Goal: Contribute content: Add original content to the website for others to see

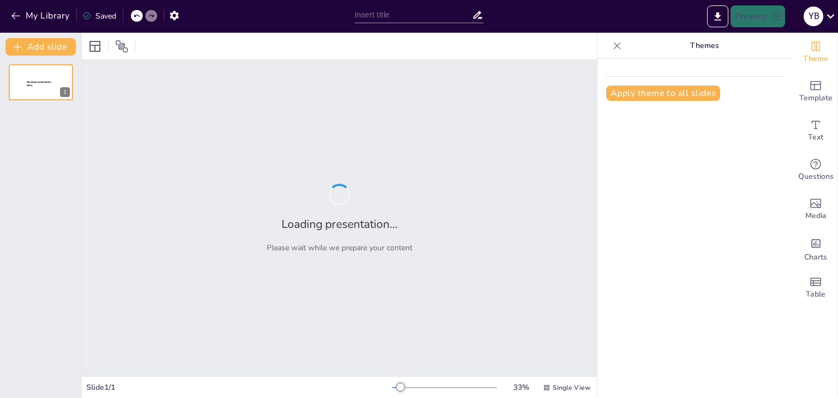
type input "El Ciclo Biogeoquímico del Nitrógeno: Procesos y Funciones"
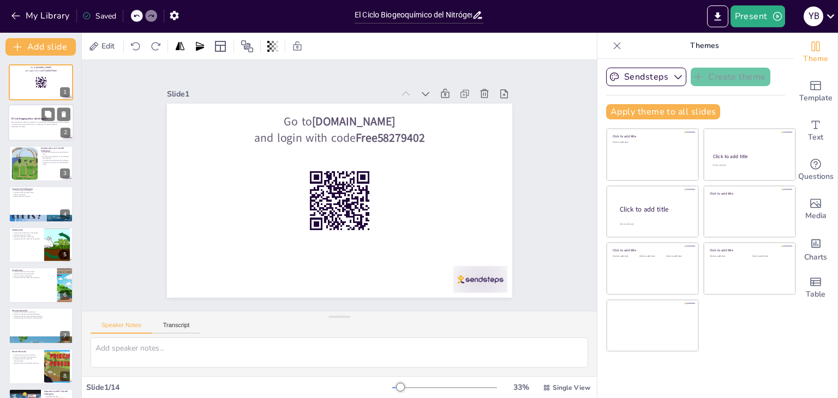
click at [23, 116] on div at bounding box center [40, 123] width 65 height 37
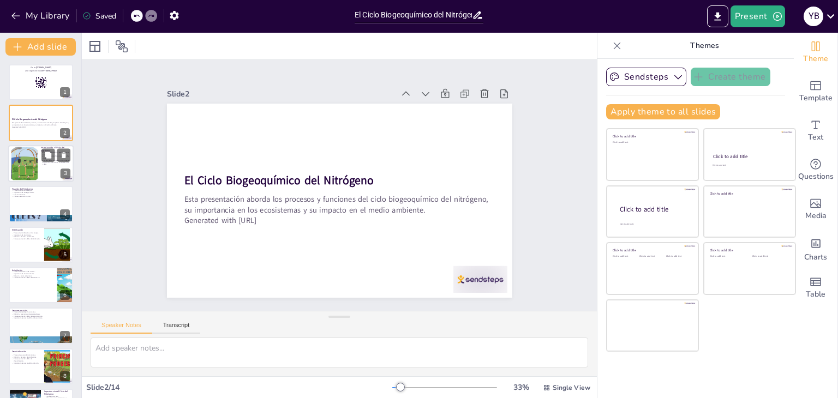
click at [34, 165] on div at bounding box center [24, 163] width 50 height 33
checkbox input "true"
type textarea "El ciclo del nitrógeno es fundamental para la existencia de la vida, ya que tod…"
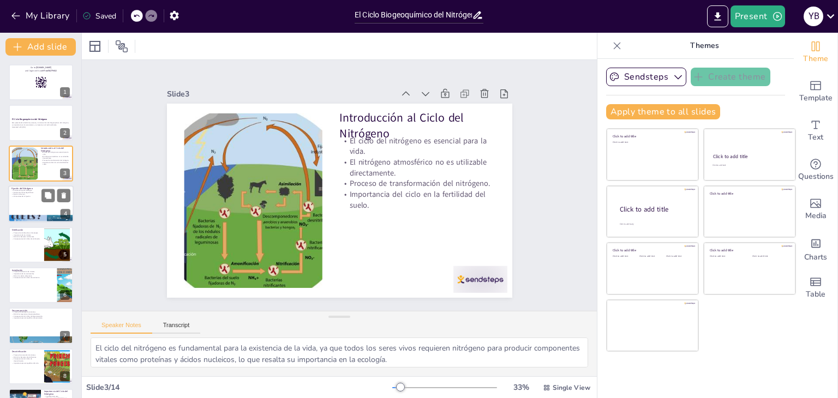
click at [34, 199] on div at bounding box center [40, 203] width 65 height 37
checkbox input "true"
type textarea "La fijación biológica del nitrógeno es un proceso natural que permite a ciertas…"
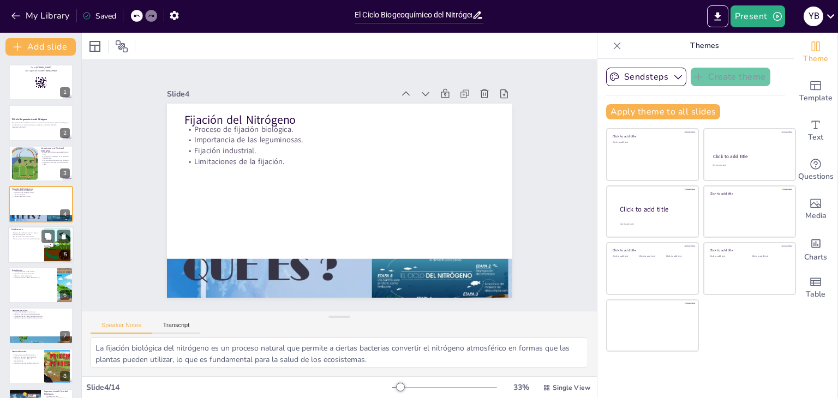
click at [23, 240] on div at bounding box center [40, 244] width 65 height 37
checkbox input "true"
type textarea "La nitrificación se lleva a cabo en dos etapas distintas, lo que asegura la con…"
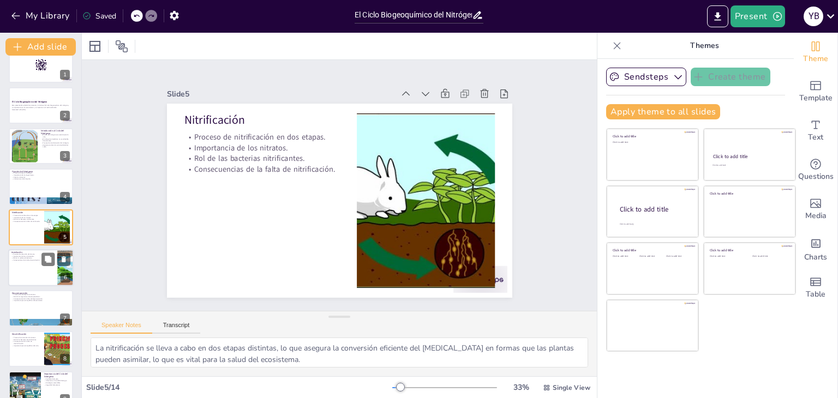
click at [20, 271] on div at bounding box center [40, 267] width 65 height 37
checkbox input "true"
type textarea "La absorción de nitratos por las plantas es un paso crucial en el ciclo del nit…"
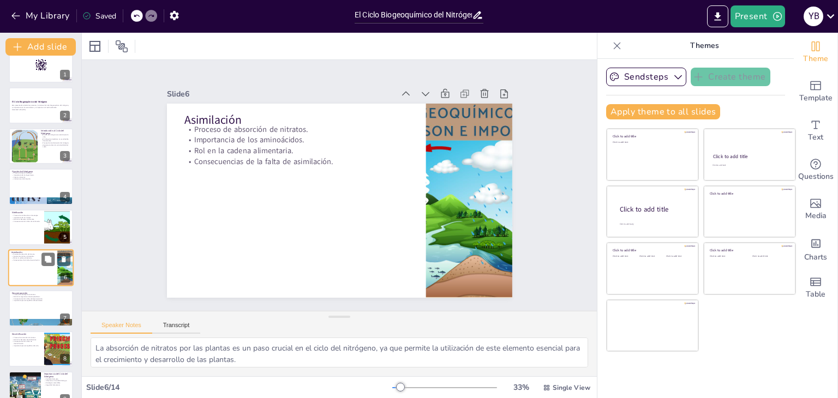
scroll to position [58, 0]
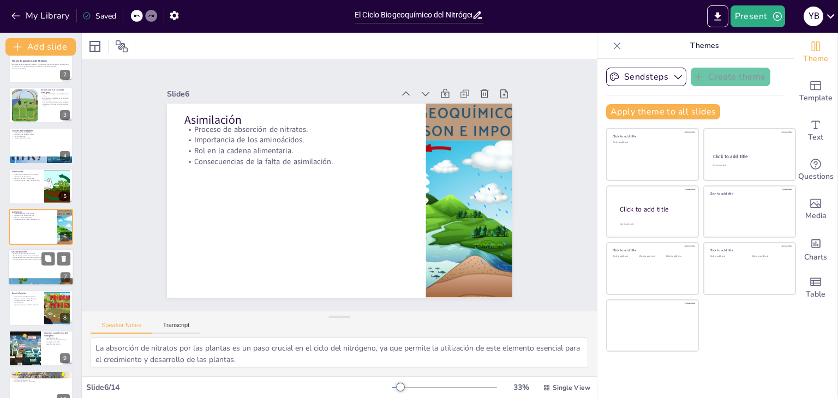
click at [21, 263] on div at bounding box center [40, 267] width 65 height 37
checkbox input "true"
type textarea "La descomposición es un proceso esencial para el reciclaje de nutrientes en los…"
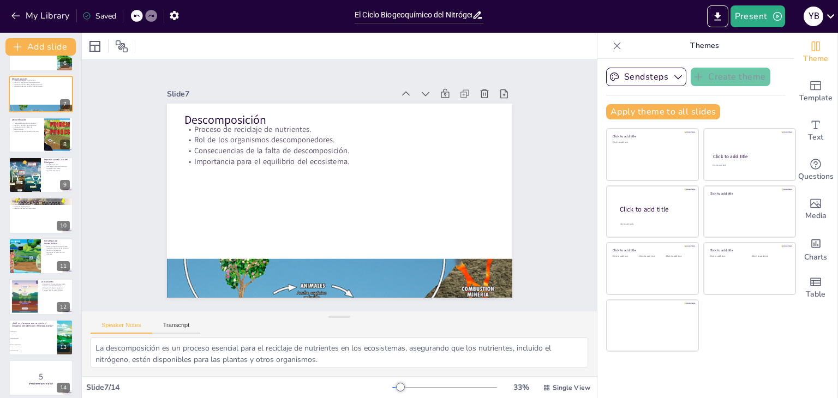
scroll to position [238, 0]
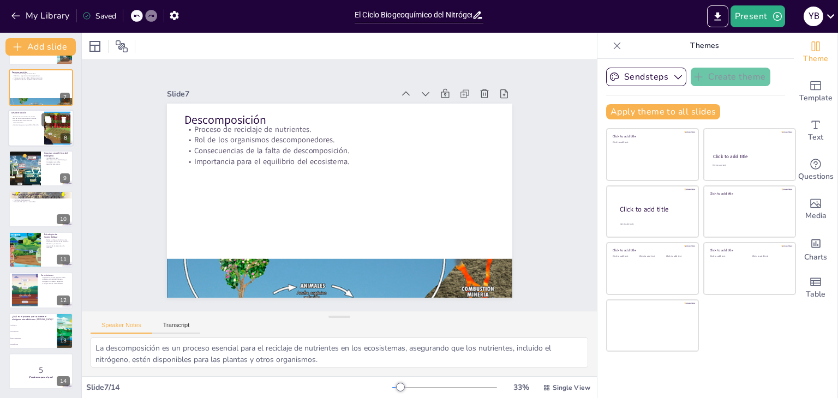
click at [11, 126] on div at bounding box center [40, 128] width 65 height 37
checkbox input "true"
type textarea "La desnitrificación es un proceso clave que convierte nitratos en nitrógeno gas…"
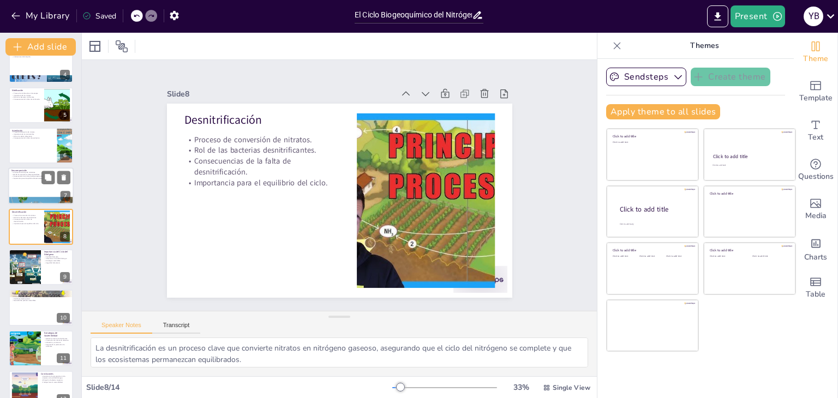
click at [34, 186] on div at bounding box center [40, 186] width 65 height 37
checkbox input "true"
type textarea "La descomposición es un proceso esencial para el reciclaje de nutrientes en los…"
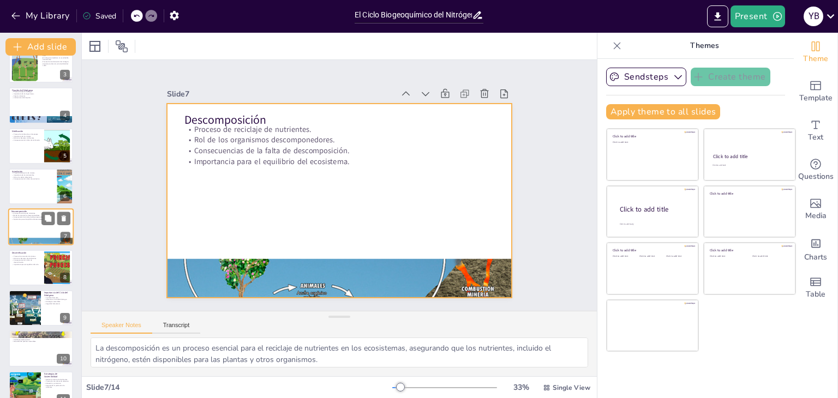
click at [31, 227] on div at bounding box center [40, 227] width 65 height 37
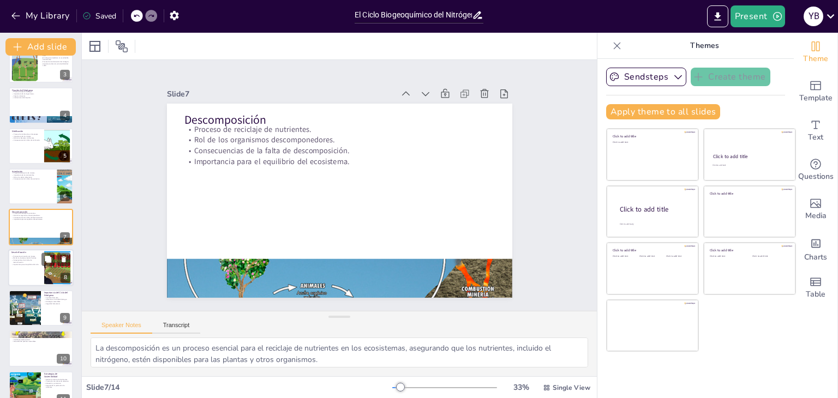
click at [22, 267] on div at bounding box center [40, 267] width 65 height 37
checkbox input "true"
type textarea "La desnitrificación es un proceso clave que convierte nitratos en nitrógeno gas…"
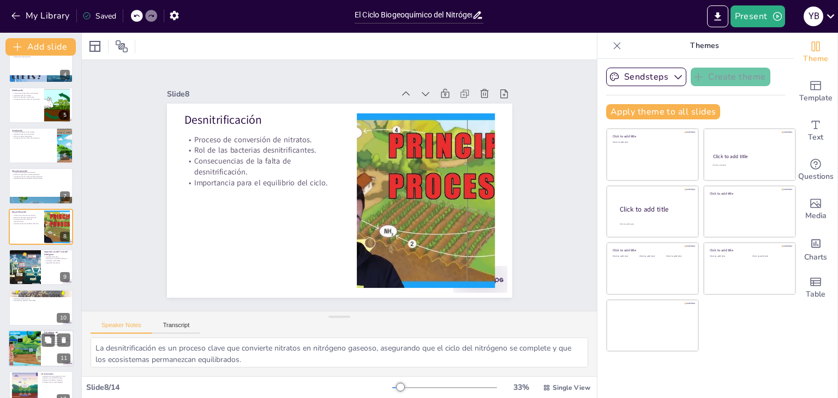
scroll to position [238, 0]
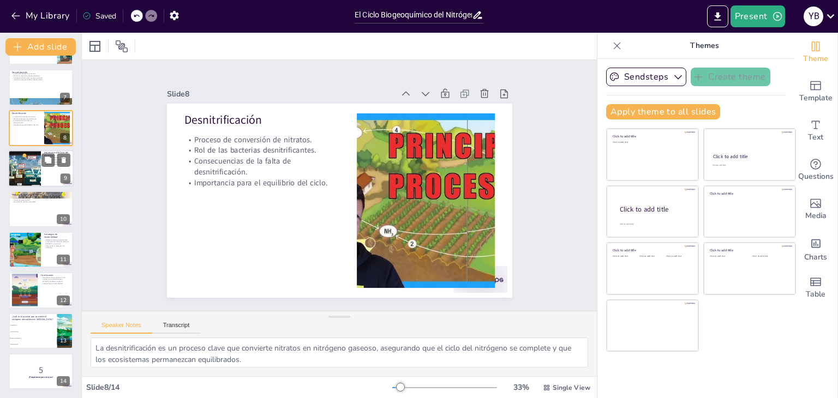
click at [20, 170] on div at bounding box center [25, 168] width 44 height 37
checkbox input "true"
type textarea "La fertilidad del suelo está directamente relacionada con el ciclo del nitrógen…"
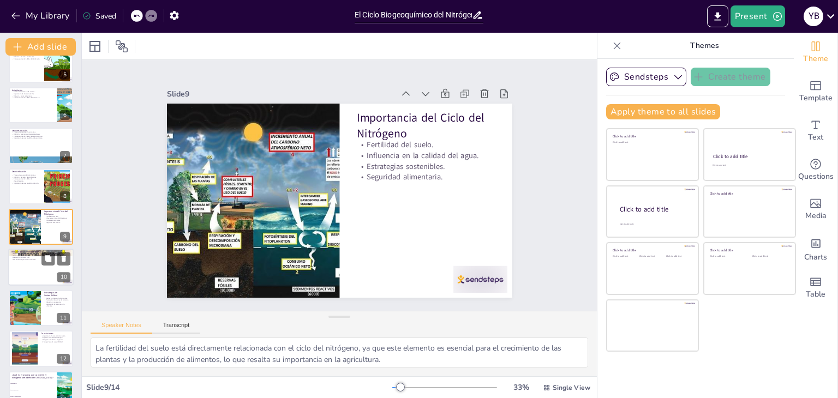
click at [28, 267] on div at bounding box center [40, 267] width 65 height 37
checkbox input "true"
type textarea "La agricultura intensiva puede tener un impacto significativo en el ciclo del n…"
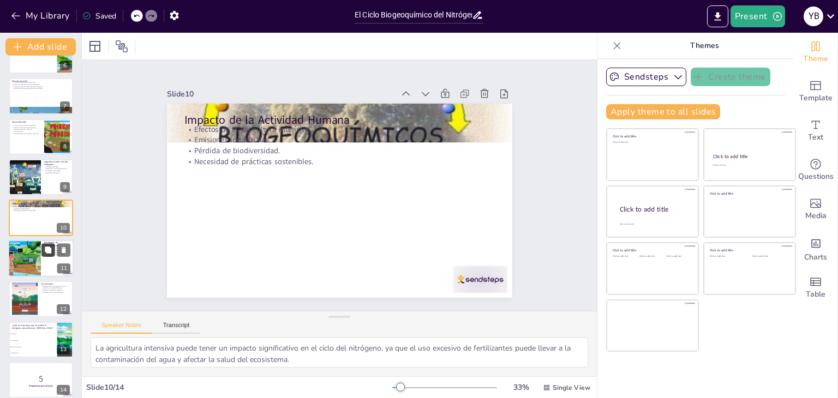
scroll to position [238, 0]
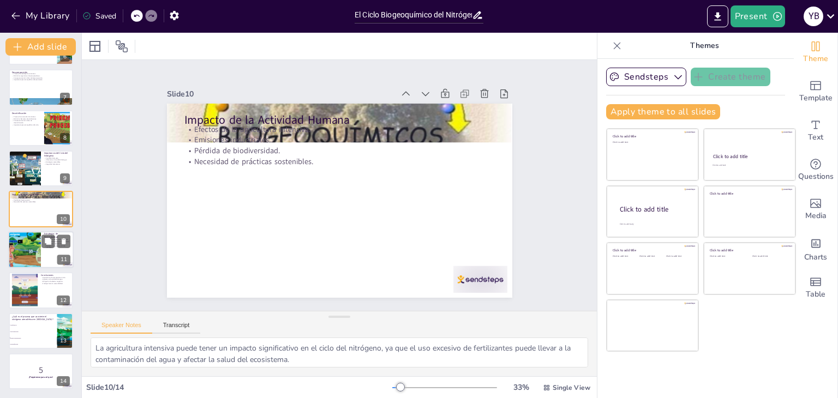
click at [31, 254] on div at bounding box center [24, 249] width 65 height 37
checkbox input "true"
type textarea "La reducción del uso de fertilizantes nitrogenados es una estrategia clave para…"
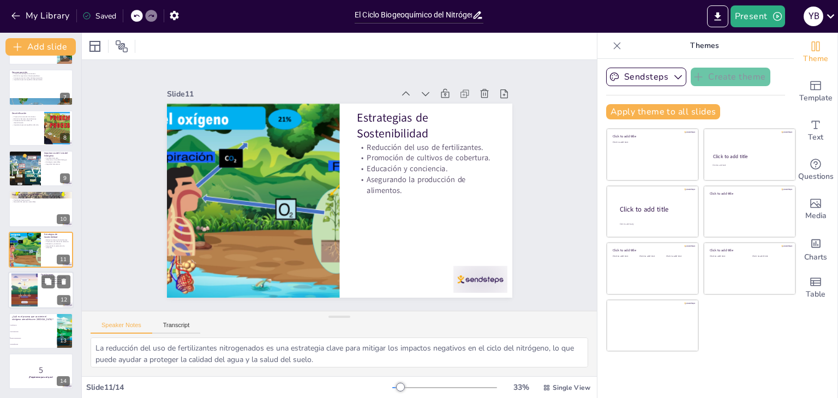
click at [24, 292] on div at bounding box center [24, 290] width 68 height 33
checkbox input "true"
type textarea "Comprender el ciclo del nitrógeno es fundamental para abordar los problemas amb…"
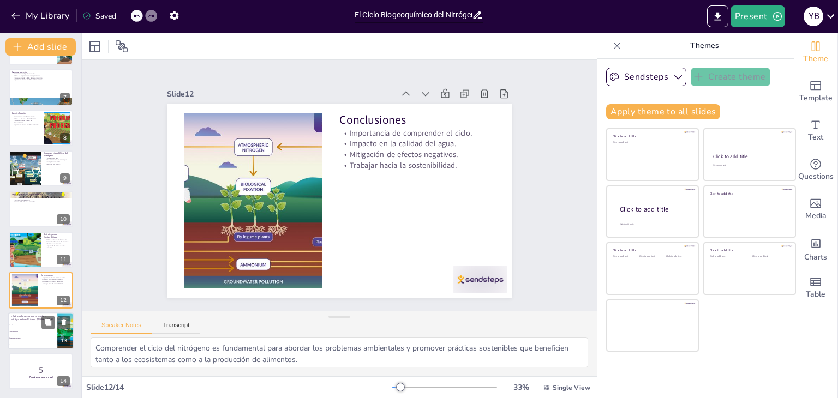
click at [48, 335] on li "Fijación del nitrógeno" at bounding box center [32, 338] width 49 height 7
checkbox input "true"
type textarea "La fijación del nitrógeno es el proceso que convierte el nitrógeno atmosférico …"
checkbox input "true"
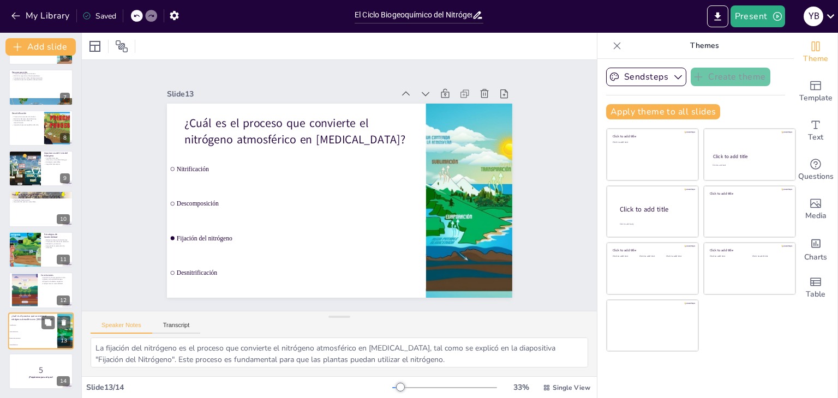
checkbox input "true"
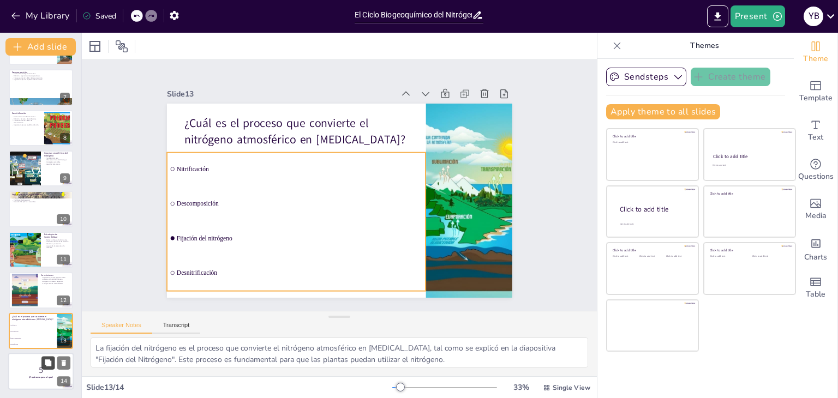
checkbox input "true"
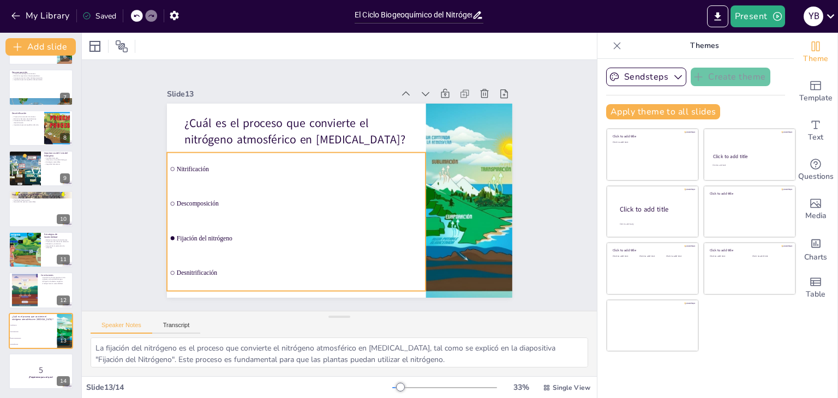
checkbox input "true"
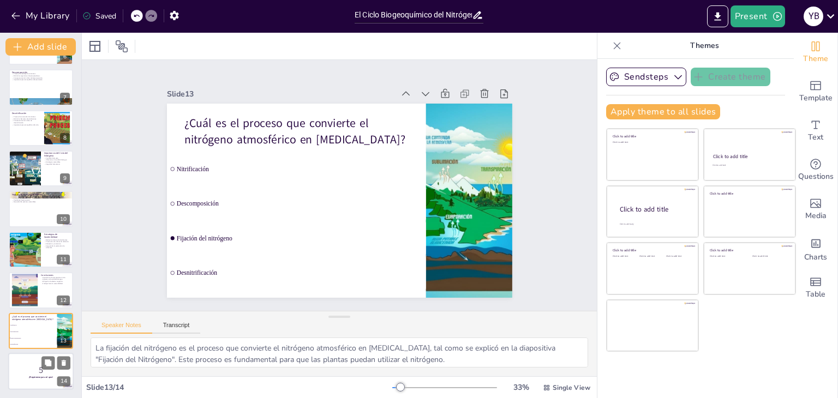
checkbox input "true"
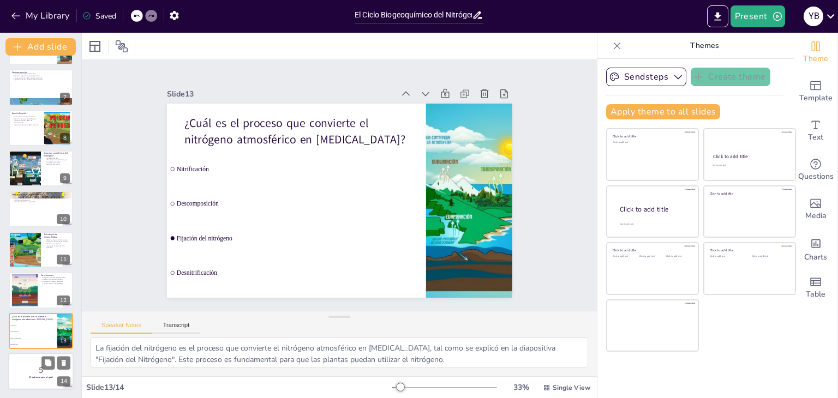
checkbox input "true"
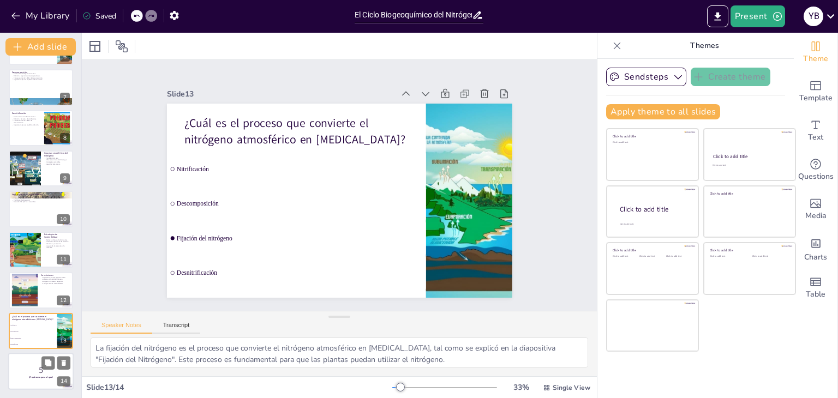
checkbox input "true"
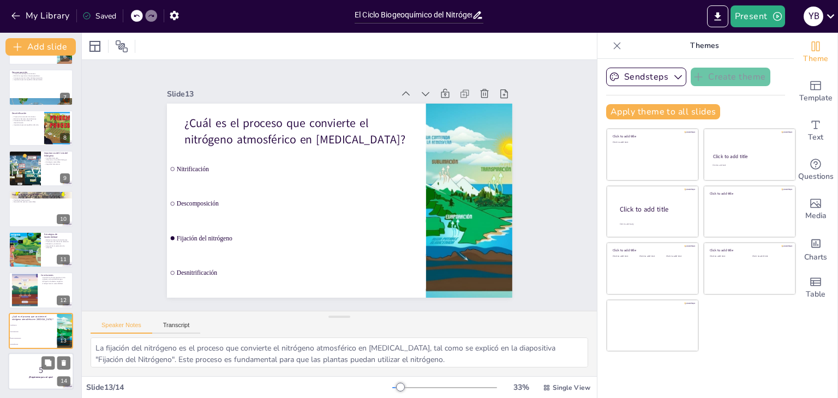
checkbox input "true"
click at [20, 369] on p "5" at bounding box center [40, 370] width 59 height 12
checkbox input "true"
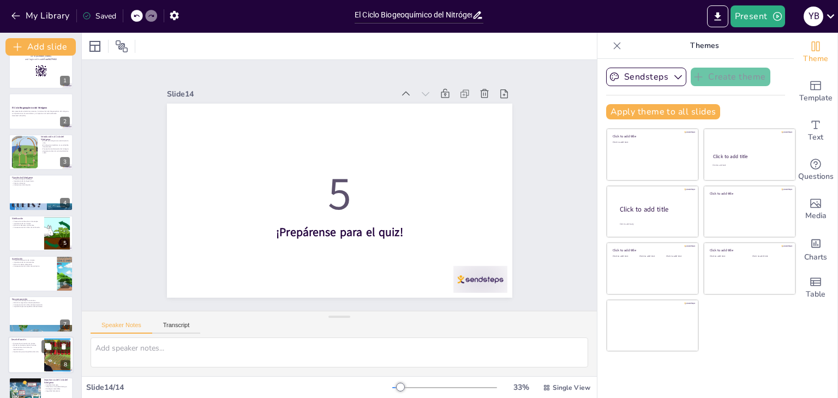
scroll to position [0, 0]
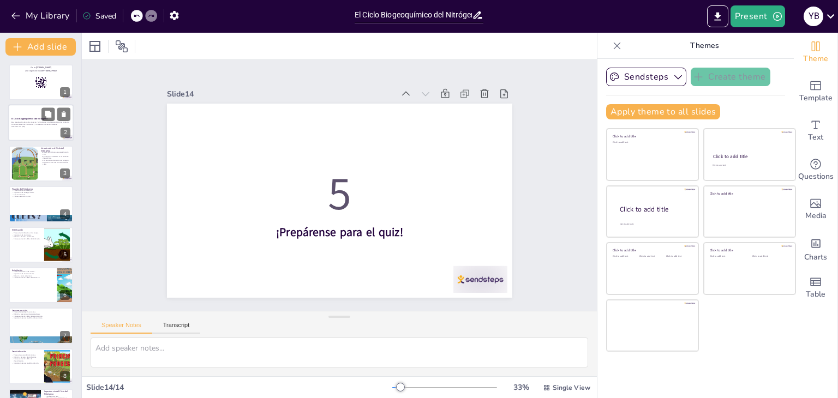
click at [25, 118] on strong "El Ciclo Biogeoquímico del Nitrógeno" at bounding box center [29, 119] width 36 height 3
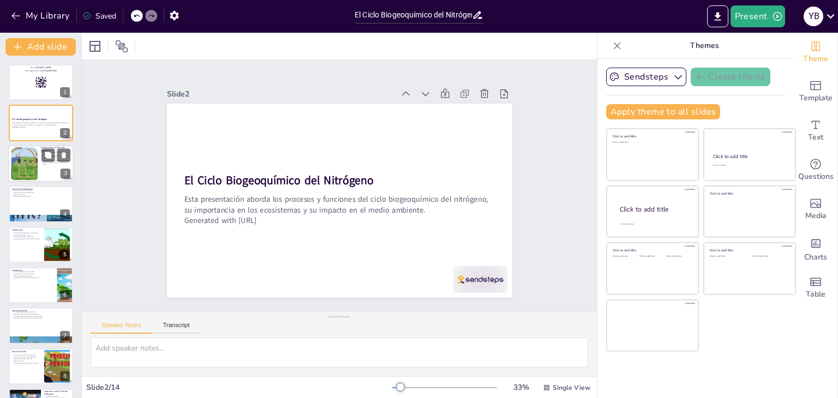
click at [12, 168] on div at bounding box center [24, 163] width 50 height 33
checkbox input "true"
type textarea "El ciclo del nitrógeno es fundamental para la existencia de la vida, ya que tod…"
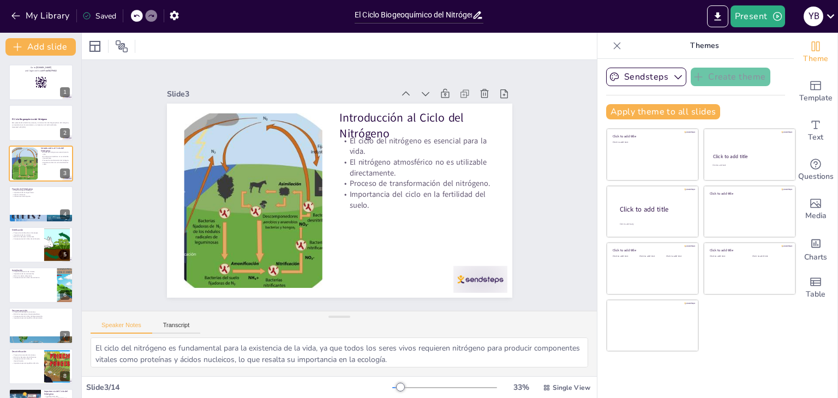
checkbox input "true"
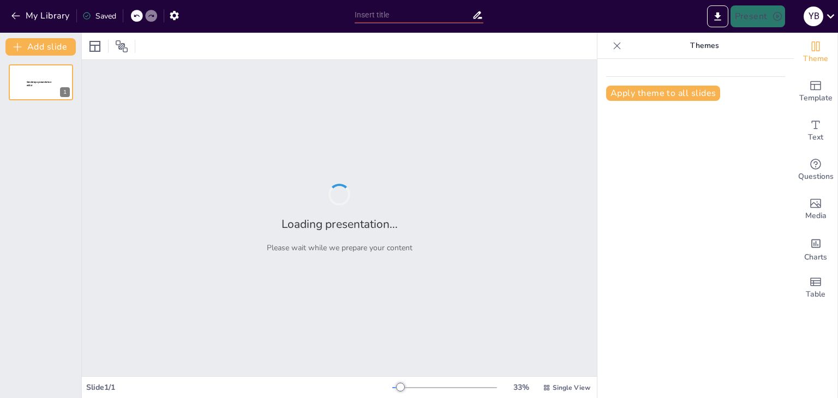
type input "Principales Problemáticas Ambientales que Afectan el Ciclo Biogeoquímico"
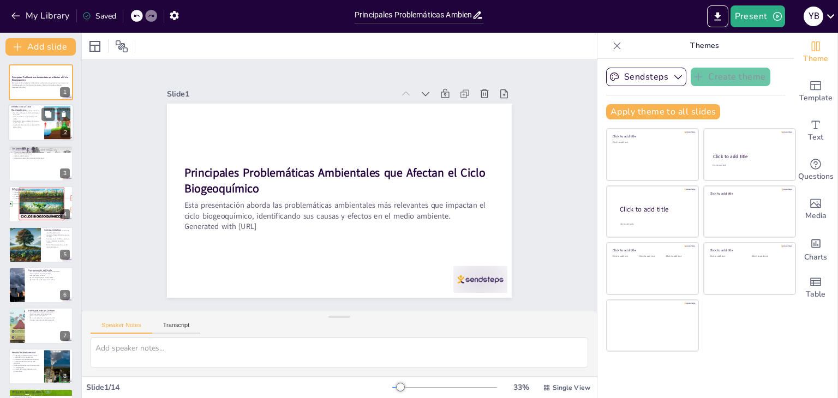
click at [24, 123] on p "Comprender estos ciclos es vital para el medio ambiente." at bounding box center [25, 122] width 29 height 4
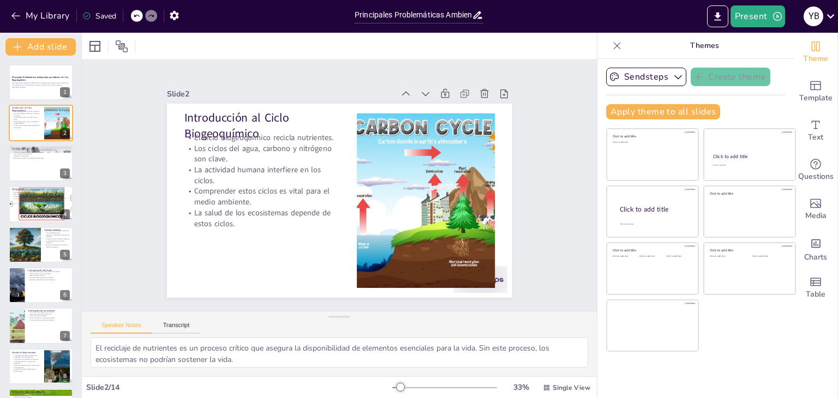
scroll to position [22, 0]
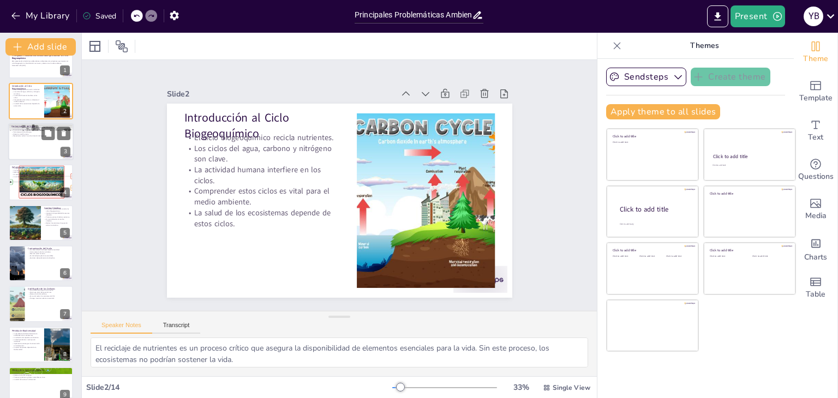
click at [31, 134] on div "La contaminación del agua afecta los ecosistemas acuáticos. Proviene de desecho…" at bounding box center [40, 132] width 59 height 10
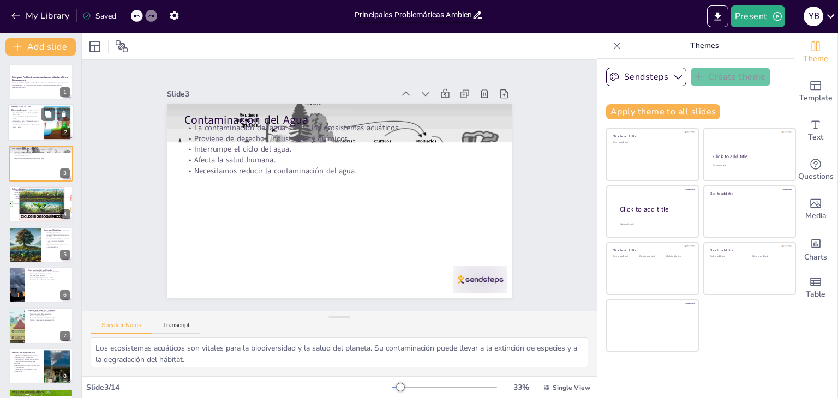
click at [31, 134] on div at bounding box center [40, 123] width 65 height 37
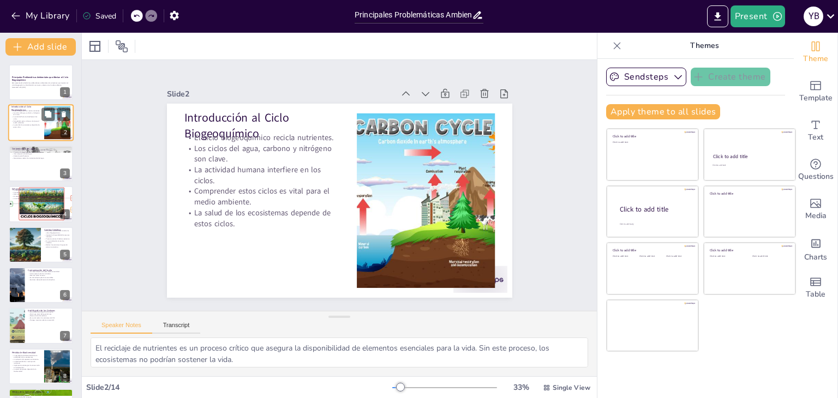
click at [31, 134] on div at bounding box center [40, 123] width 65 height 37
click at [22, 162] on div at bounding box center [40, 163] width 65 height 37
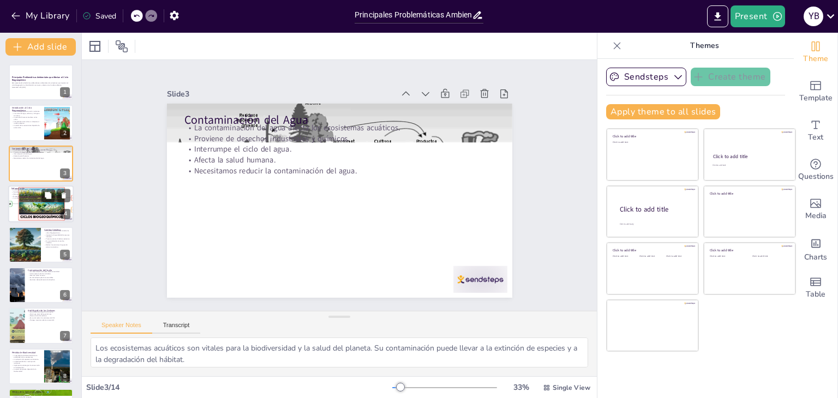
click at [17, 193] on p "Altera el ciclo del carbono." at bounding box center [40, 194] width 59 height 2
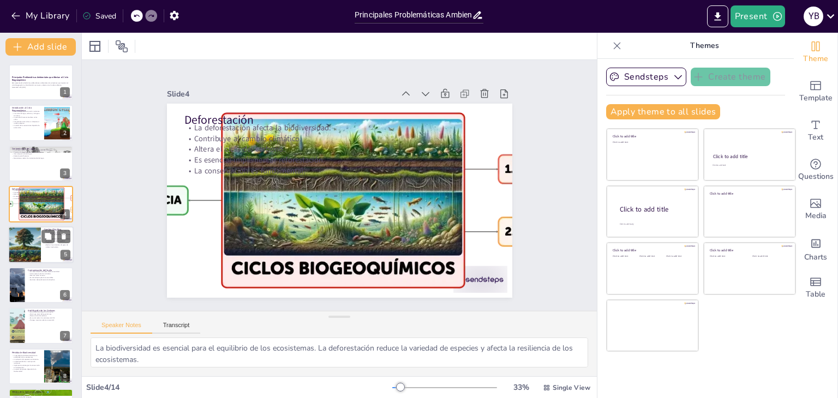
click at [17, 239] on div at bounding box center [24, 244] width 65 height 37
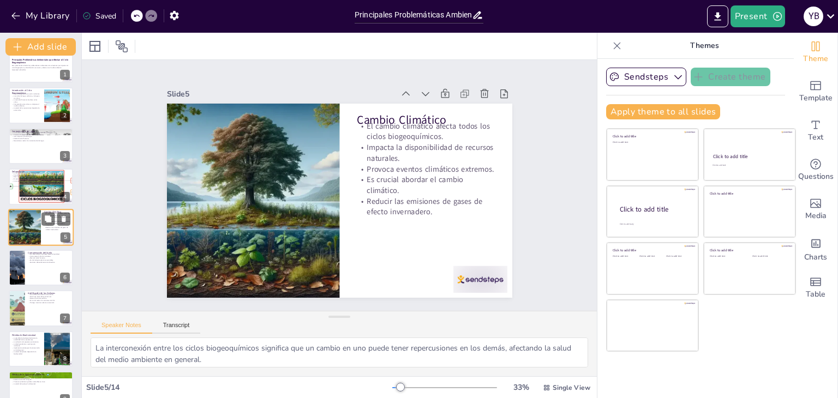
click at [17, 239] on div at bounding box center [24, 227] width 65 height 37
click at [20, 269] on div at bounding box center [17, 267] width 56 height 37
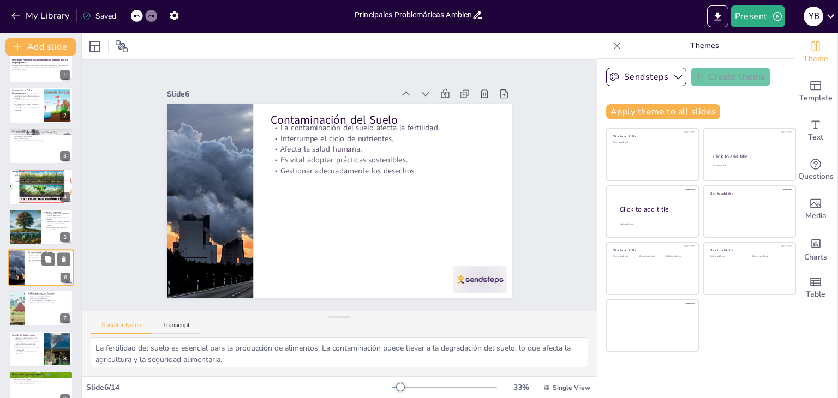
scroll to position [58, 0]
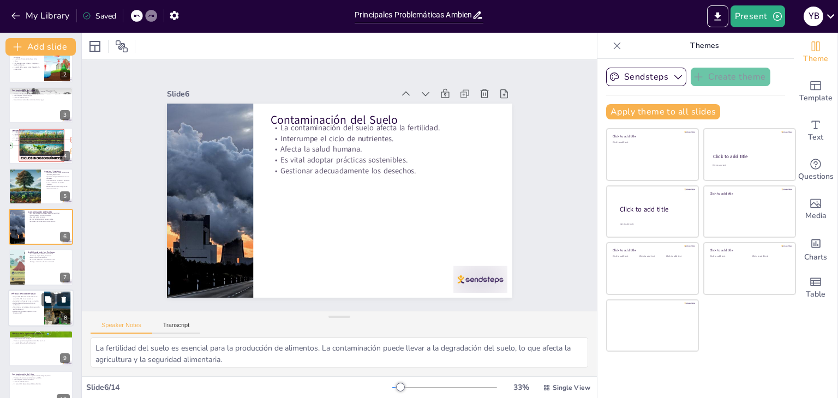
click at [19, 298] on p "La pérdida de biodiversidad afecta la estabilidad de los ecosistemas." at bounding box center [25, 298] width 29 height 4
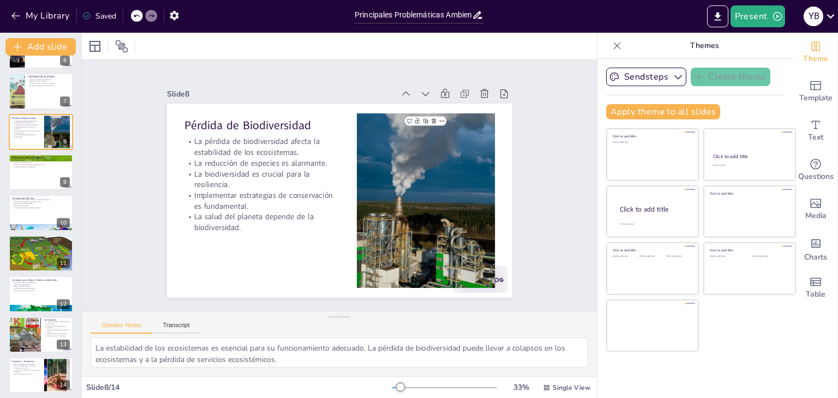
scroll to position [238, 0]
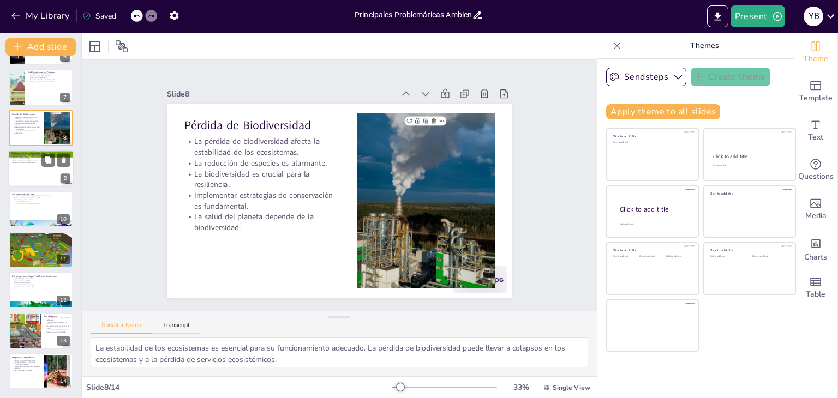
click at [26, 164] on div at bounding box center [40, 168] width 65 height 37
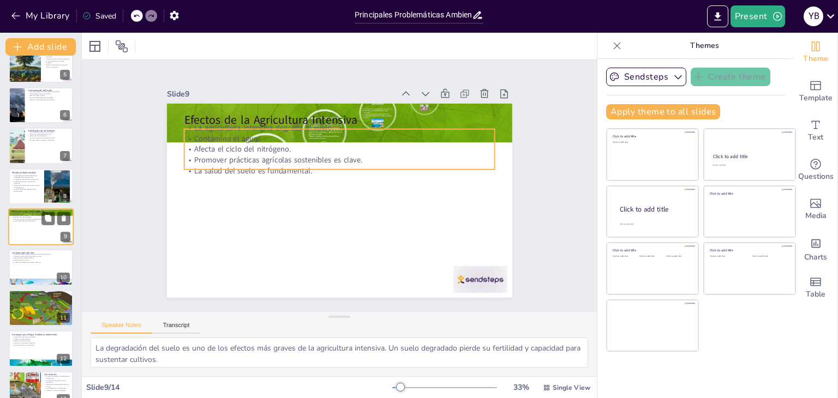
click at [26, 218] on p "Promover prácticas agrícolas sostenibles es clave." at bounding box center [40, 219] width 59 height 2
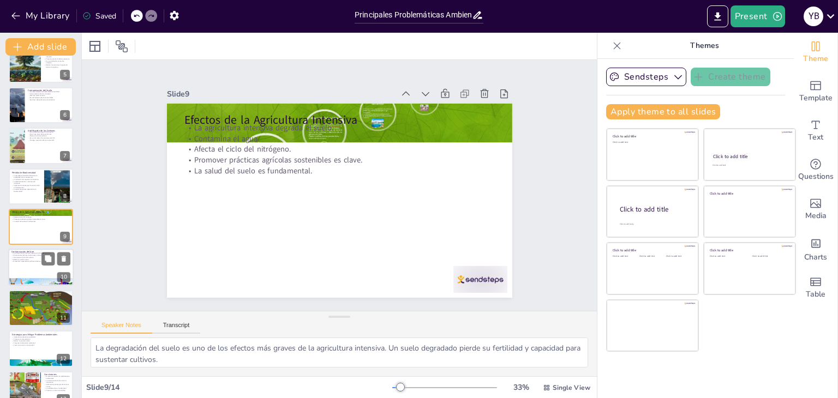
click at [31, 267] on div at bounding box center [40, 267] width 65 height 37
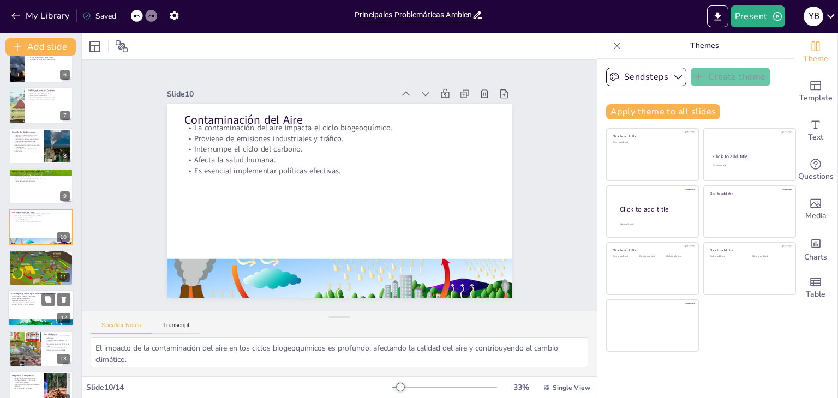
click at [24, 304] on p "Crear conciencia en la sociedad." at bounding box center [40, 305] width 59 height 2
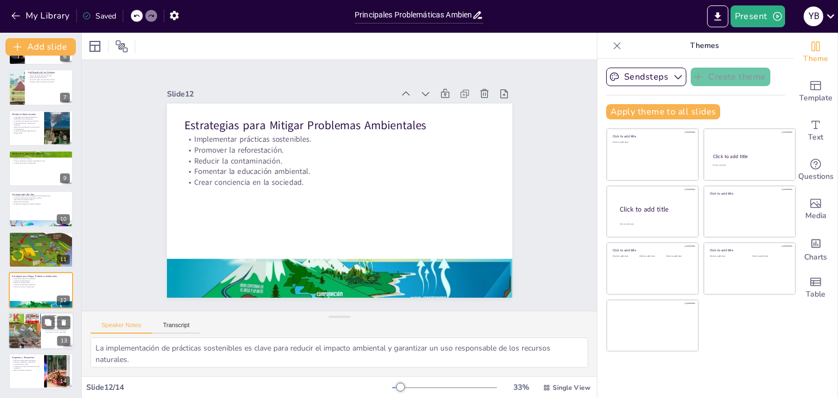
click at [28, 319] on div at bounding box center [24, 330] width 59 height 37
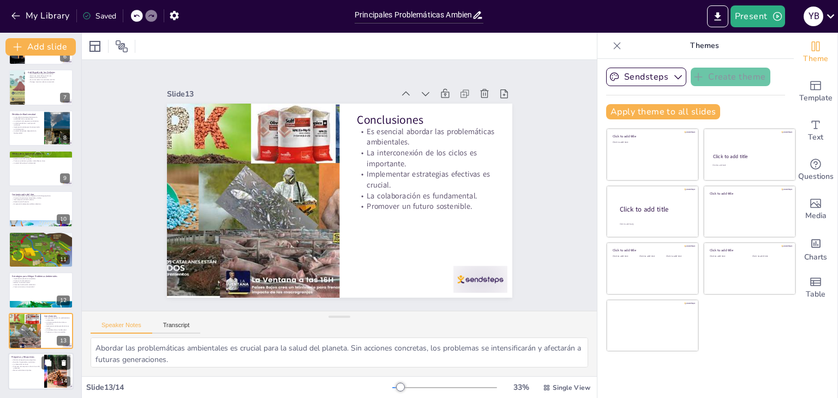
click at [37, 364] on p "La interacción es clave." at bounding box center [25, 364] width 29 height 2
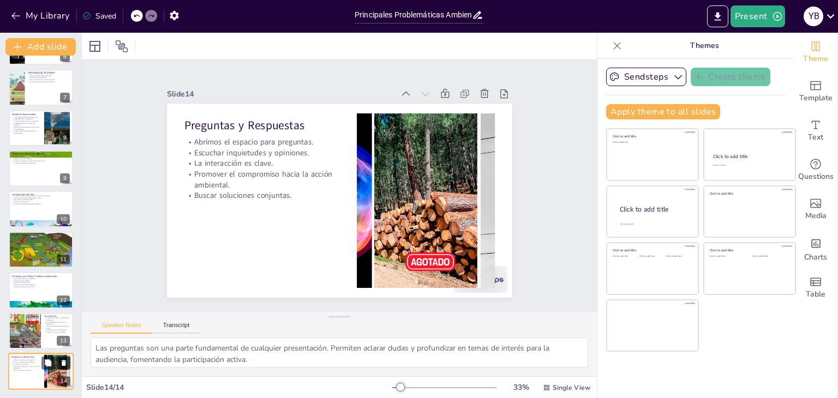
click at [63, 365] on icon at bounding box center [64, 363] width 4 height 6
type textarea "Abordar las problemáticas ambientales es crucial para la salud del planeta. Sin…"
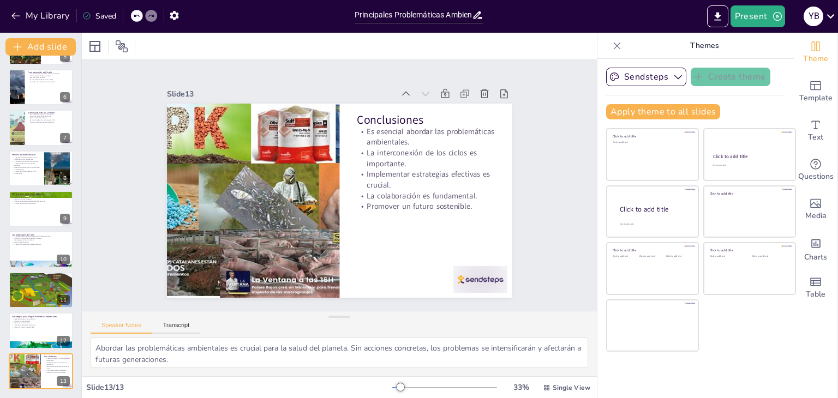
scroll to position [0, 0]
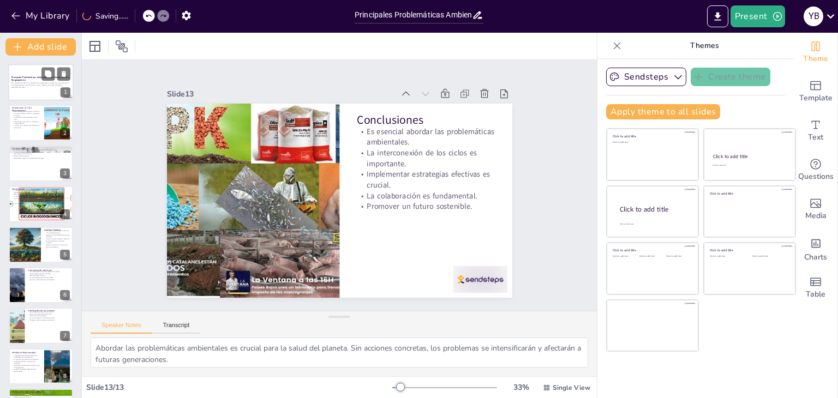
click at [23, 85] on p "Esta presentación aborda las problemáticas ambientales más relevantes que impac…" at bounding box center [40, 84] width 59 height 4
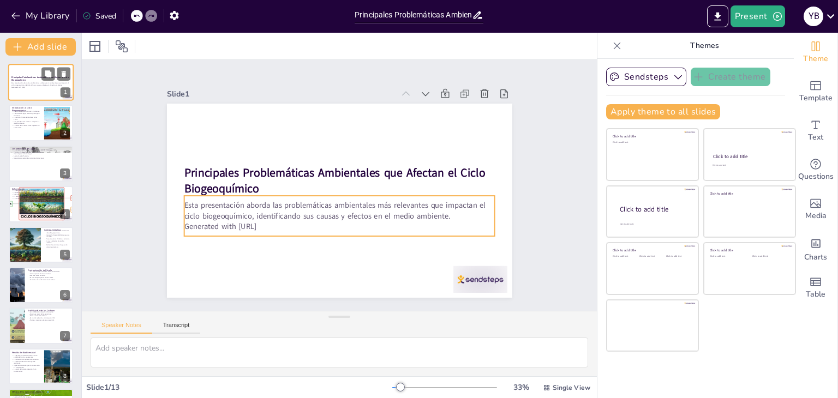
click at [25, 89] on div "Esta presentación aborda las problemáticas ambientales más relevantes que impac…" at bounding box center [40, 85] width 59 height 8
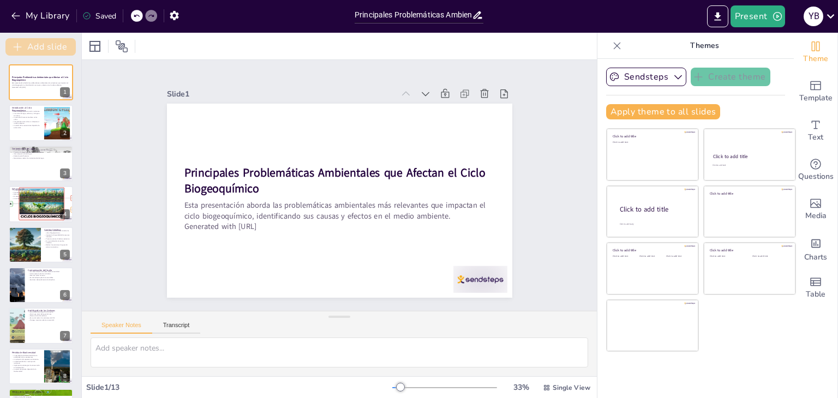
click at [24, 43] on button "Add slide" at bounding box center [40, 46] width 70 height 17
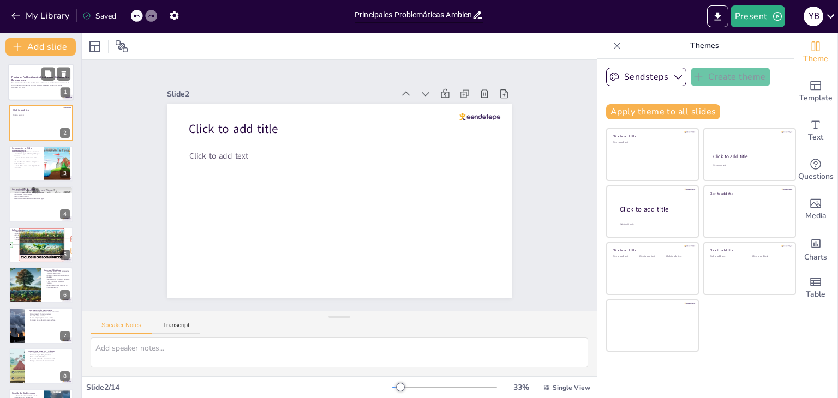
click at [20, 83] on p "Esta presentación aborda las problemáticas ambientales más relevantes que impac…" at bounding box center [40, 84] width 59 height 4
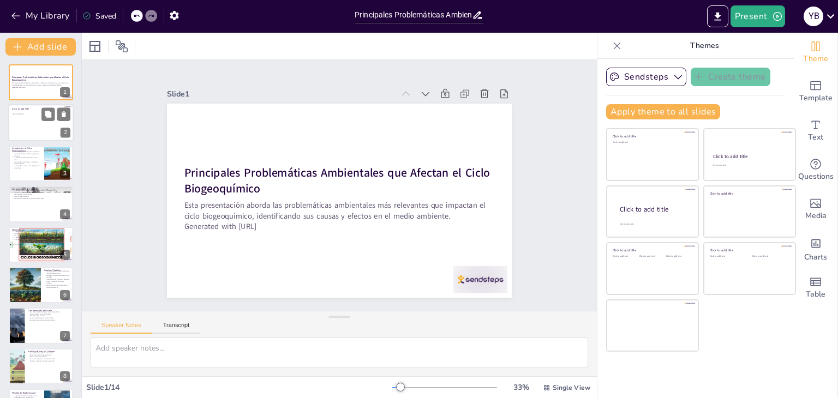
click at [32, 118] on div at bounding box center [40, 123] width 65 height 37
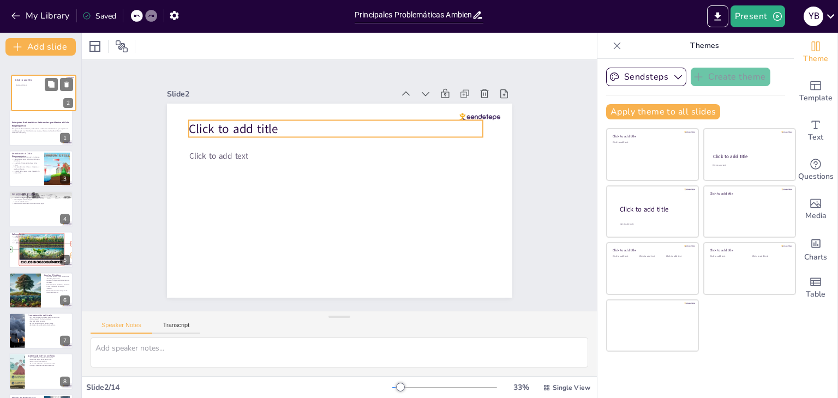
drag, startPoint x: 30, startPoint y: 112, endPoint x: 32, endPoint y: 79, distance: 33.3
click at [32, 75] on div "Click to add title Click to add text" at bounding box center [43, 75] width 64 height 0
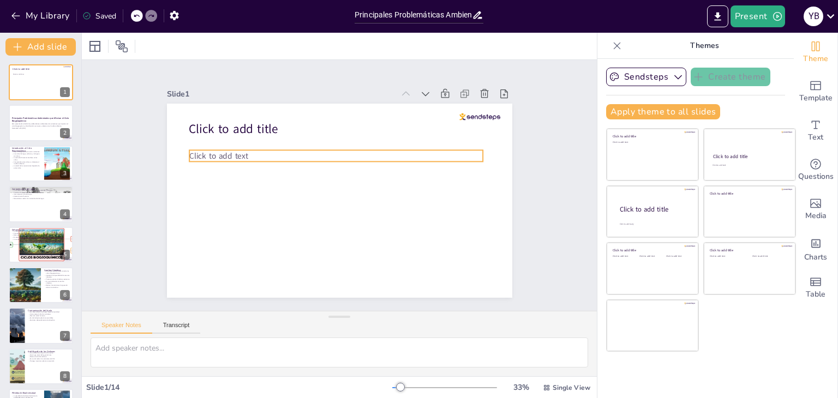
click at [260, 147] on p "Click to add text" at bounding box center [342, 156] width 290 height 72
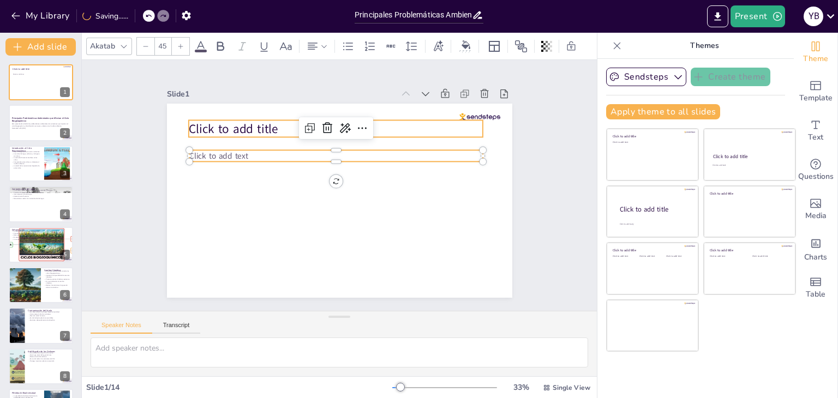
click at [255, 123] on span "Click to add title" at bounding box center [239, 118] width 91 height 26
type input "68"
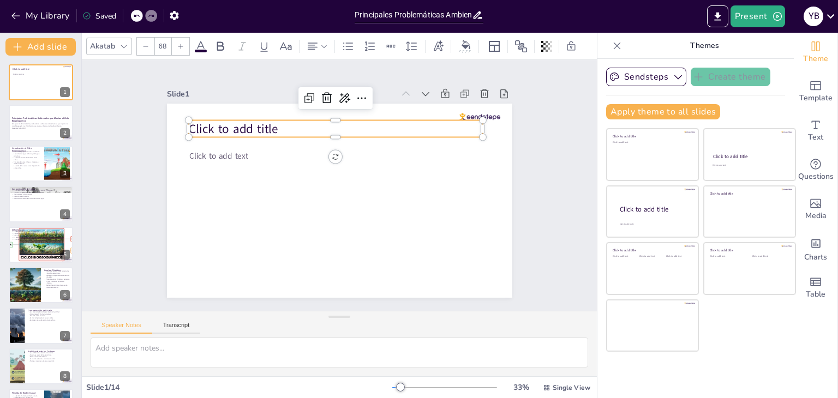
click at [219, 129] on span "Click to add title" at bounding box center [232, 129] width 89 height 17
click at [246, 118] on span "Click to add title" at bounding box center [239, 118] width 91 height 26
click at [355, 93] on icon at bounding box center [361, 98] width 13 height 13
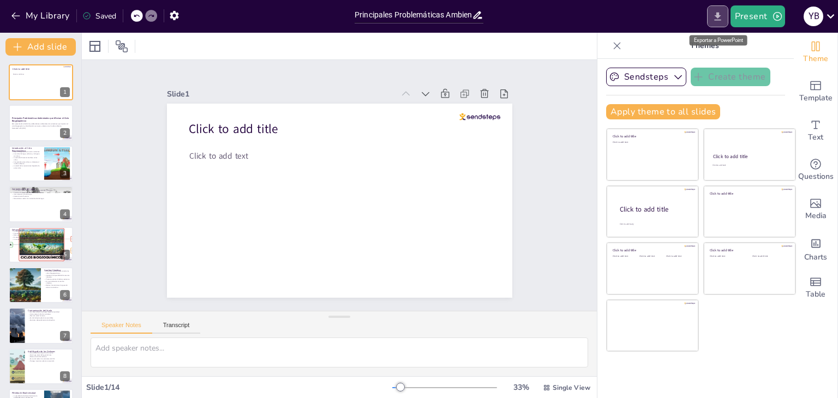
click at [709, 20] on button "Export to PowerPoint" at bounding box center [717, 16] width 21 height 22
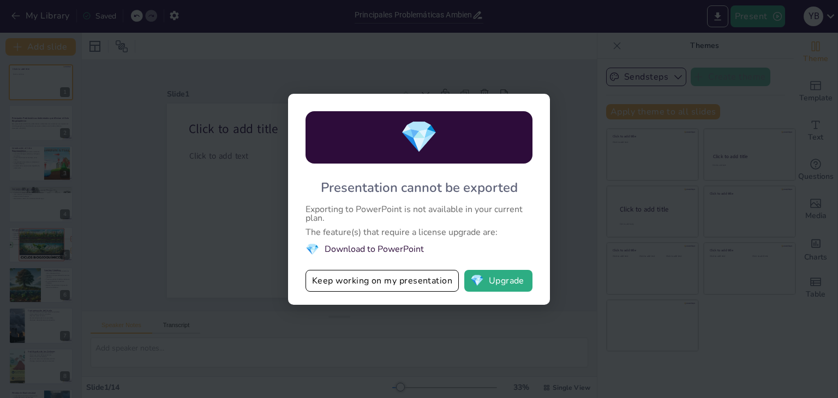
click at [532, 70] on div "💎 Presentation cannot be exported Exporting to PowerPoint is not available in y…" at bounding box center [419, 199] width 838 height 398
click at [591, 49] on div "💎 Presentation cannot be exported Exporting to PowerPoint is not available in y…" at bounding box center [419, 199] width 838 height 398
drag, startPoint x: 326, startPoint y: 190, endPoint x: 403, endPoint y: 254, distance: 100.3
click at [398, 263] on div "💎 Presentation cannot be exported Exporting to PowerPoint is not available in y…" at bounding box center [419, 199] width 262 height 211
click at [403, 242] on li "💎 Download to PowerPoint" at bounding box center [418, 249] width 227 height 15
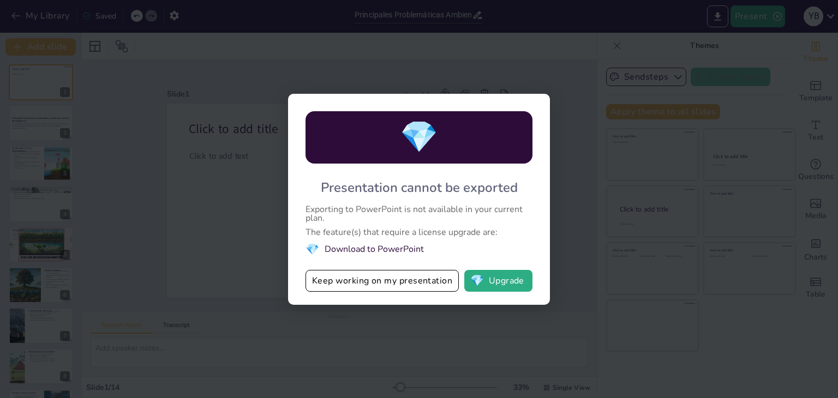
click at [383, 279] on button "Keep working on my presentation" at bounding box center [381, 281] width 153 height 22
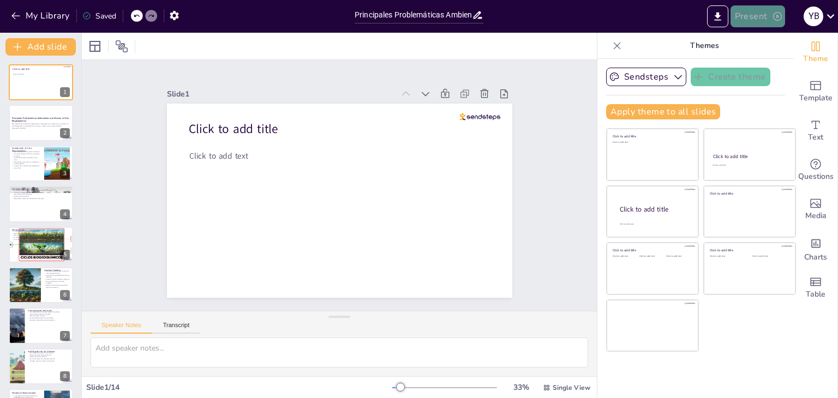
click at [773, 17] on icon "button" at bounding box center [777, 16] width 9 height 9
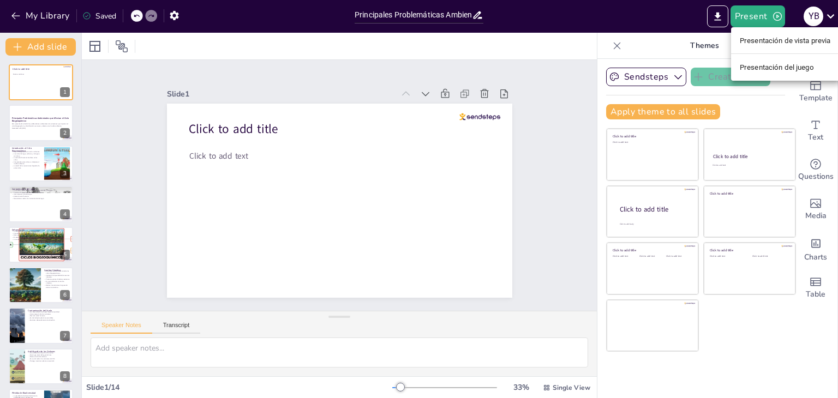
click at [782, 47] on li "Presentación de vista previa" at bounding box center [785, 40] width 109 height 17
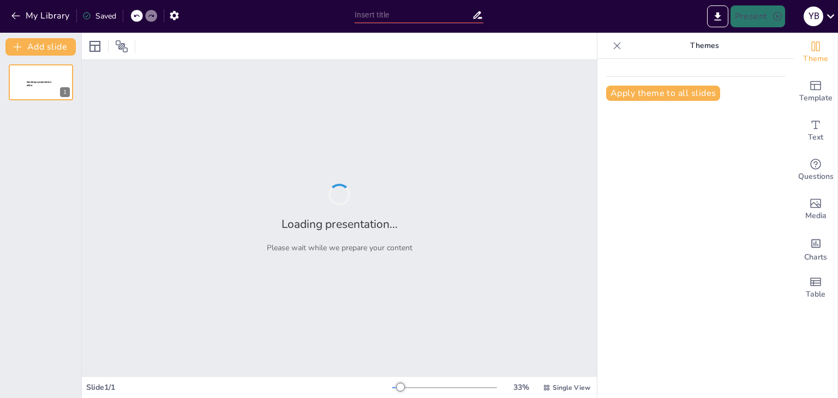
type input "Principales Problemáticas Ambientales que Afectan el Ciclo Biogeoquímico"
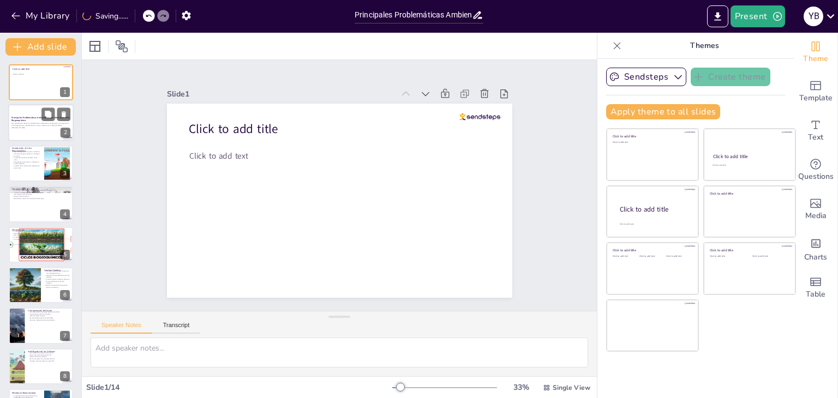
click at [25, 133] on div at bounding box center [40, 123] width 65 height 37
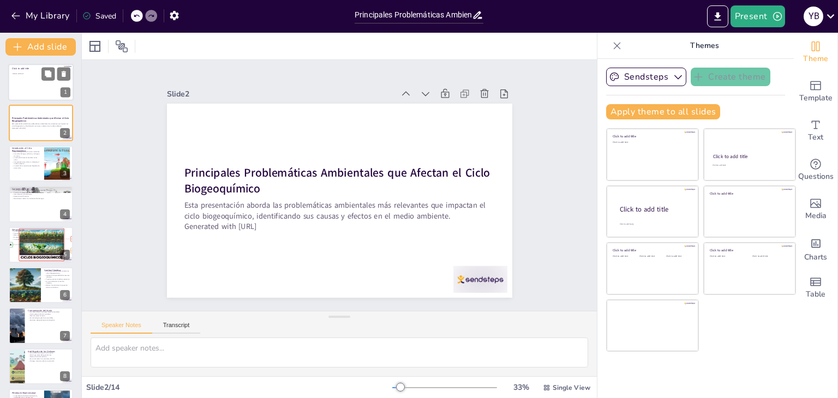
click at [22, 90] on div at bounding box center [40, 82] width 65 height 37
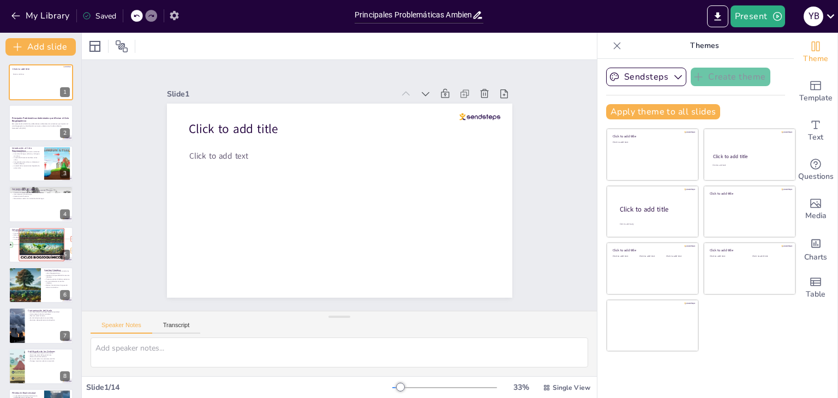
click at [173, 20] on icon "button" at bounding box center [173, 15] width 11 height 11
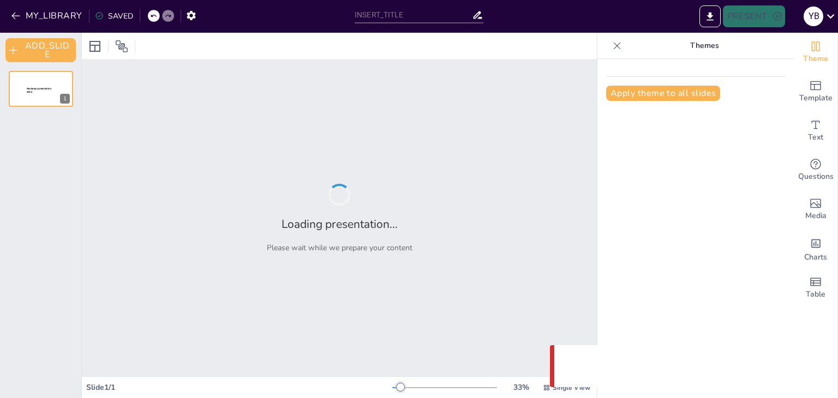
type input "Principales Problemáticas Ambientales que Afectan el Ciclo Biogeoquímico"
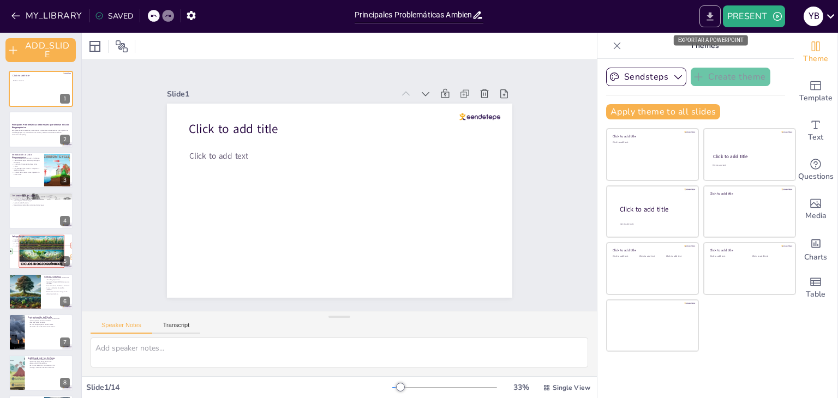
click at [709, 15] on icon "EXPORT_TO_POWERPOINT" at bounding box center [709, 16] width 7 height 8
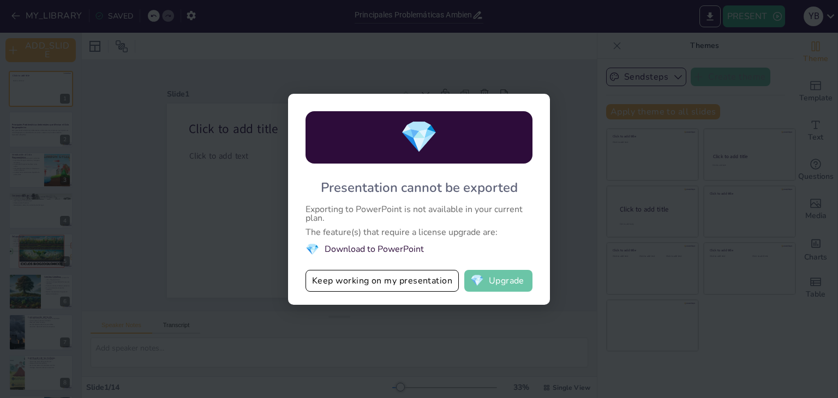
click at [475, 286] on span "💎" at bounding box center [477, 280] width 14 height 11
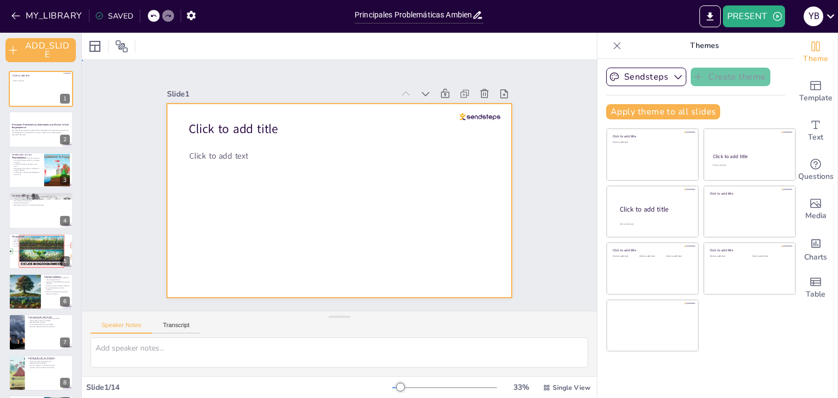
click at [320, 161] on div at bounding box center [339, 201] width 345 height 194
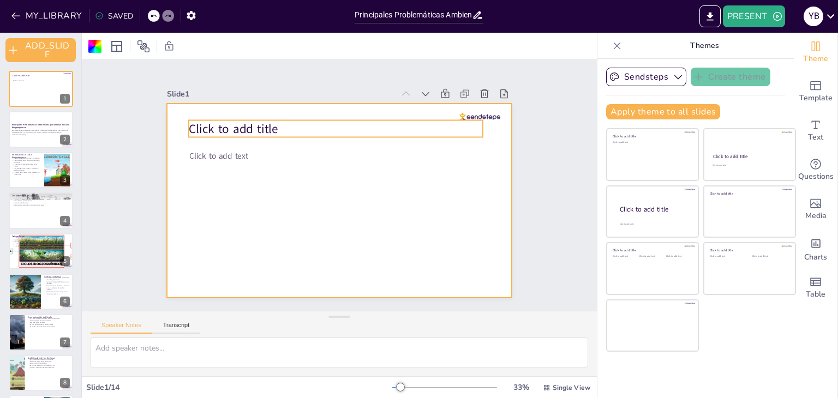
click at [232, 125] on span "Click to add title" at bounding box center [232, 129] width 89 height 17
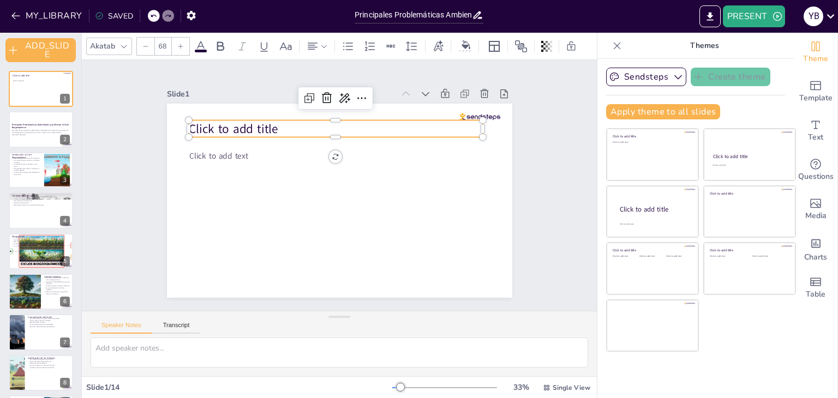
click at [233, 124] on span "Click to add title" at bounding box center [232, 129] width 89 height 17
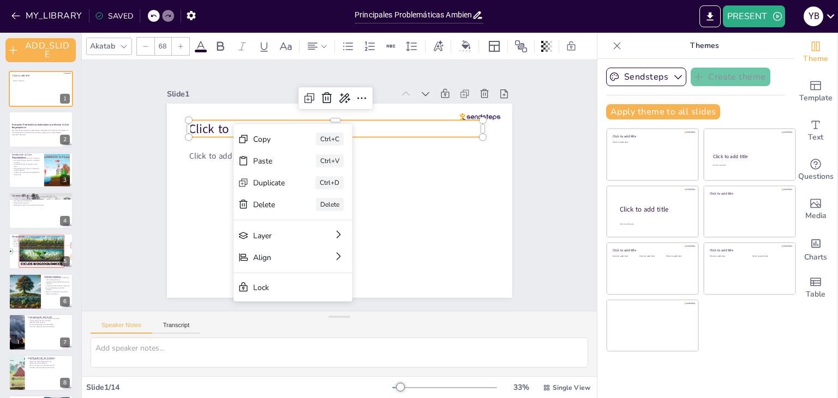
click at [213, 131] on span "Click to add title" at bounding box center [232, 129] width 89 height 17
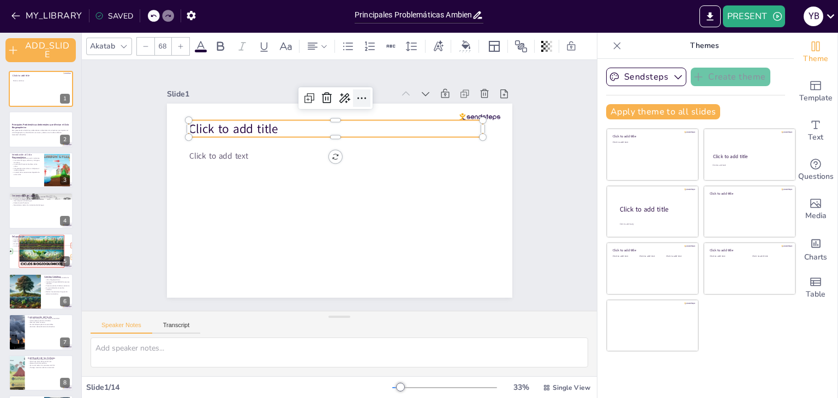
click at [355, 93] on icon at bounding box center [361, 98] width 13 height 13
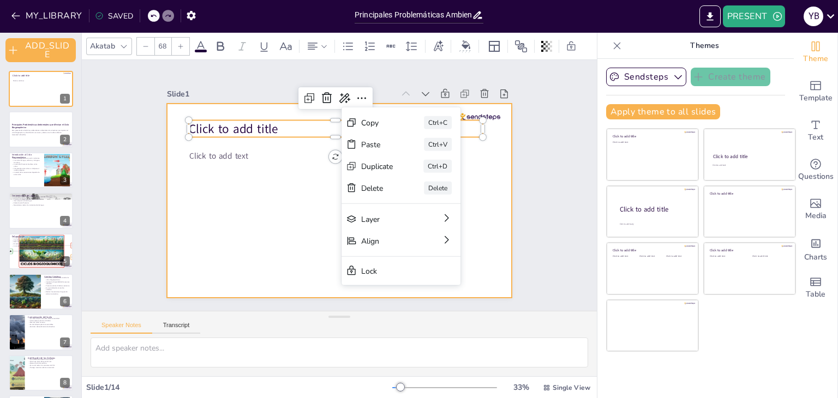
click at [226, 173] on div at bounding box center [339, 201] width 345 height 194
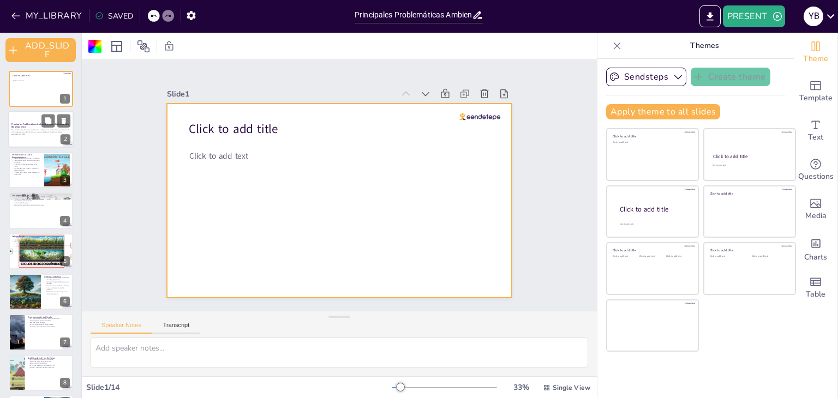
click at [28, 129] on p "Esta presentación aborda las problemáticas ambientales más relevantes que impac…" at bounding box center [40, 131] width 59 height 4
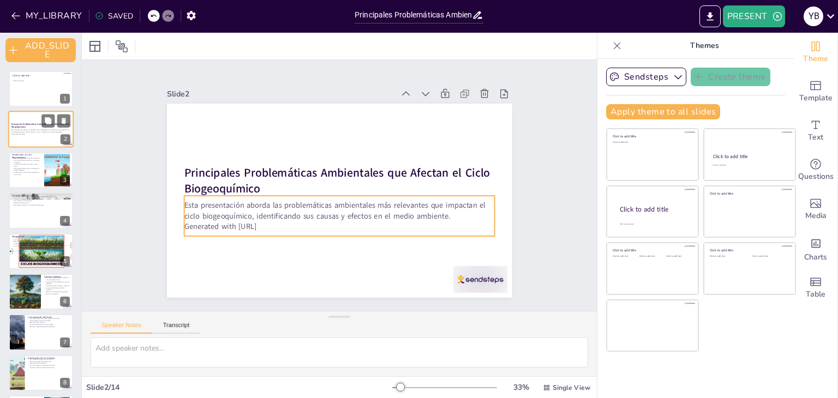
click at [17, 134] on p "Generated with [URL]" at bounding box center [40, 135] width 59 height 2
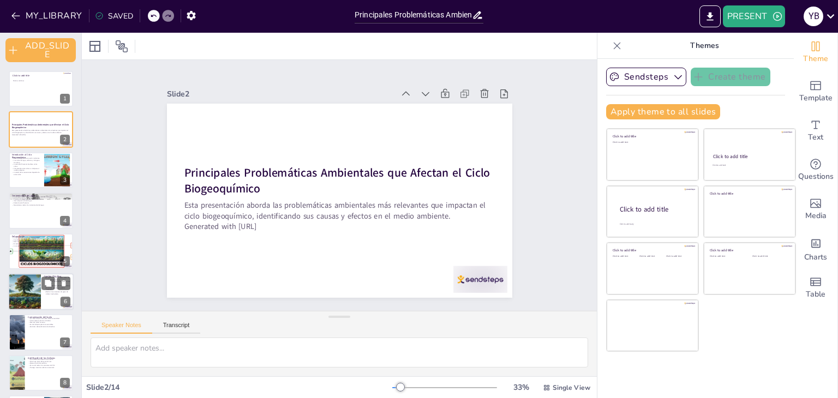
click at [28, 295] on div at bounding box center [24, 291] width 65 height 37
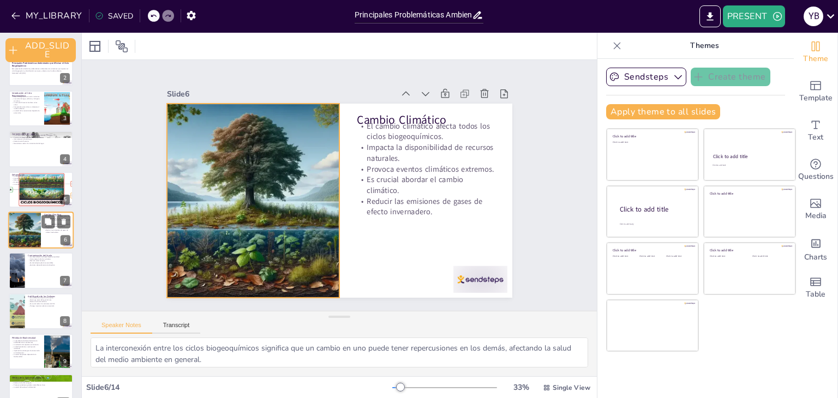
click at [28, 227] on div at bounding box center [24, 230] width 65 height 37
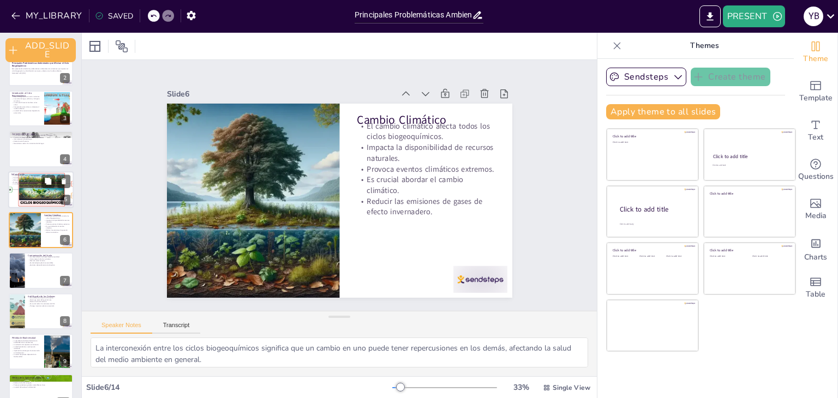
click at [28, 190] on div at bounding box center [40, 189] width 101 height 37
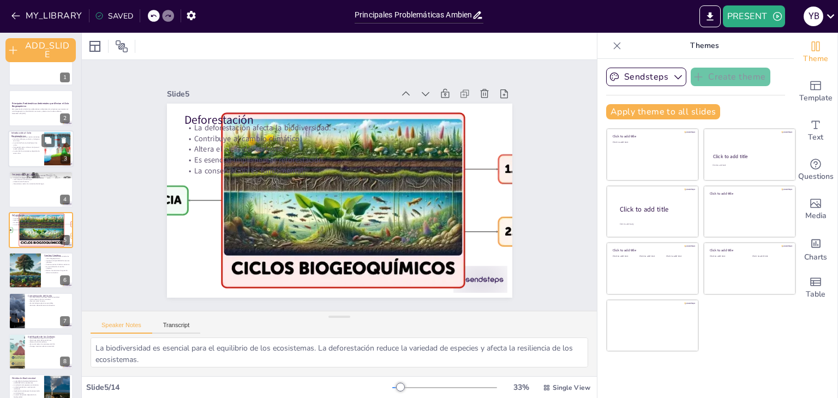
click at [33, 154] on div at bounding box center [40, 148] width 65 height 37
type textarea "El reciclaje de nutrientes es un proceso crítico que asegura la disponibilidad …"
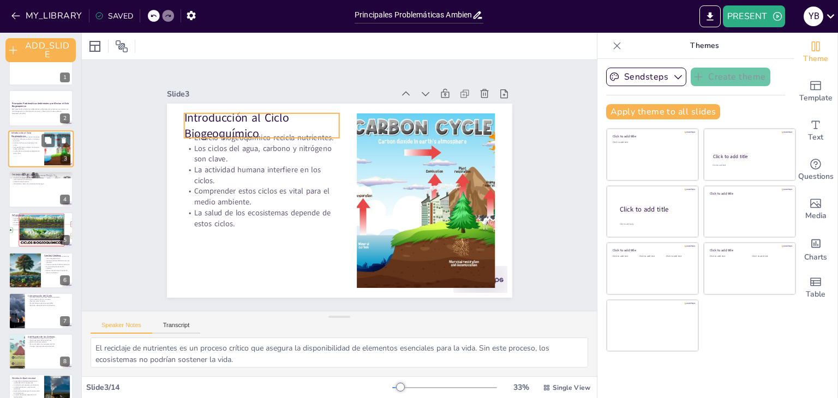
scroll to position [0, 0]
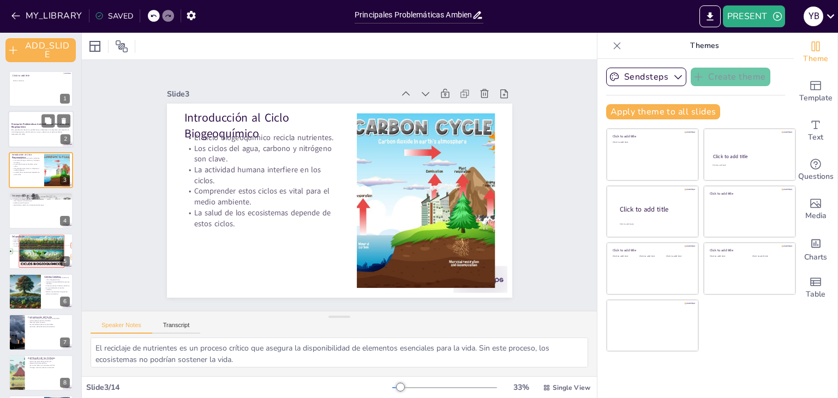
click at [32, 127] on p "Principales Problemáticas Ambientales que Afectan el Ciclo Biogeoquímico" at bounding box center [40, 126] width 59 height 6
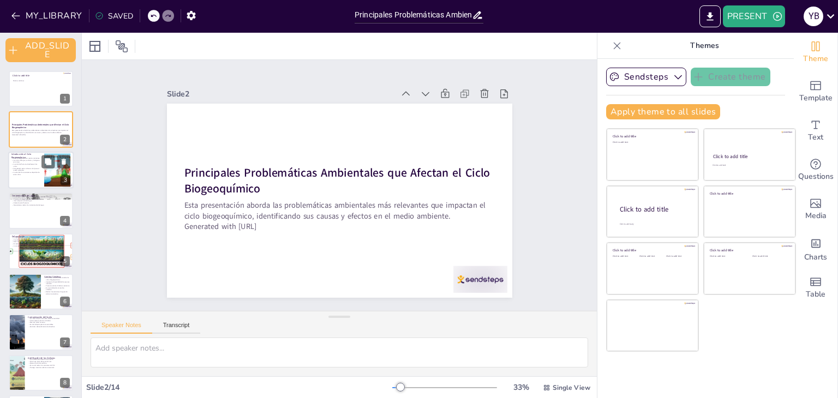
click at [25, 171] on p "La salud de los ecosistemas depende de estos ciclos." at bounding box center [25, 173] width 29 height 4
type textarea "El reciclaje de nutrientes es un proceso crítico que asegura la disponibilidad …"
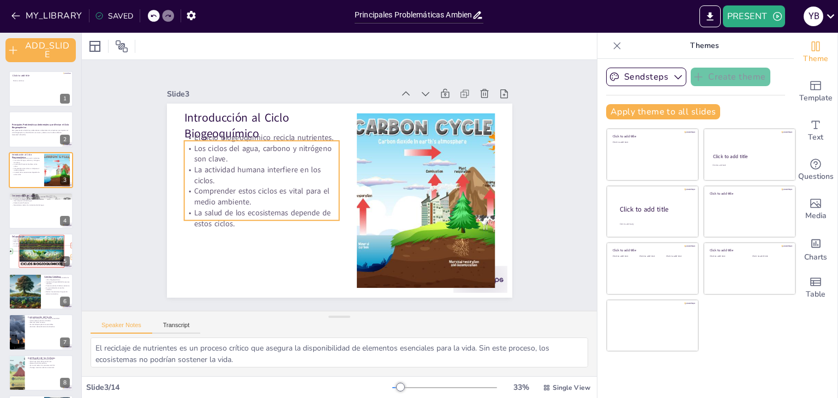
click at [205, 134] on div "Introducción al Ciclo Biogeoquímico El ciclo biogeoquímico recicla nutrientes. …" at bounding box center [339, 201] width 345 height 194
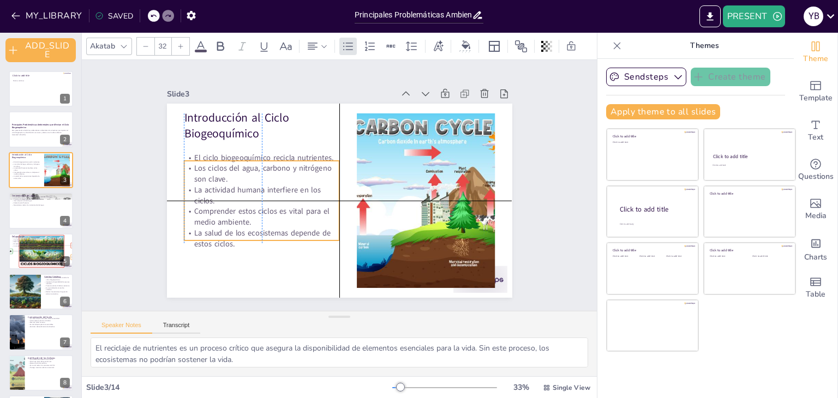
drag, startPoint x: 225, startPoint y: 215, endPoint x: 224, endPoint y: 238, distance: 22.9
click at [224, 238] on p "La salud de los ecosistemas depende de estos ciclos." at bounding box center [261, 237] width 155 height 21
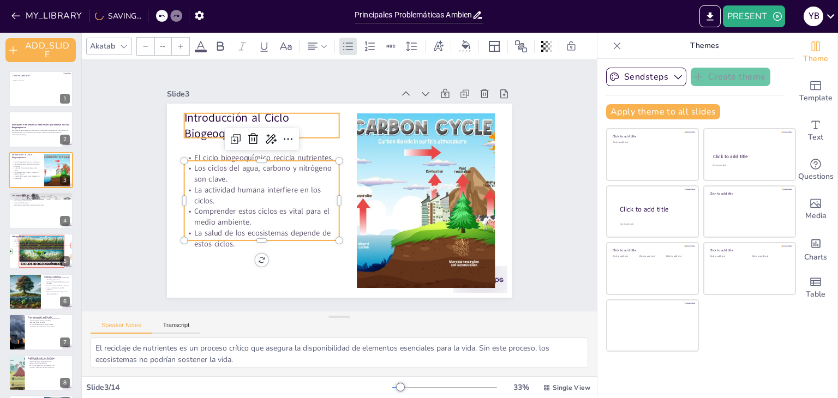
click at [305, 119] on p "Introducción al Ciclo Biogeoquímico" at bounding box center [261, 126] width 155 height 32
type input "48"
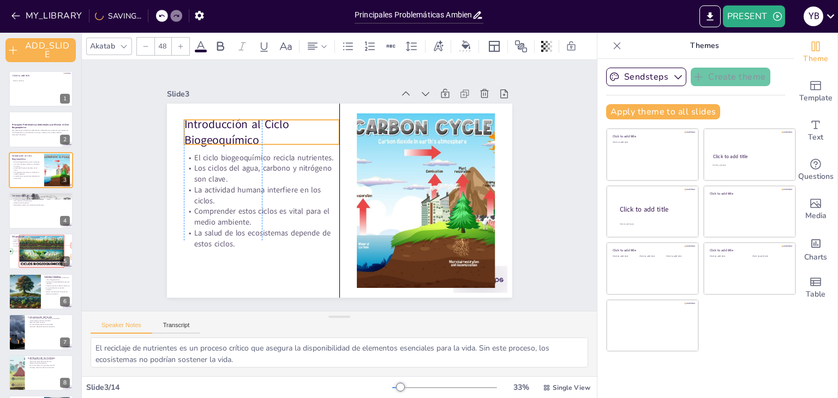
drag, startPoint x: 261, startPoint y: 127, endPoint x: 259, endPoint y: 134, distance: 6.9
click at [259, 134] on p "Introducción al Ciclo Biogeoquímico" at bounding box center [261, 132] width 155 height 32
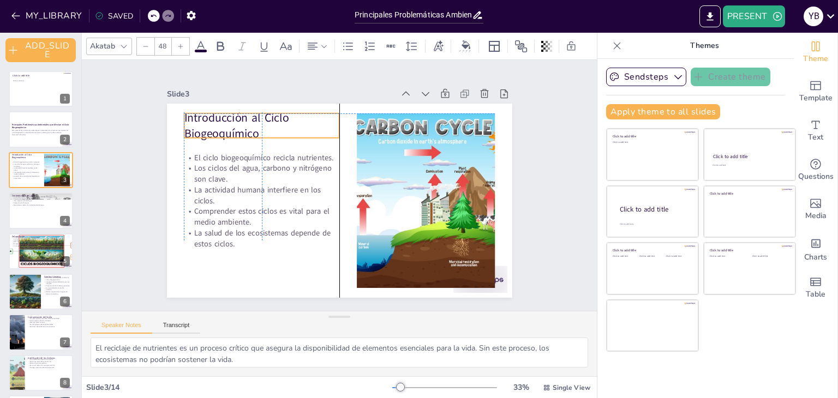
drag, startPoint x: 263, startPoint y: 116, endPoint x: 264, endPoint y: 108, distance: 7.7
click at [264, 110] on p "Introducción al Ciclo Biogeoquímico" at bounding box center [261, 126] width 155 height 32
click at [251, 131] on p "Introducción al Ciclo Biogeoquímico" at bounding box center [261, 126] width 155 height 32
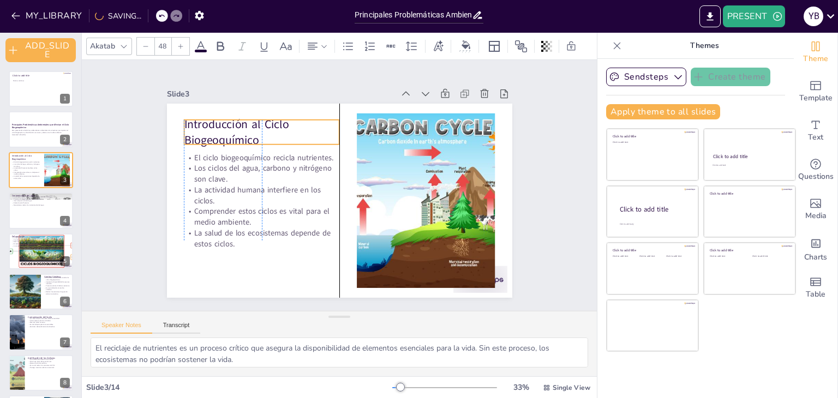
drag, startPoint x: 255, startPoint y: 131, endPoint x: 255, endPoint y: 138, distance: 6.5
click at [255, 138] on p "Introducción al Ciclo Biogeoquímico" at bounding box center [261, 132] width 155 height 32
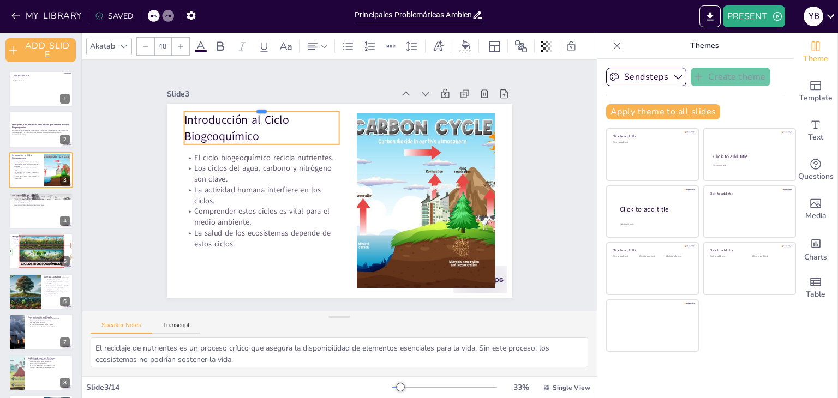
drag, startPoint x: 251, startPoint y: 113, endPoint x: 252, endPoint y: 104, distance: 9.4
click at [252, 104] on div at bounding box center [261, 107] width 155 height 9
click at [252, 133] on p "Introducción al Ciclo Biogeoquímico" at bounding box center [261, 127] width 155 height 32
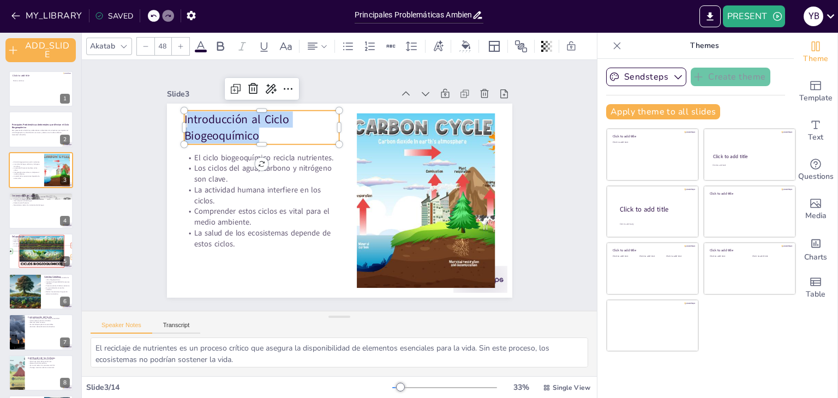
drag, startPoint x: 252, startPoint y: 133, endPoint x: 177, endPoint y: 117, distance: 76.4
click at [184, 117] on p "Introducción al Ciclo Biogeoquímico" at bounding box center [261, 127] width 155 height 32
drag, startPoint x: 229, startPoint y: 129, endPoint x: 173, endPoint y: 171, distance: 70.1
click at [173, 171] on div at bounding box center [339, 201] width 345 height 194
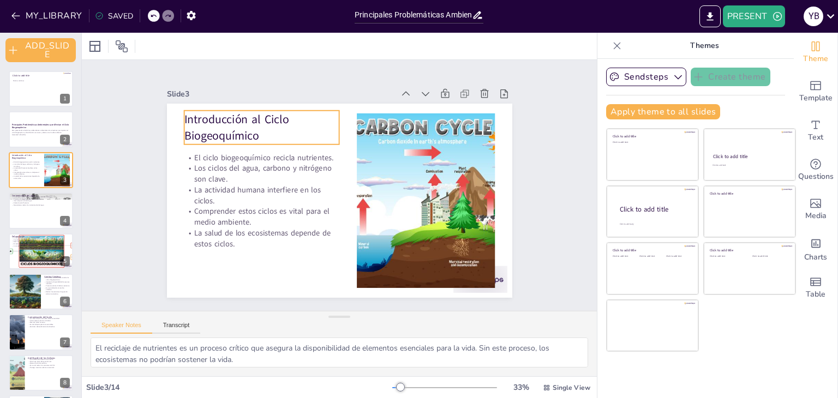
click at [212, 130] on p "Introducción al Ciclo Biogeoquímico" at bounding box center [261, 127] width 155 height 32
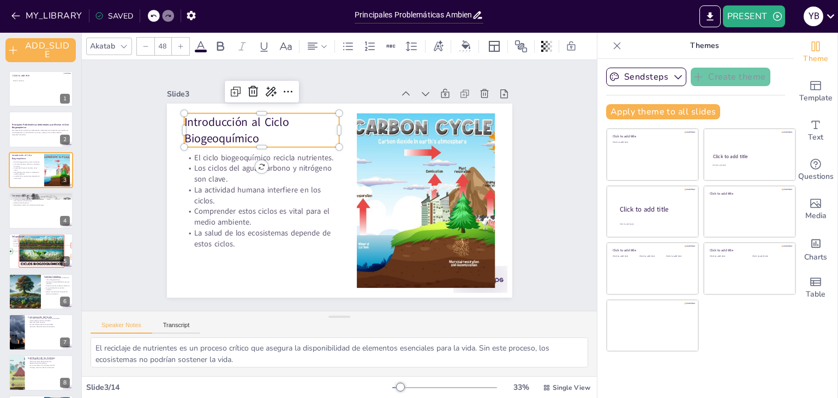
click at [253, 134] on p "Introducción al Ciclo Biogeoquímico" at bounding box center [261, 130] width 155 height 32
drag, startPoint x: 253, startPoint y: 134, endPoint x: 174, endPoint y: 121, distance: 79.5
click at [174, 121] on div "El ciclo biogeoquímico recicla nutrientes. Los ciclos del agua, carbono y nitró…" at bounding box center [339, 201] width 345 height 194
copy p "Introducción al Ciclo Biogeoquímico"
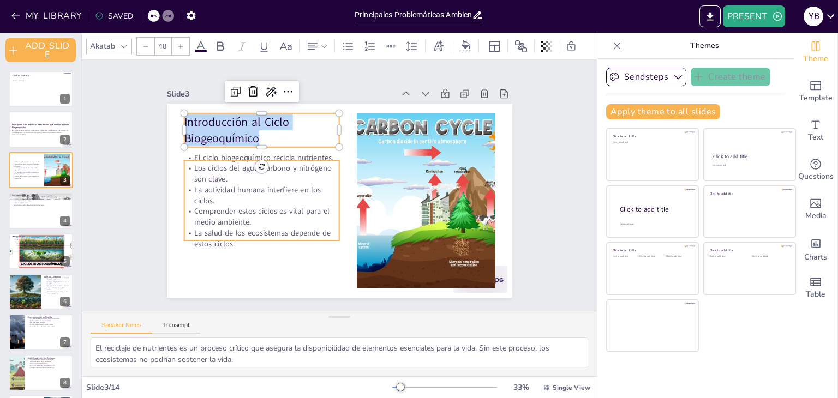
click at [261, 215] on p "Comprender estos ciclos es vital para el medio ambiente." at bounding box center [261, 216] width 155 height 21
type input "32"
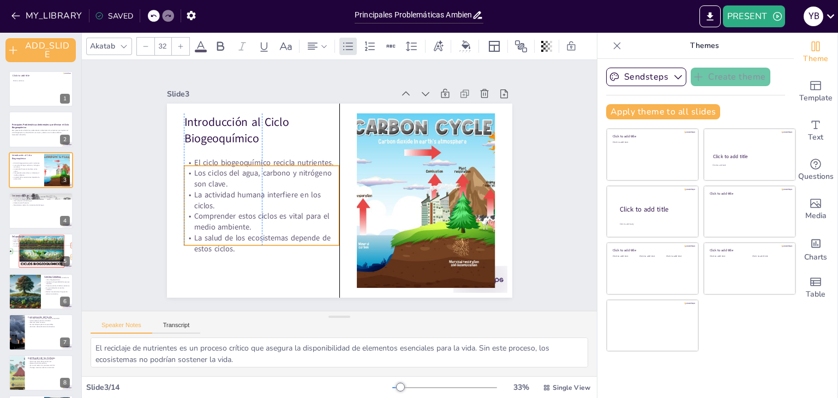
drag, startPoint x: 244, startPoint y: 158, endPoint x: 242, endPoint y: 162, distance: 5.6
click at [242, 162] on p "El ciclo biogeoquímico recicla nutrientes." at bounding box center [261, 162] width 155 height 11
click at [238, 245] on div at bounding box center [261, 249] width 155 height 9
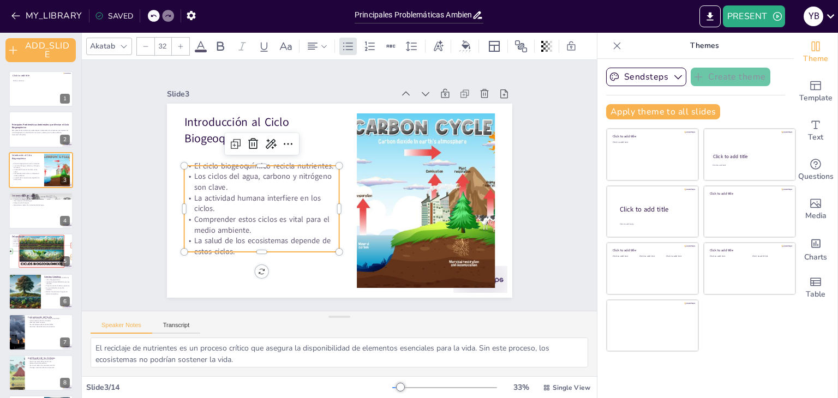
click at [231, 252] on div at bounding box center [261, 256] width 155 height 9
drag, startPoint x: 231, startPoint y: 248, endPoint x: 207, endPoint y: 241, distance: 25.0
click at [207, 241] on div "Introducción al Ciclo Biogeoquímico El ciclo biogeoquímico recicla nutrientes. …" at bounding box center [339, 201] width 345 height 194
click at [231, 246] on p "La salud de los ecosistemas depende de estos ciclos." at bounding box center [261, 246] width 155 height 21
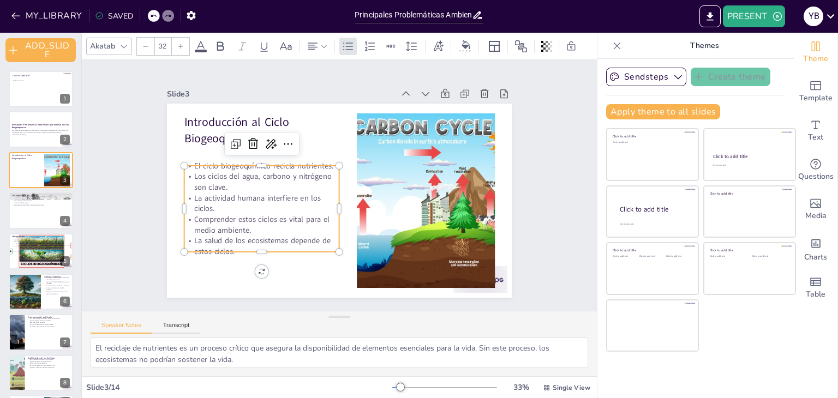
click at [231, 246] on p "La salud de los ecosistemas depende de estos ciclos." at bounding box center [261, 246] width 155 height 21
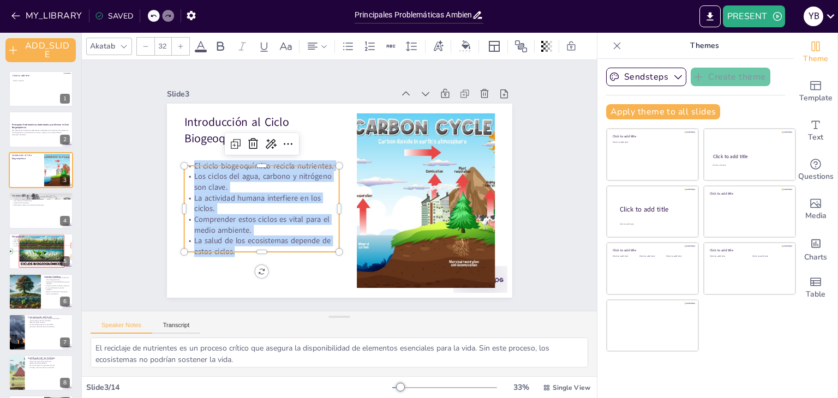
drag, startPoint x: 231, startPoint y: 246, endPoint x: 180, endPoint y: 161, distance: 99.5
click at [180, 161] on div "Introducción al Ciclo Biogeoquímico El ciclo biogeoquímico recicla nutrientes. …" at bounding box center [339, 201] width 345 height 194
copy div "El ciclo biogeoquímico recicla nutrientes. Los ciclos del agua, carbono y nitró…"
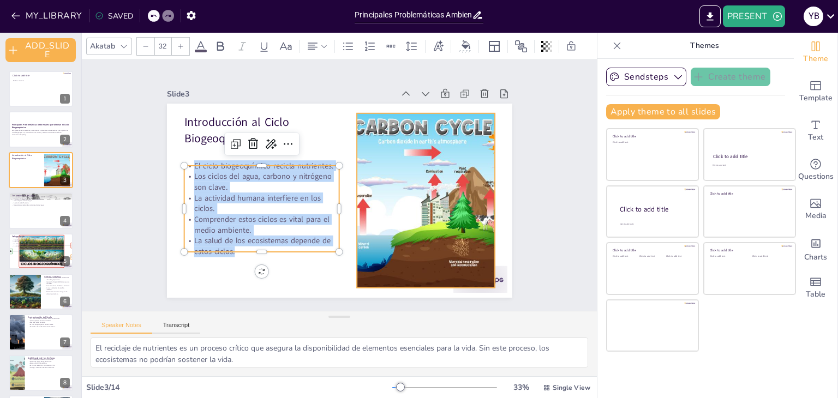
click at [457, 160] on div at bounding box center [425, 200] width 207 height 174
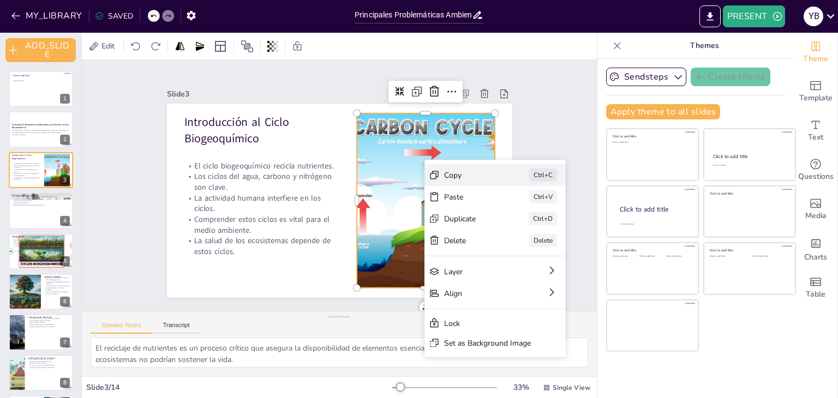
click at [526, 230] on div "Copy" at bounding box center [553, 235] width 55 height 10
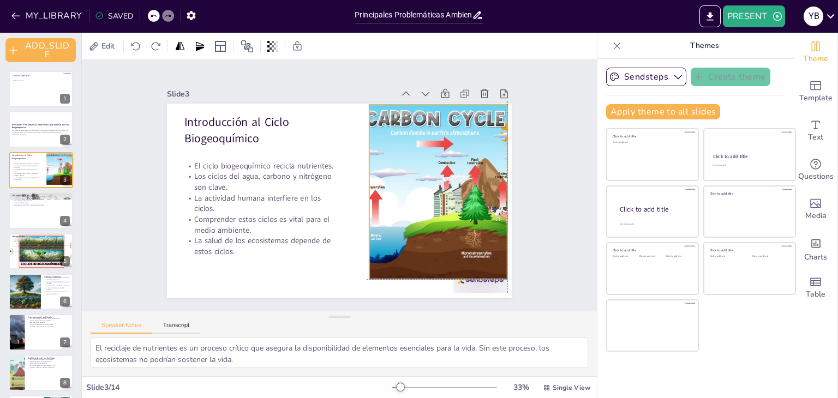
drag, startPoint x: 439, startPoint y: 182, endPoint x: 449, endPoint y: 170, distance: 15.5
click at [449, 170] on div at bounding box center [437, 192] width 207 height 174
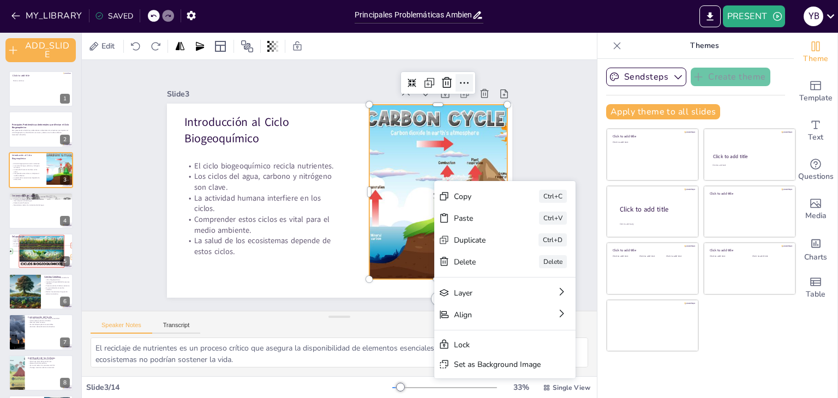
click at [457, 77] on icon at bounding box center [463, 82] width 13 height 13
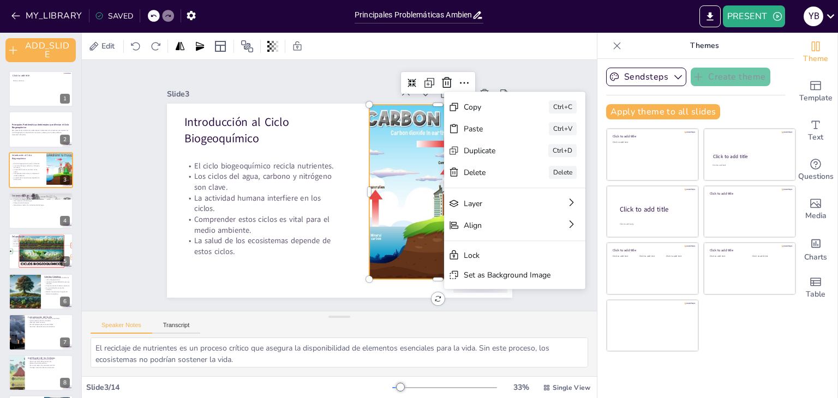
click at [401, 147] on div at bounding box center [437, 192] width 207 height 174
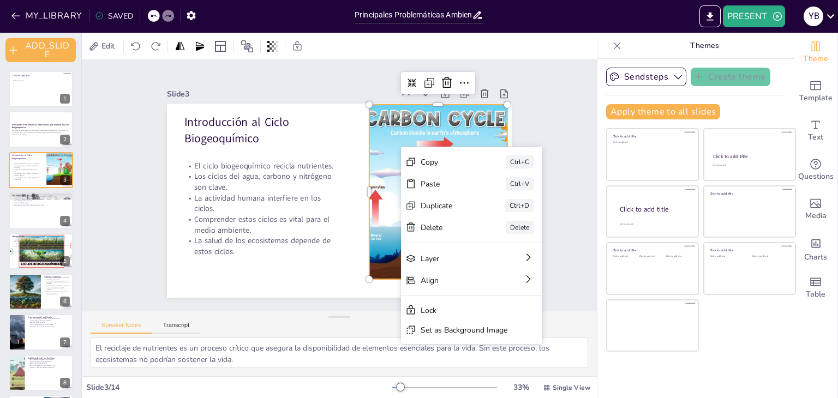
click at [828, 16] on icon at bounding box center [831, 16] width 8 height 4
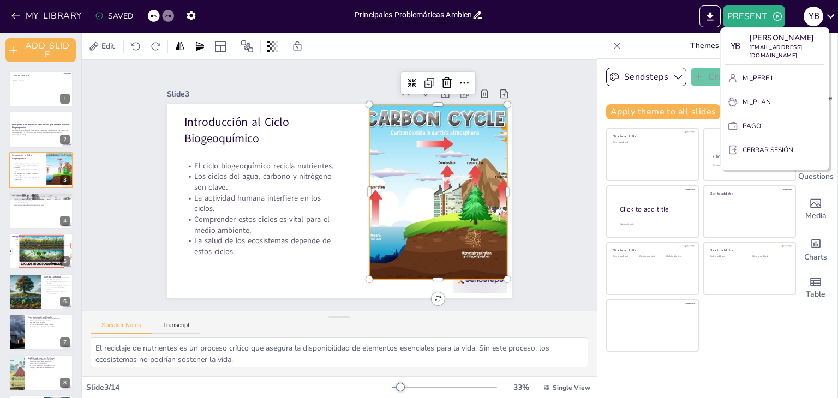
click at [31, 212] on div at bounding box center [419, 199] width 838 height 398
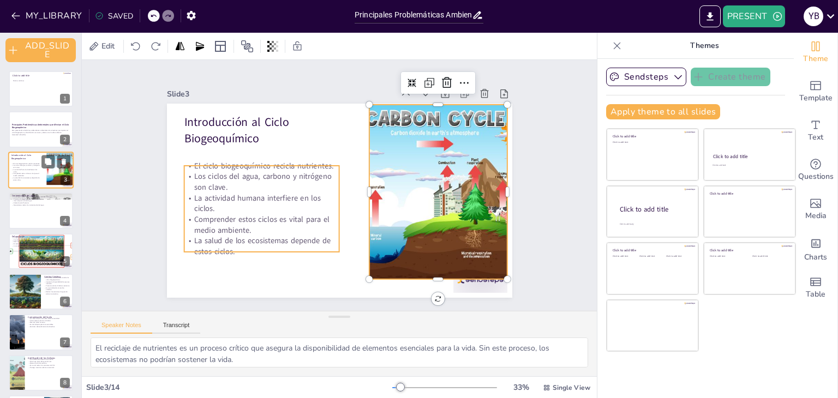
click at [33, 168] on p "La actividad humana interfiere en los ciclos." at bounding box center [25, 170] width 29 height 4
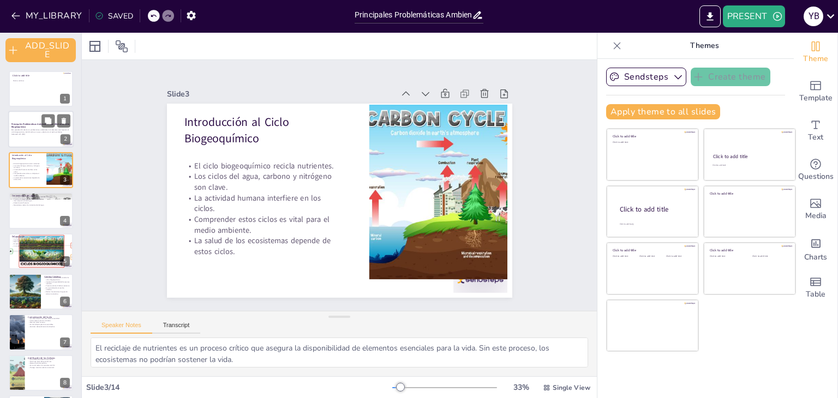
drag, startPoint x: 31, startPoint y: 123, endPoint x: 31, endPoint y: 134, distance: 10.9
click at [31, 123] on strong "Principales Problemáticas Ambientales que Afectan el Ciclo Biogeoquímico" at bounding box center [40, 126] width 58 height 6
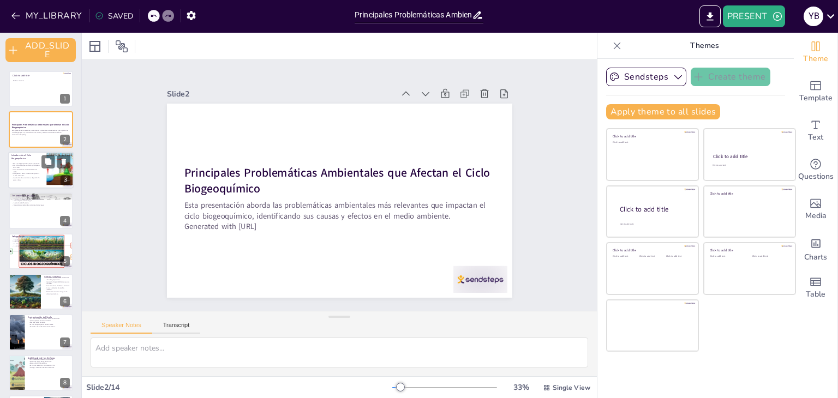
click at [31, 163] on p "El ciclo biogeoquímico recicla nutrientes." at bounding box center [25, 163] width 29 height 2
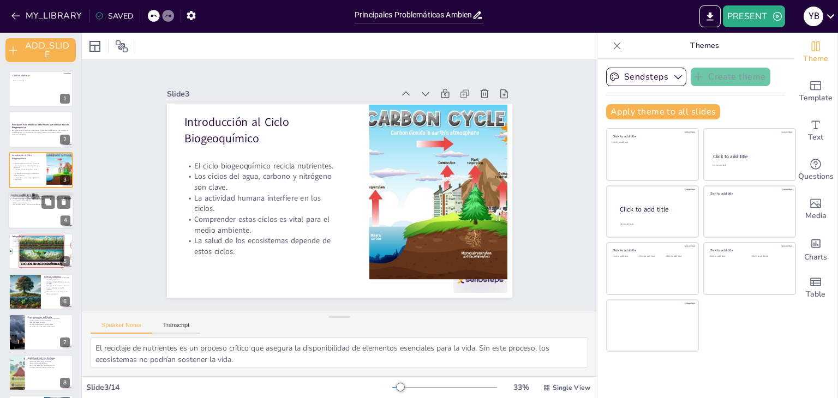
click at [31, 208] on div at bounding box center [40, 210] width 65 height 37
type textarea "Los ecosistemas acuáticos son vitales para la biodiversidad y la salud del plan…"
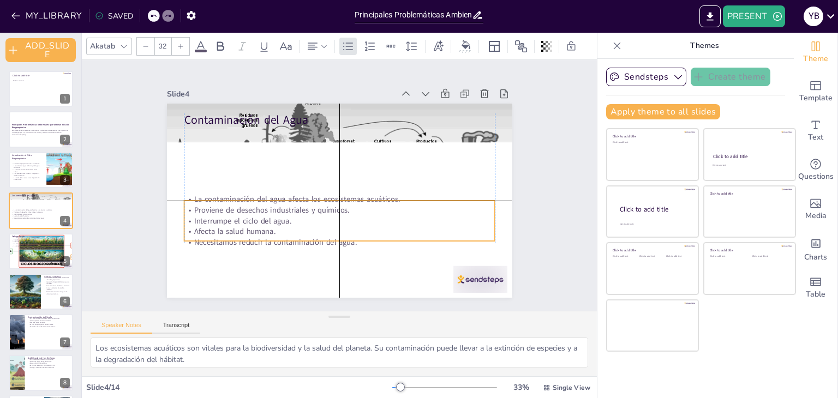
drag, startPoint x: 222, startPoint y: 154, endPoint x: 220, endPoint y: 232, distance: 77.4
click at [220, 232] on p "Afecta la salud humana." at bounding box center [339, 231] width 311 height 11
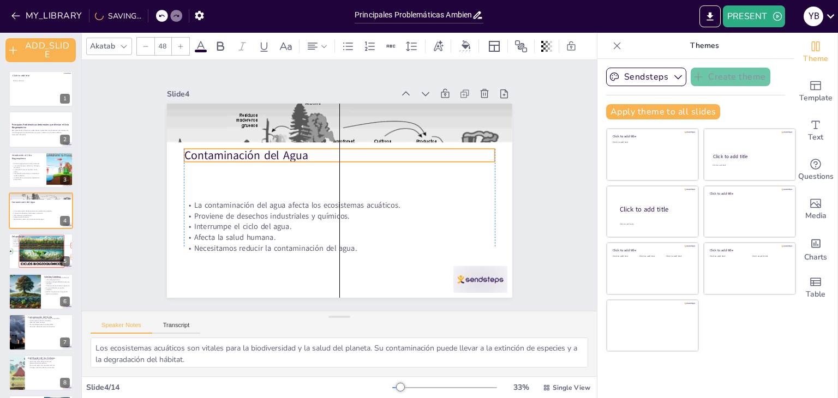
drag, startPoint x: 209, startPoint y: 118, endPoint x: 211, endPoint y: 154, distance: 35.5
click at [211, 154] on p "Contaminación del Agua" at bounding box center [339, 155] width 311 height 16
click at [300, 150] on p "Contaminación del Agua" at bounding box center [339, 155] width 311 height 16
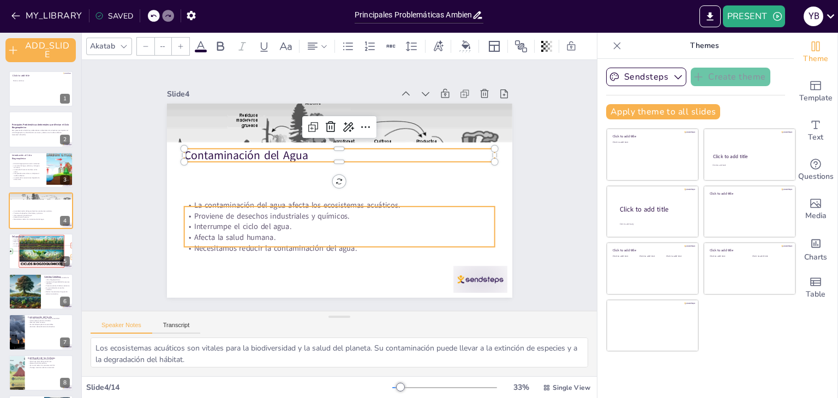
click at [243, 232] on p "Afecta la salud humana." at bounding box center [339, 237] width 311 height 11
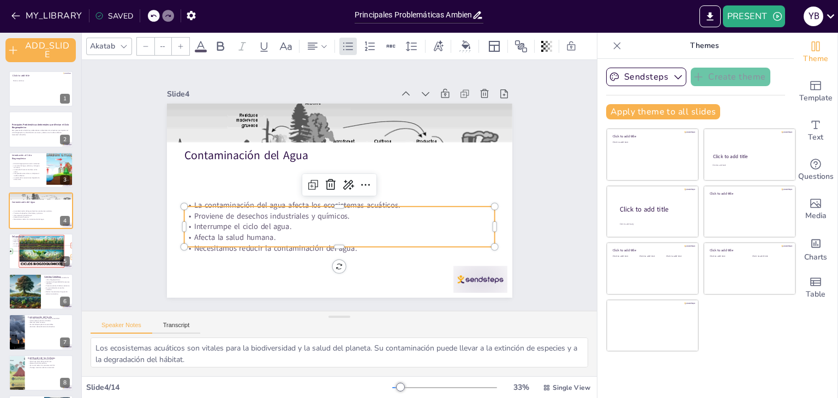
type input "32"
click at [344, 240] on p "Necesitamos reducir la contaminación del agua." at bounding box center [333, 247] width 310 height 43
click at [350, 243] on p "Necesitamos reducir la contaminación del agua." at bounding box center [339, 248] width 311 height 11
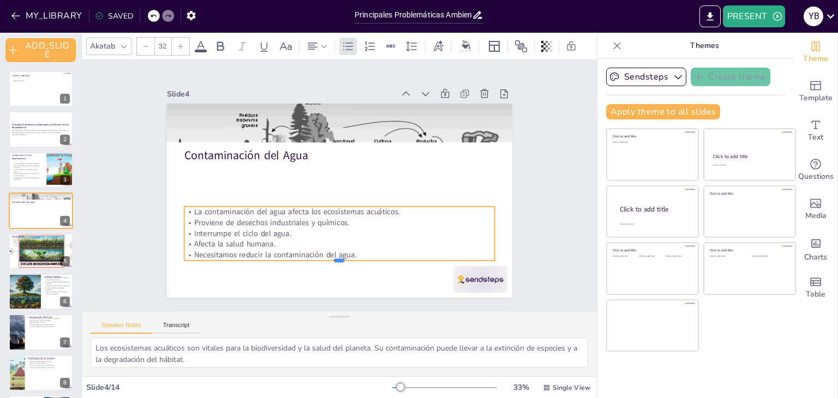
drag, startPoint x: 350, startPoint y: 243, endPoint x: 225, endPoint y: 212, distance: 128.2
click at [225, 212] on div "Contaminación del Agua La contaminación del agua afecta los ecosistemas acuátic…" at bounding box center [339, 201] width 345 height 194
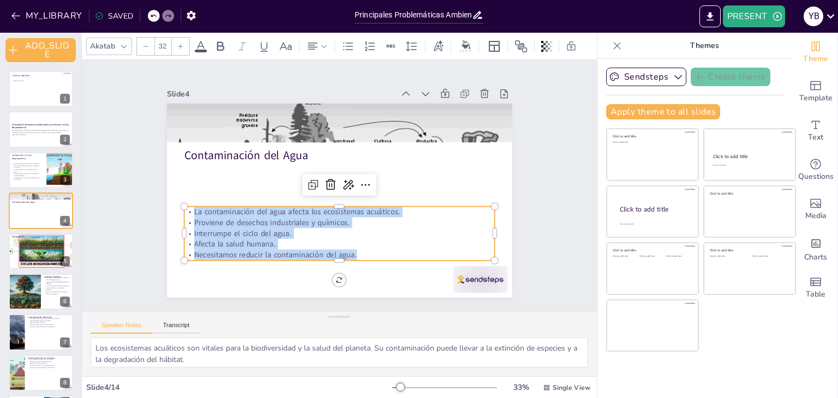
drag, startPoint x: 349, startPoint y: 252, endPoint x: 183, endPoint y: 206, distance: 172.1
click at [184, 207] on div "La contaminación del agua afecta los ecosistemas acuáticos. Proviene de desecho…" at bounding box center [339, 233] width 311 height 53
copy div "La contaminación del agua afecta los ecosistemas acuáticos. Proviene de desecho…"
click at [189, 260] on div at bounding box center [339, 264] width 311 height 9
click at [310, 242] on p "Afecta la salud humana." at bounding box center [339, 244] width 311 height 11
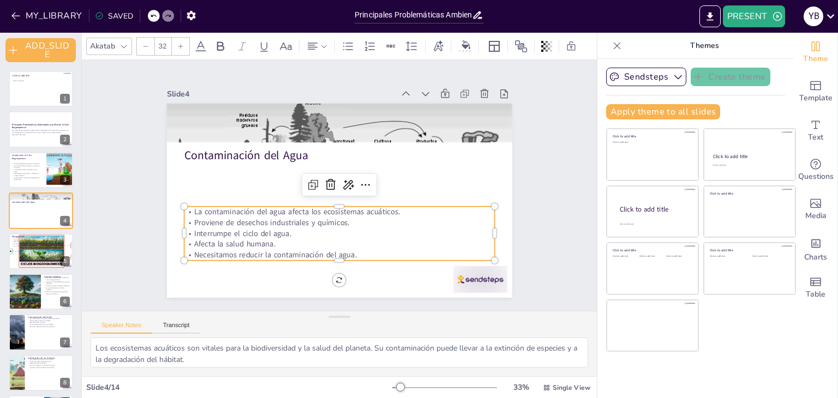
click at [358, 254] on p "Necesitamos reducir la contaminación del agua." at bounding box center [339, 255] width 311 height 11
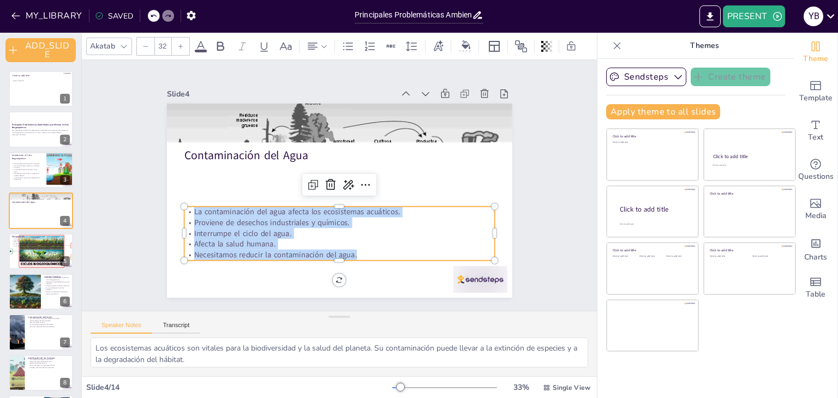
drag, startPoint x: 358, startPoint y: 254, endPoint x: 183, endPoint y: 205, distance: 181.6
click at [184, 207] on div "La contaminación del agua afecta los ecosistemas acuáticos. Proviene de desecho…" at bounding box center [339, 233] width 311 height 53
copy div "La contaminación del agua afecta los ecosistemas acuáticos. Proviene de desecho…"
click at [25, 249] on div at bounding box center [40, 251] width 101 height 37
type textarea "La biodiversidad es esencial para el equilibrio de los ecosistemas. La deforest…"
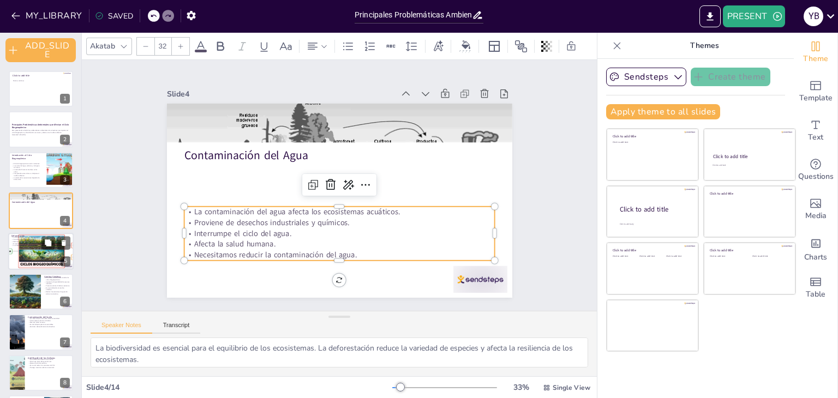
scroll to position [21, 0]
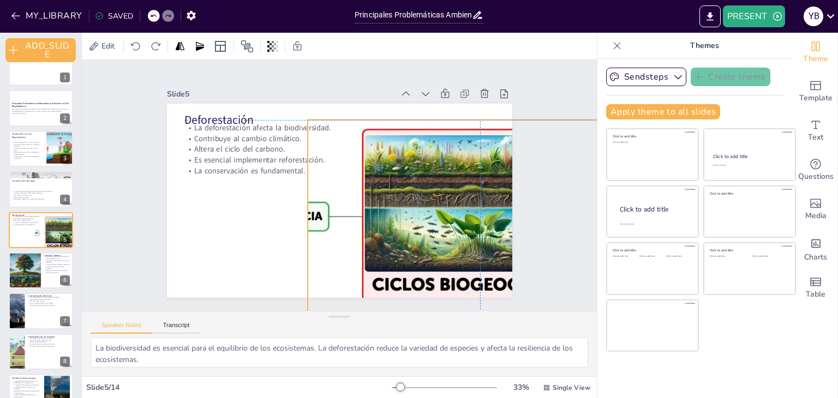
drag, startPoint x: 288, startPoint y: 195, endPoint x: 426, endPoint y: 210, distance: 138.9
click at [426, 210] on div at bounding box center [479, 217] width 533 height 194
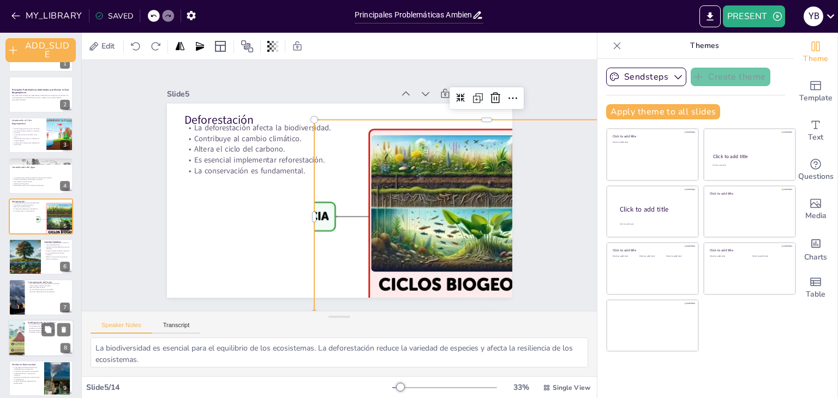
scroll to position [55, 0]
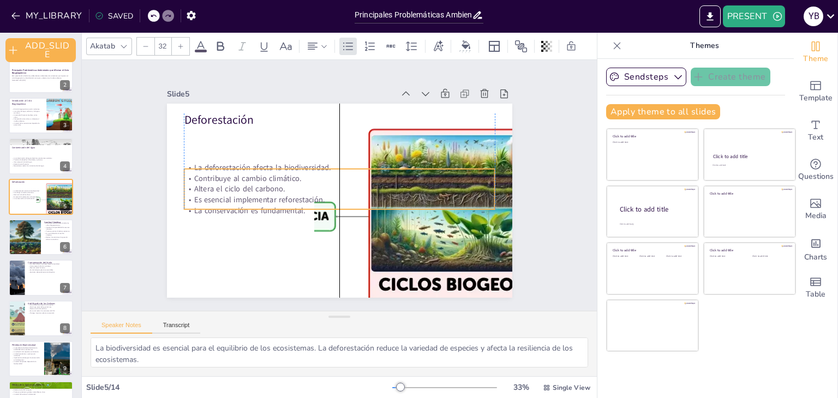
drag, startPoint x: 228, startPoint y: 156, endPoint x: 227, endPoint y: 196, distance: 39.8
click at [227, 196] on p "Es esencial implementar reforestación." at bounding box center [339, 199] width 311 height 11
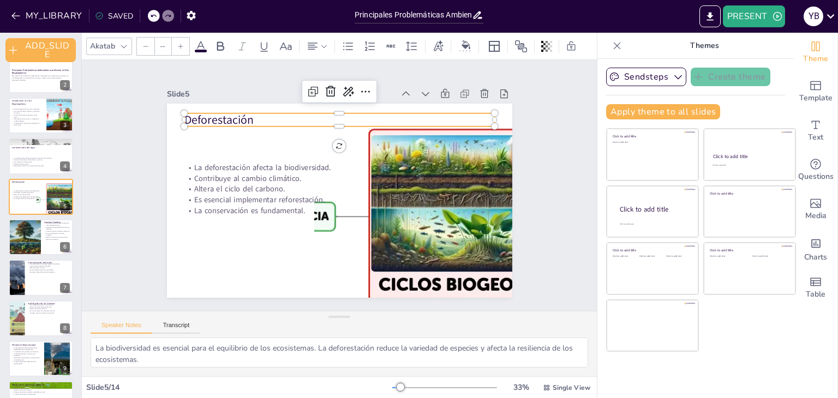
type input "48"
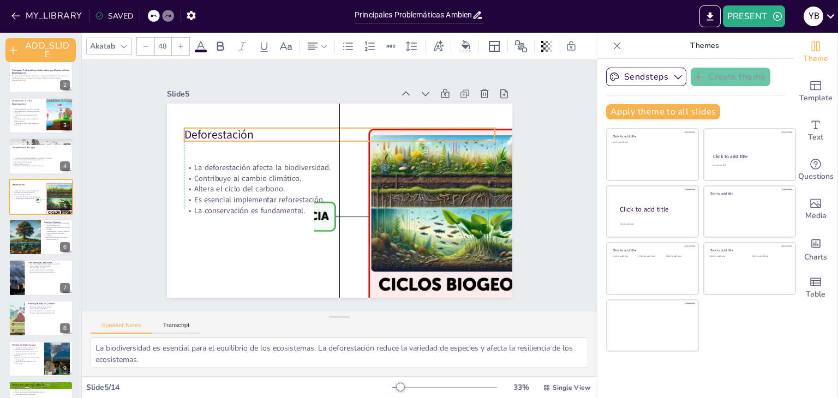
drag, startPoint x: 221, startPoint y: 118, endPoint x: 223, endPoint y: 133, distance: 14.8
click at [223, 133] on p "Deforestación" at bounding box center [339, 135] width 311 height 16
click at [30, 236] on div at bounding box center [24, 237] width 65 height 37
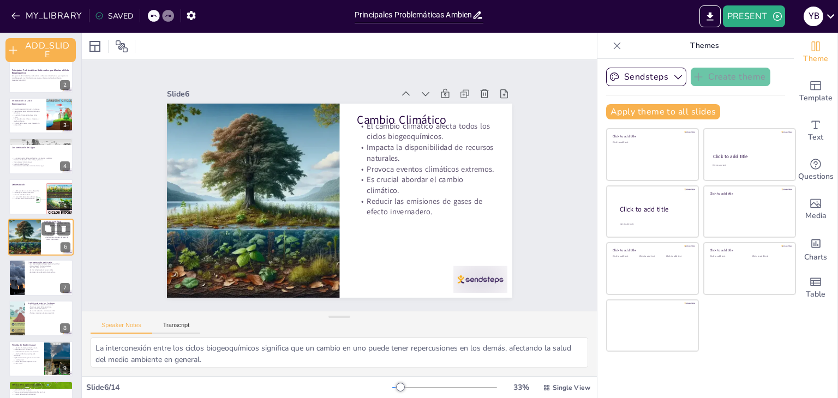
scroll to position [62, 0]
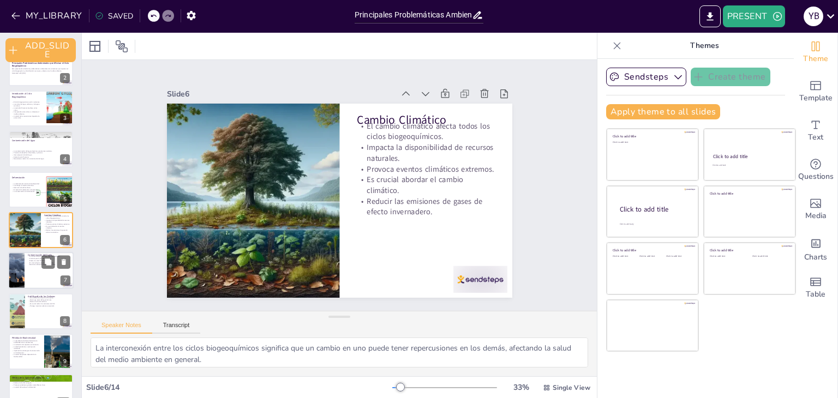
click at [30, 262] on p "Es vital adoptar prácticas sostenibles." at bounding box center [49, 263] width 43 height 2
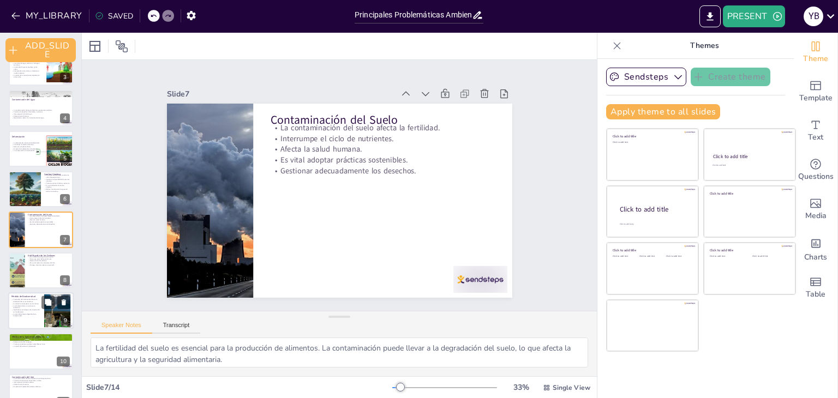
click at [23, 306] on p "La biodiversidad es crucial para la resiliencia." at bounding box center [25, 307] width 29 height 4
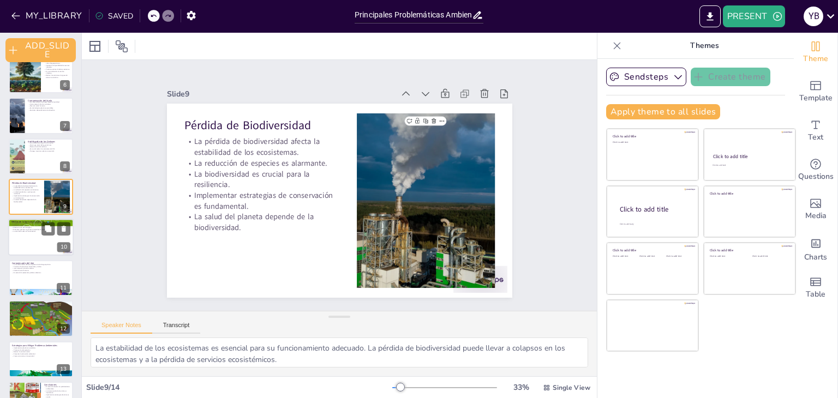
scroll to position [245, 0]
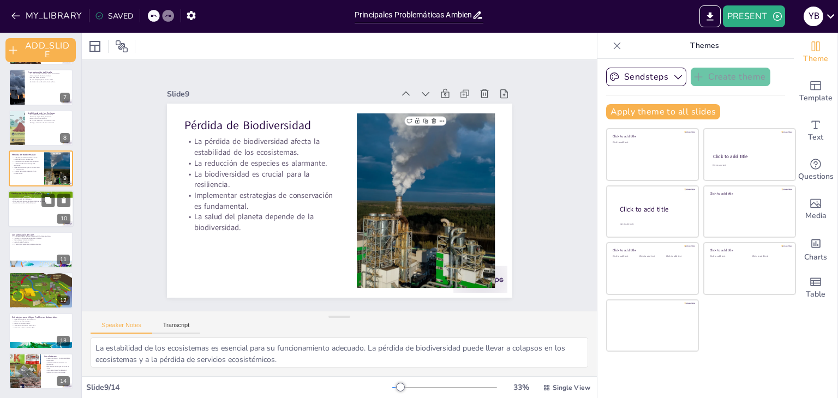
click at [26, 203] on div at bounding box center [40, 209] width 65 height 37
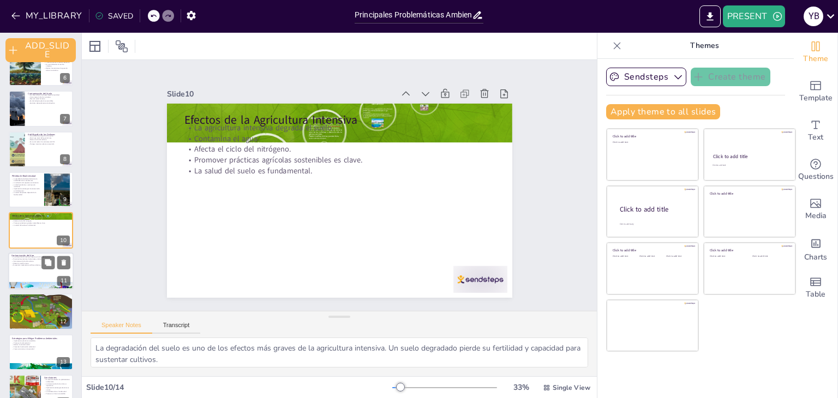
click at [21, 262] on p "Afecta la salud humana." at bounding box center [40, 263] width 59 height 2
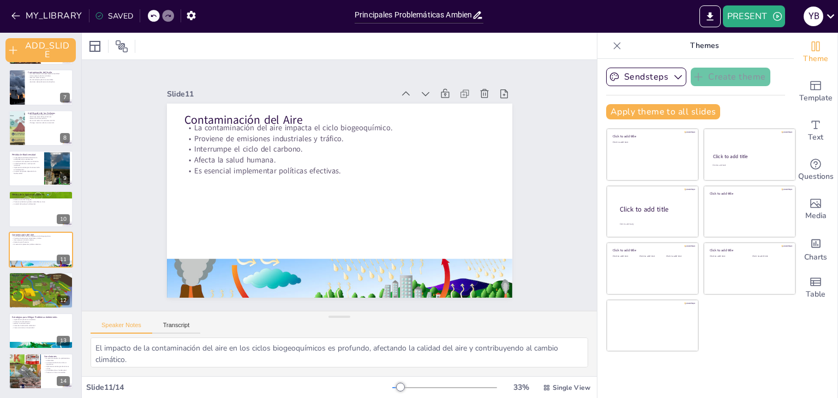
click at [23, 310] on div "Click to add title Click to add text 1 Principales Problemáticas Ambientales qu…" at bounding box center [40, 107] width 81 height 563
click at [23, 324] on p "Fomentar la educación ambiental." at bounding box center [40, 325] width 59 height 2
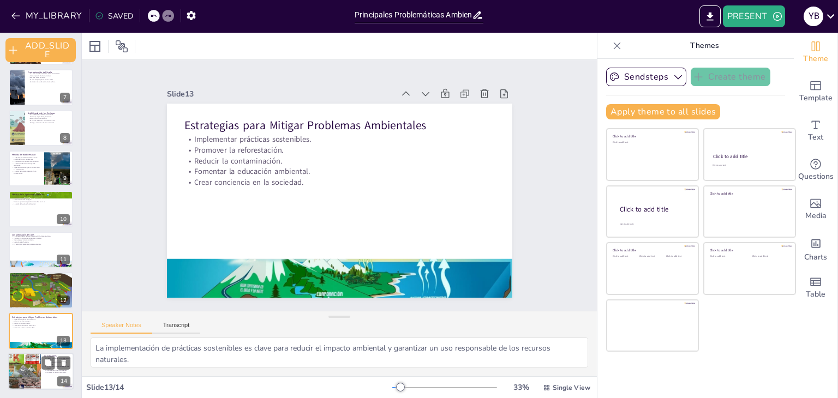
click at [34, 357] on div at bounding box center [24, 371] width 59 height 37
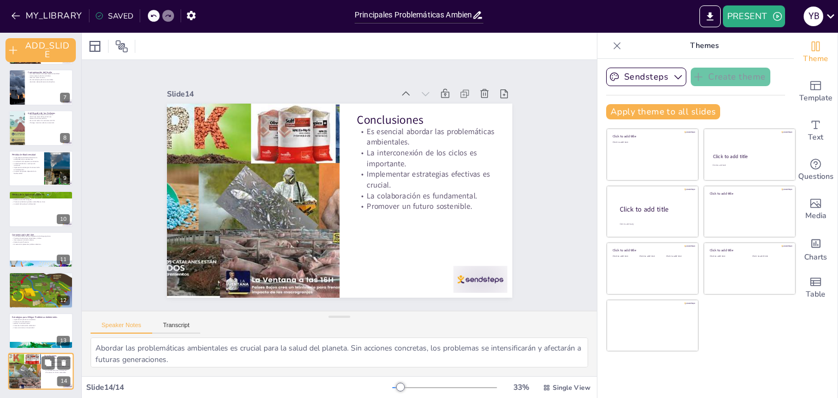
scroll to position [244, 0]
click at [27, 321] on p "Promover la reforestación." at bounding box center [40, 322] width 59 height 2
type textarea "La implementación de prácticas sostenibles es clave para reducir el impacto amb…"
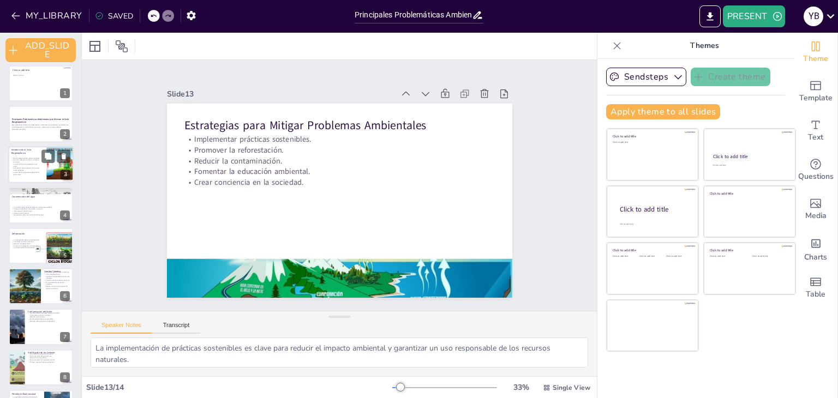
scroll to position [0, 0]
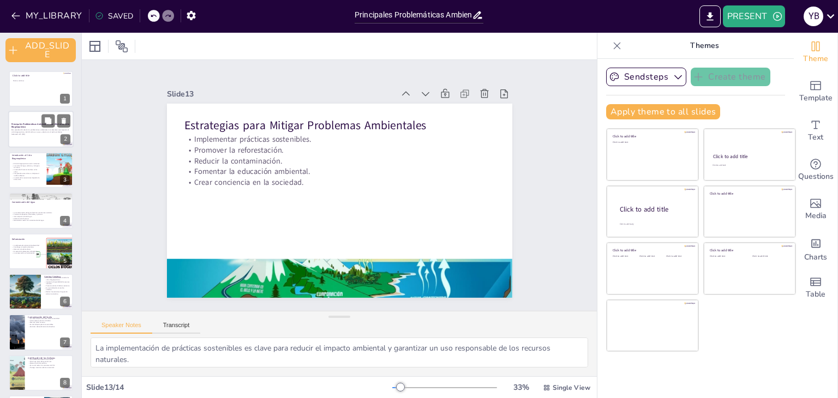
click at [38, 138] on div at bounding box center [40, 129] width 65 height 37
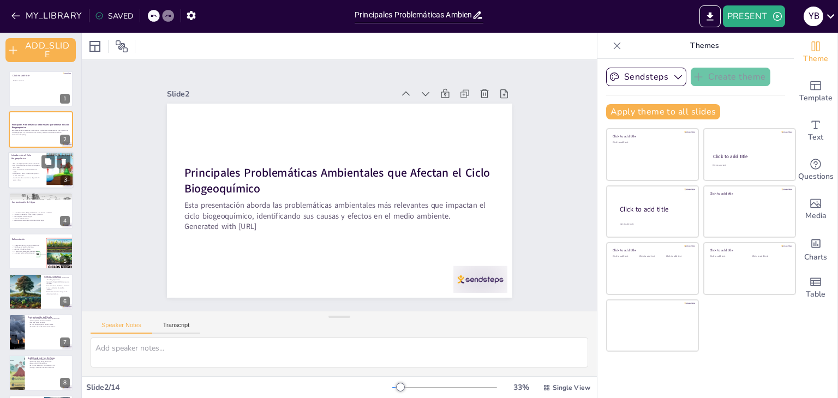
click at [27, 173] on p "Comprender estos ciclos es vital para el medio ambiente." at bounding box center [25, 175] width 29 height 4
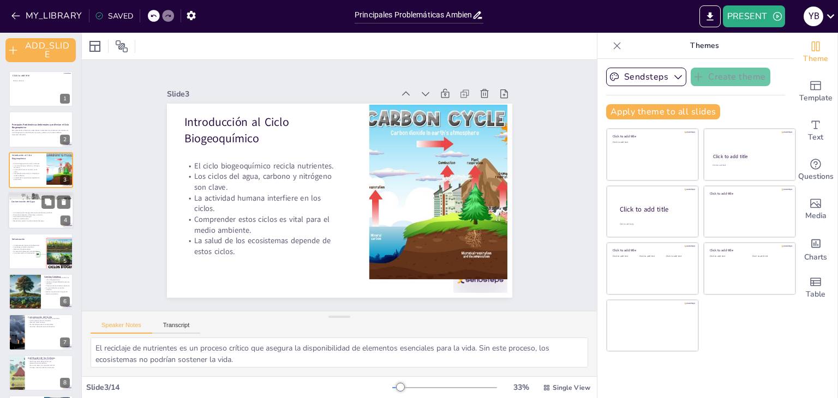
click at [28, 216] on p "Interrumpe el ciclo del agua." at bounding box center [40, 217] width 59 height 2
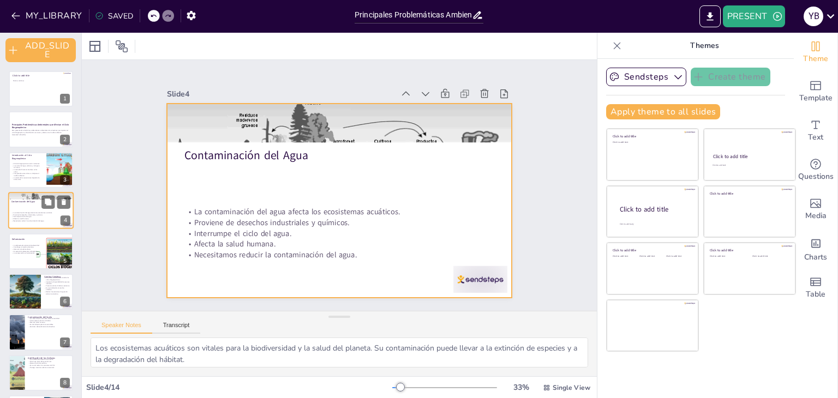
click at [31, 208] on div at bounding box center [40, 210] width 65 height 37
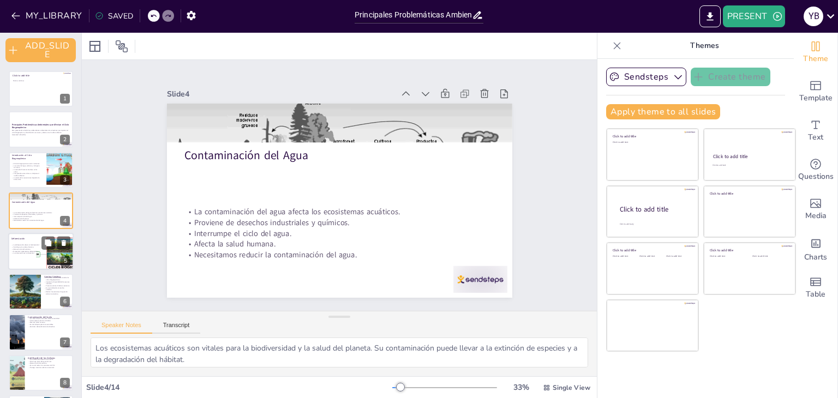
click at [23, 246] on p "Contribuye al cambio climático." at bounding box center [40, 247] width 59 height 2
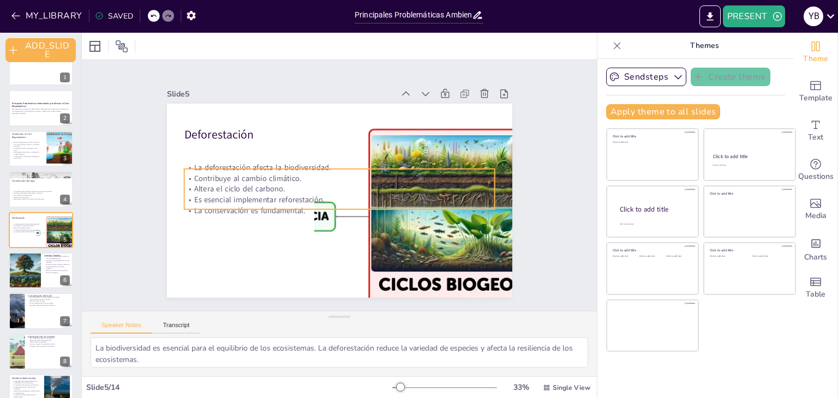
click at [284, 206] on div "Deforestación La deforestación afecta la biodiversidad. Contribuye al cambio cl…" at bounding box center [339, 201] width 345 height 194
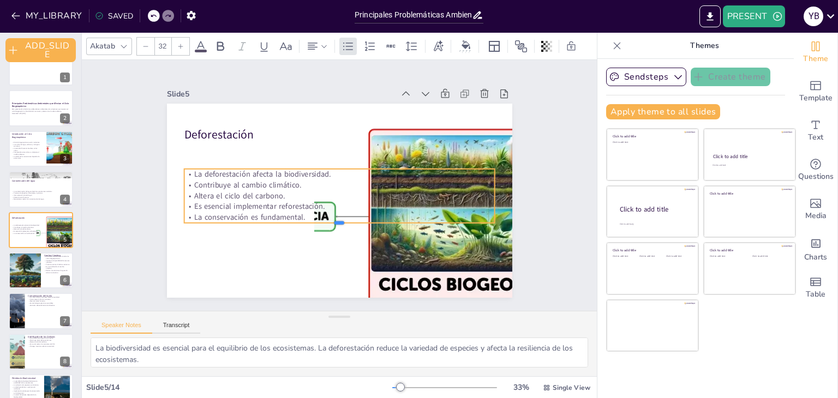
drag, startPoint x: 298, startPoint y: 206, endPoint x: 219, endPoint y: 180, distance: 82.9
click at [219, 180] on div "Deforestación La deforestación afecta la biodiversidad. Contribuye al cambio cl…" at bounding box center [339, 201] width 345 height 194
click at [298, 214] on p "La conservación es fundamental." at bounding box center [339, 217] width 311 height 11
click at [291, 214] on p "La conservación es fundamental." at bounding box center [339, 217] width 311 height 11
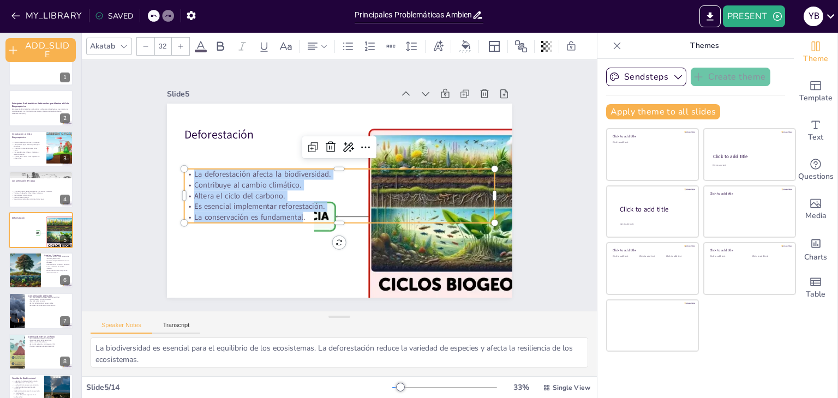
drag, startPoint x: 291, startPoint y: 214, endPoint x: 192, endPoint y: 164, distance: 111.2
click at [192, 164] on div "Deforestación La deforestación afecta la biodiversidad. Contribuye al cambio cl…" at bounding box center [339, 201] width 345 height 194
copy div "La deforestación afecta la biodiversidad. Contribuye al cambio climático. Alter…"
click at [37, 262] on div at bounding box center [24, 270] width 65 height 37
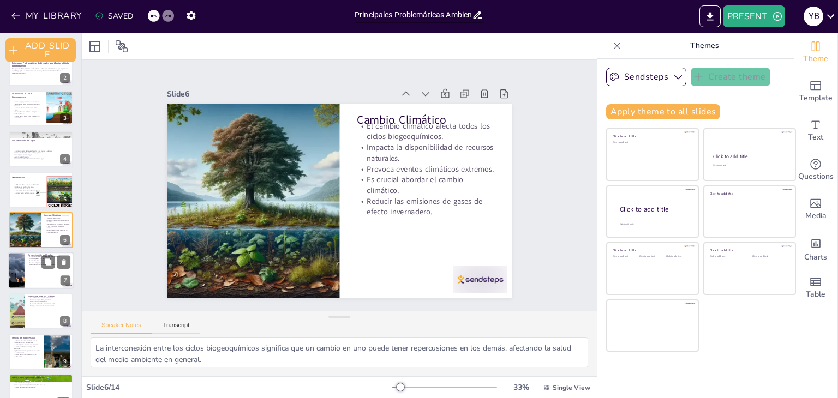
click at [25, 269] on div at bounding box center [40, 270] width 65 height 37
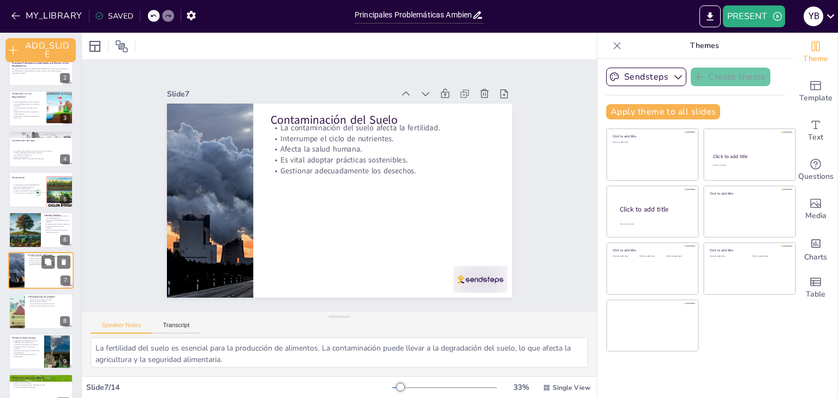
scroll to position [103, 0]
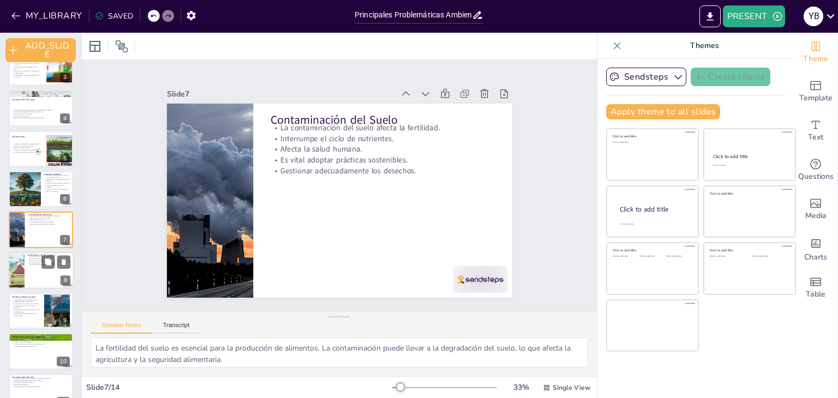
click at [45, 279] on div at bounding box center [40, 270] width 65 height 37
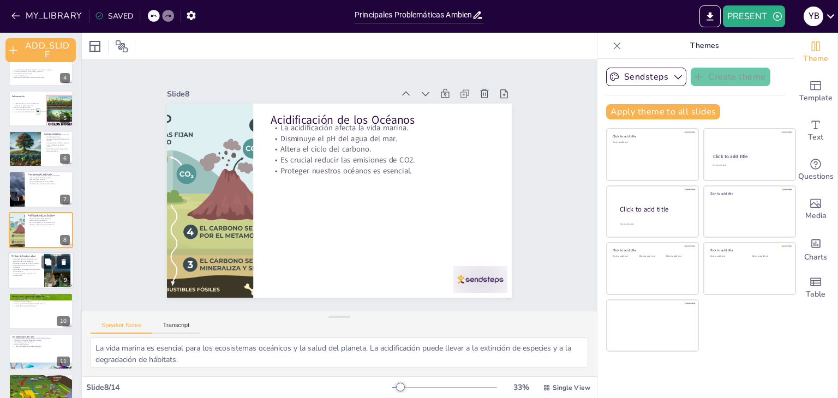
click at [24, 268] on p "Implementar estrategias de conservación es fundamental." at bounding box center [25, 270] width 29 height 4
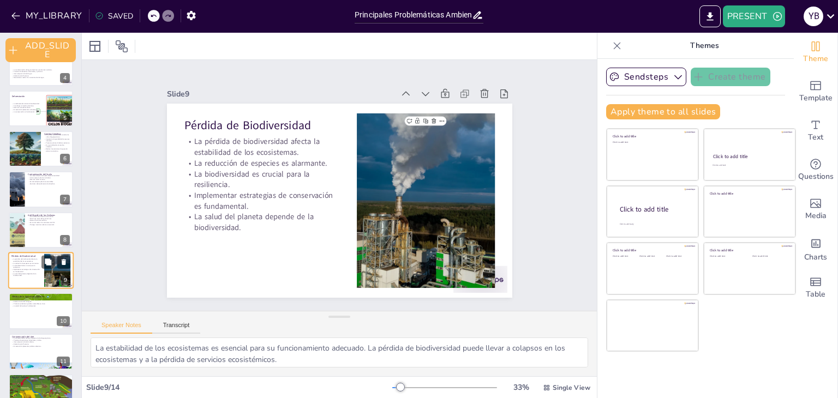
scroll to position [183, 0]
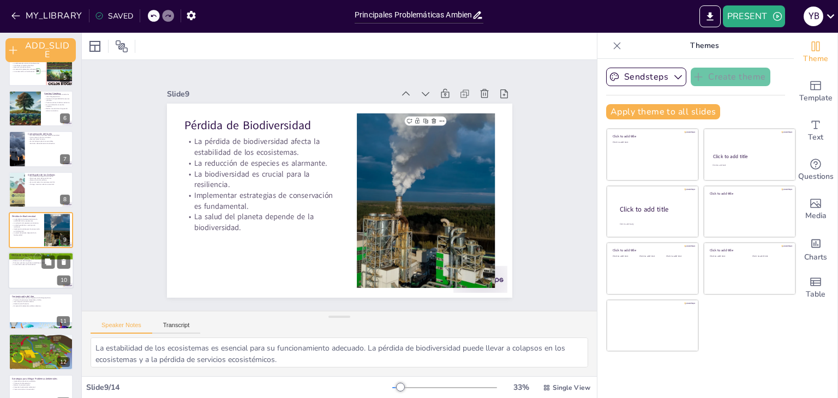
click at [33, 268] on div at bounding box center [40, 270] width 65 height 37
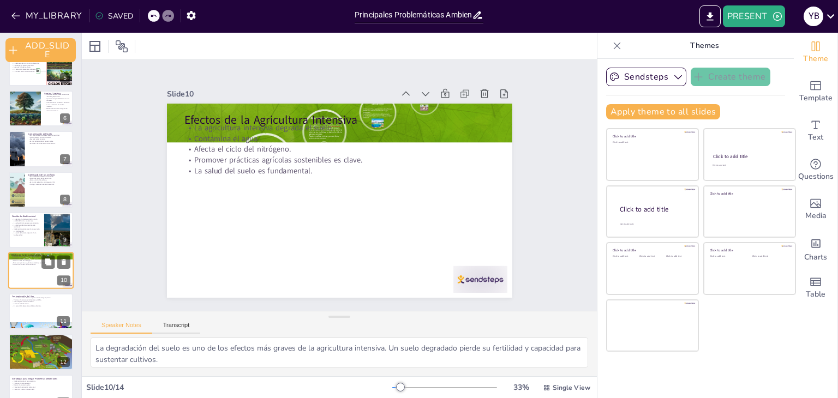
scroll to position [224, 0]
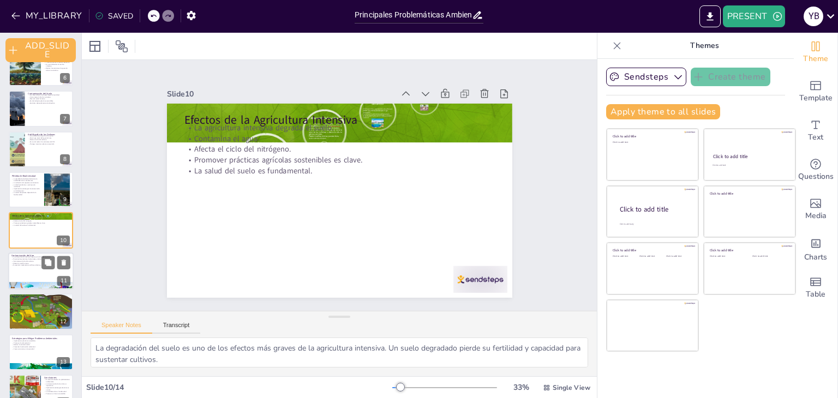
click at [31, 264] on p "Es esencial implementar políticas efectivas." at bounding box center [40, 265] width 59 height 2
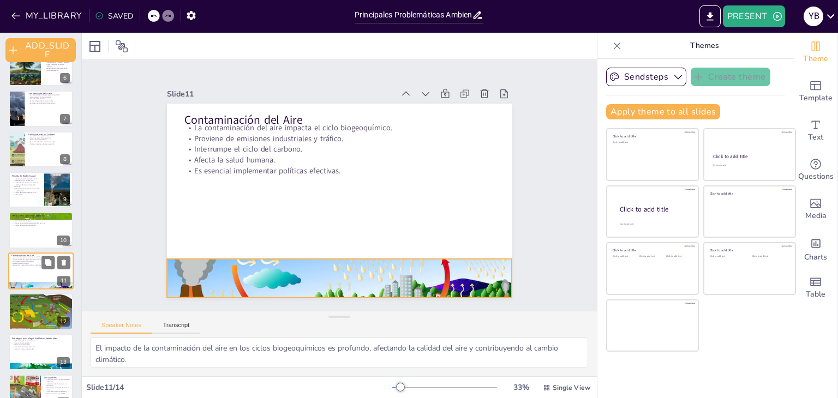
scroll to position [245, 0]
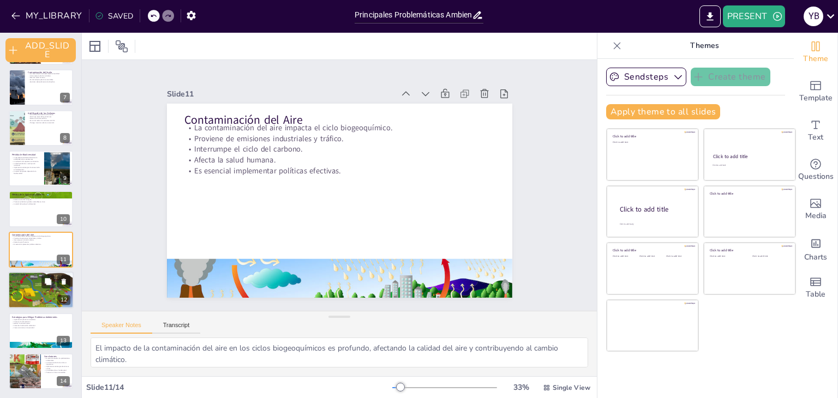
click at [27, 291] on div at bounding box center [40, 290] width 65 height 85
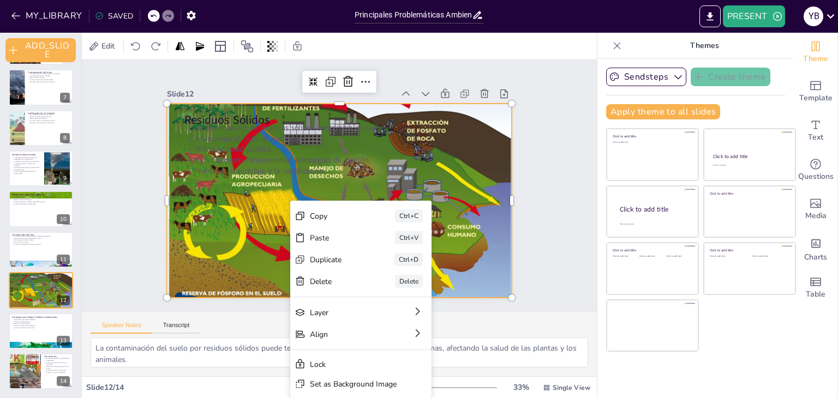
click at [242, 202] on div at bounding box center [337, 200] width 390 height 481
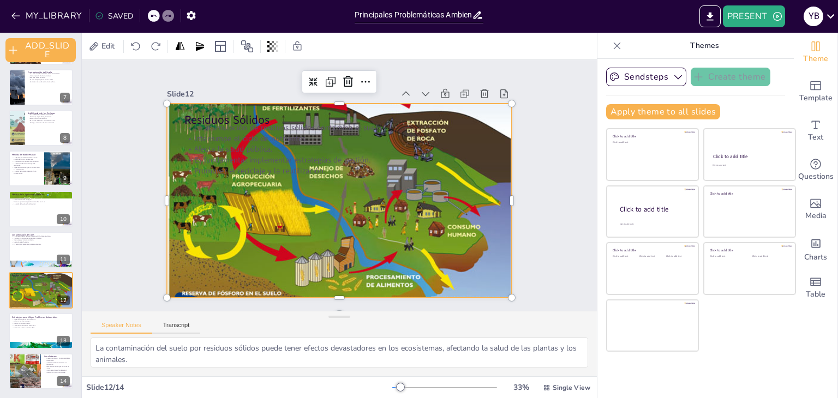
click at [483, 258] on div at bounding box center [338, 200] width 390 height 481
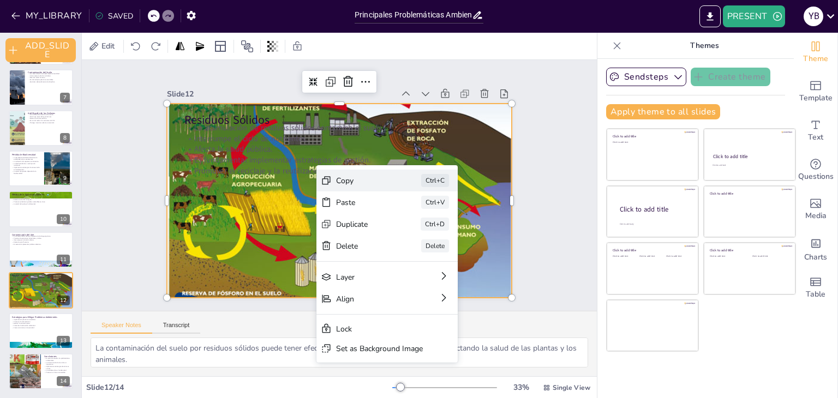
click at [418, 236] on div "Copy" at bounding box center [445, 241] width 55 height 10
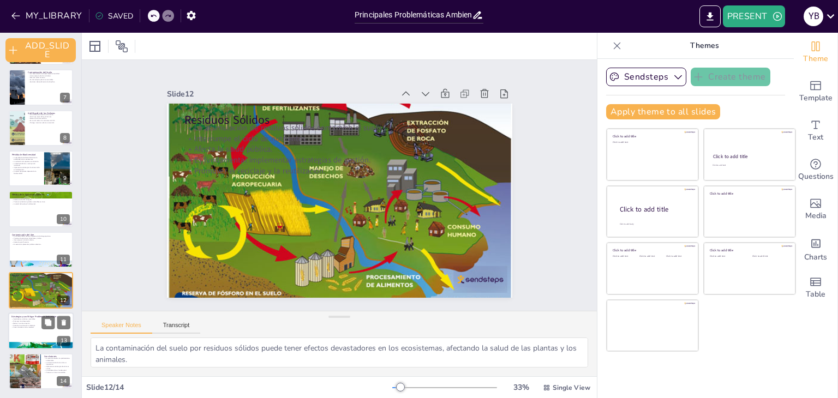
click at [37, 321] on p "Promover la reforestación." at bounding box center [40, 321] width 59 height 2
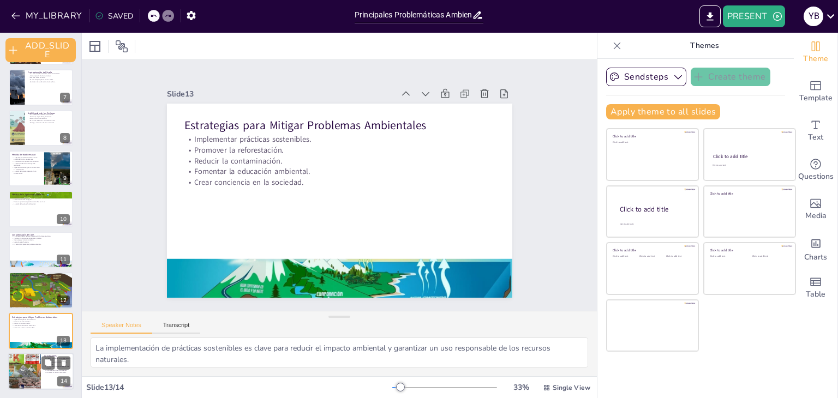
click at [30, 362] on div at bounding box center [24, 371] width 59 height 37
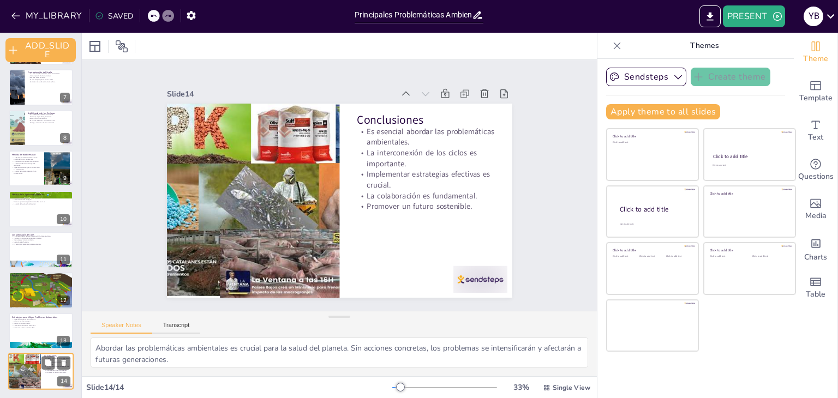
scroll to position [244, 0]
click at [27, 316] on p "Estrategias para Mitigar Problemas Ambientales" at bounding box center [40, 317] width 59 height 3
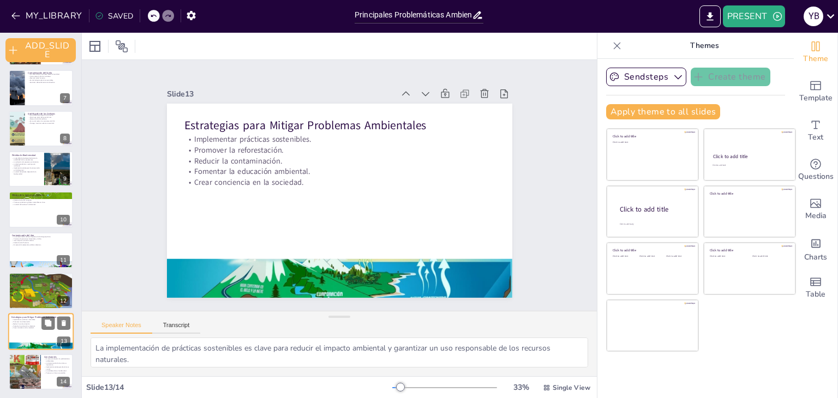
scroll to position [245, 0]
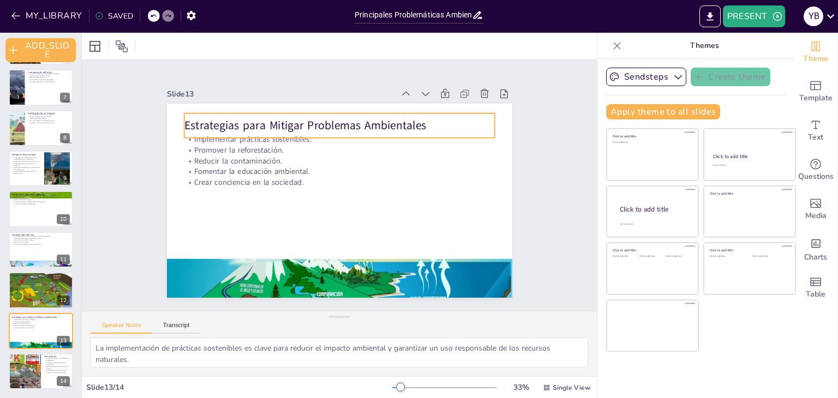
click at [327, 123] on p "Estrategias para Mitigar Problemas Ambientales" at bounding box center [339, 126] width 311 height 16
click at [416, 120] on p "Estrategias para Mitigar Problemas Ambientales" at bounding box center [339, 126] width 311 height 16
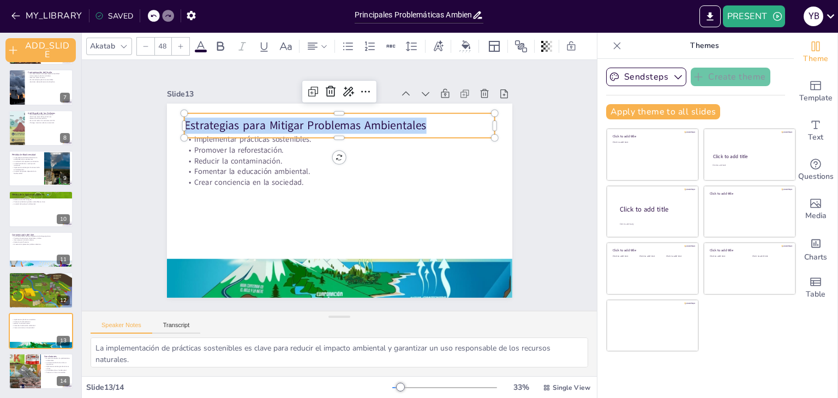
drag, startPoint x: 416, startPoint y: 120, endPoint x: 177, endPoint y: 125, distance: 238.3
click at [184, 125] on p "Estrategias para Mitigar Problemas Ambientales" at bounding box center [339, 126] width 311 height 16
copy p "Estrategias para Mitigar Problemas Ambientales"
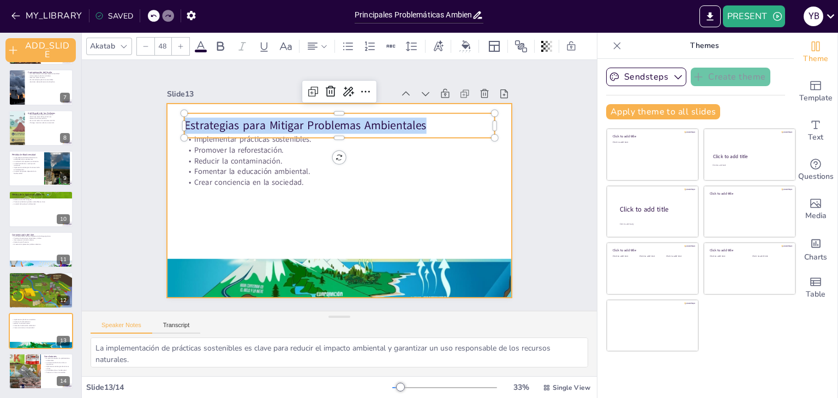
click at [298, 184] on div at bounding box center [339, 201] width 345 height 194
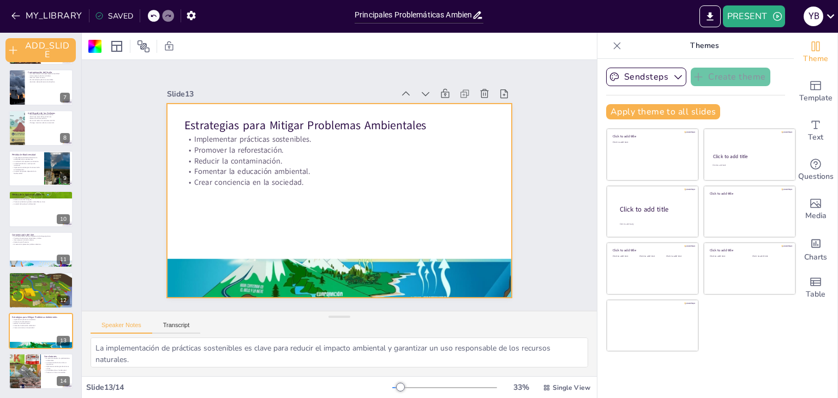
click at [298, 178] on div "Estrategias para Mitigar Problemas Ambientales Implementar prácticas sostenible…" at bounding box center [339, 201] width 345 height 194
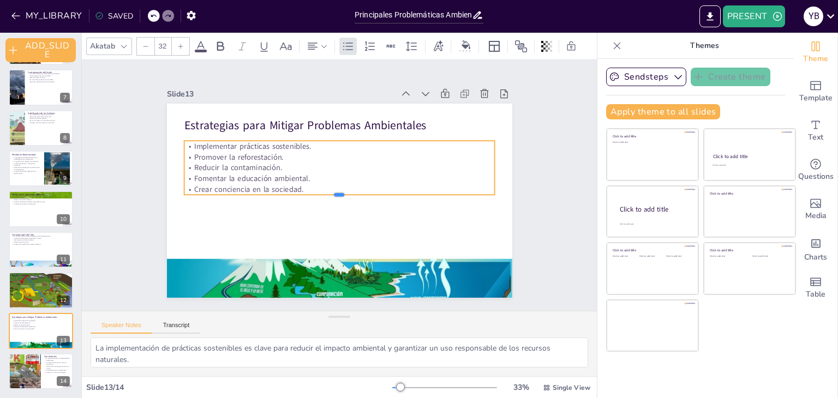
drag, startPoint x: 298, startPoint y: 178, endPoint x: 256, endPoint y: 178, distance: 41.4
click at [256, 178] on div "Estrategias para Mitigar Problemas Ambientales Implementar prácticas sostenible…" at bounding box center [339, 201] width 345 height 194
click at [297, 185] on p "Crear conciencia en la sociedad." at bounding box center [339, 189] width 311 height 11
click at [294, 184] on p "Crear conciencia en la sociedad." at bounding box center [339, 189] width 311 height 11
click at [302, 177] on p "Fomentar la educación ambiental." at bounding box center [339, 178] width 311 height 11
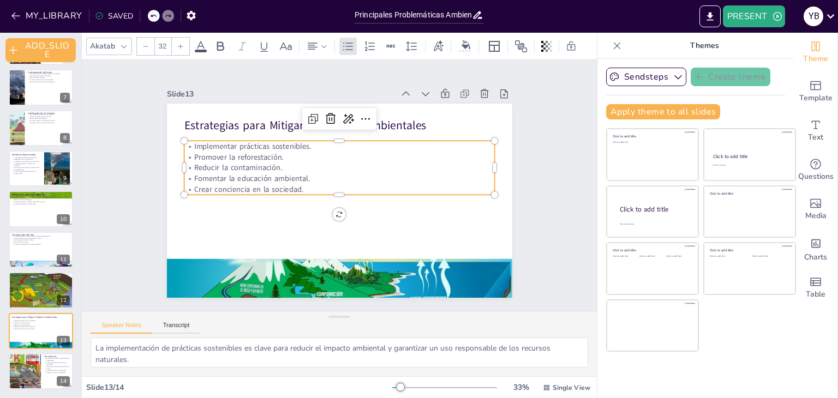
click at [293, 185] on p "Crear conciencia en la sociedad." at bounding box center [339, 189] width 311 height 11
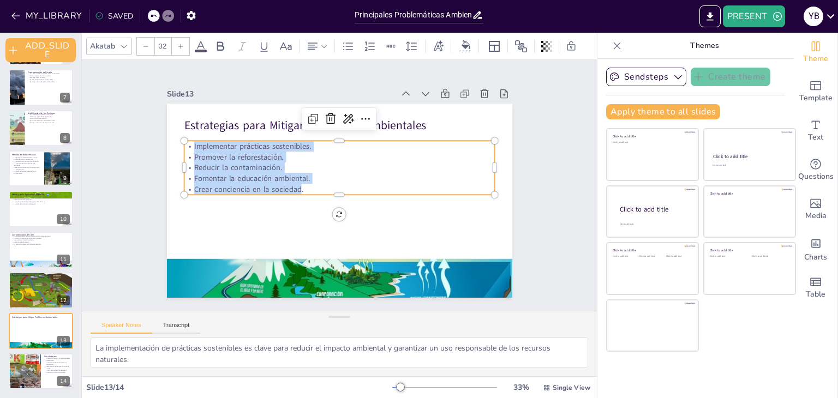
drag, startPoint x: 293, startPoint y: 185, endPoint x: 177, endPoint y: 140, distance: 124.1
click at [177, 140] on div "Estrategias para Mitigar Problemas Ambientales Implementar prácticas sostenible…" at bounding box center [339, 201] width 345 height 194
copy div "Implementar prácticas sostenibles. Promover la reforestación. Reducir la contam…"
click at [23, 360] on div at bounding box center [24, 371] width 59 height 37
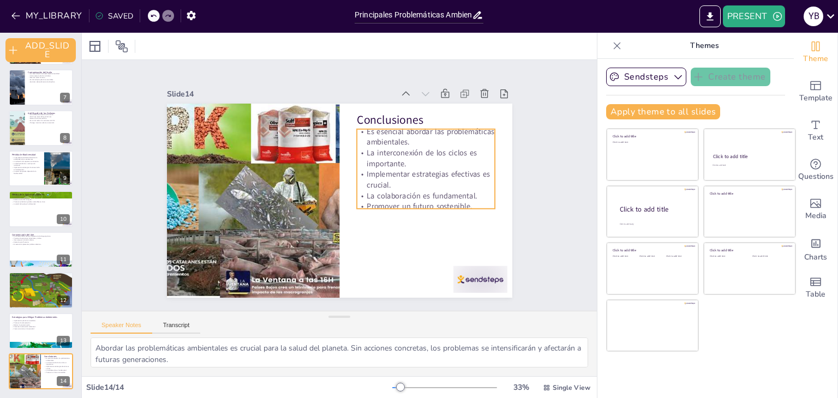
click at [468, 201] on p "Promover un futuro sostenible." at bounding box center [426, 206] width 138 height 11
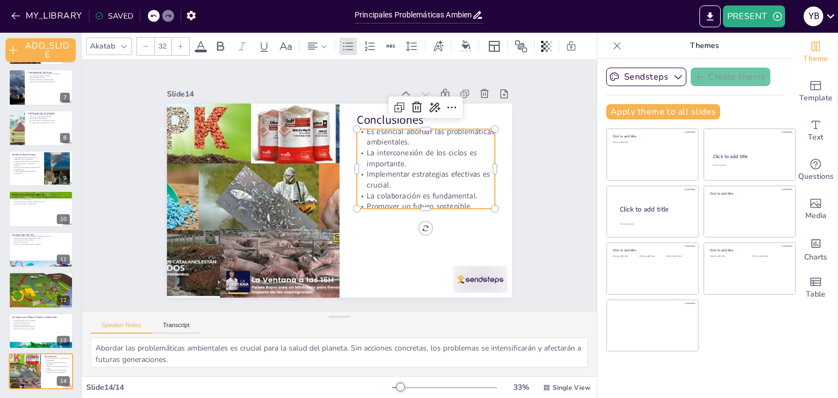
click at [465, 203] on p "Promover un futuro sostenible." at bounding box center [422, 215] width 139 height 25
click at [465, 201] on p "Promover un futuro sostenible." at bounding box center [426, 206] width 138 height 11
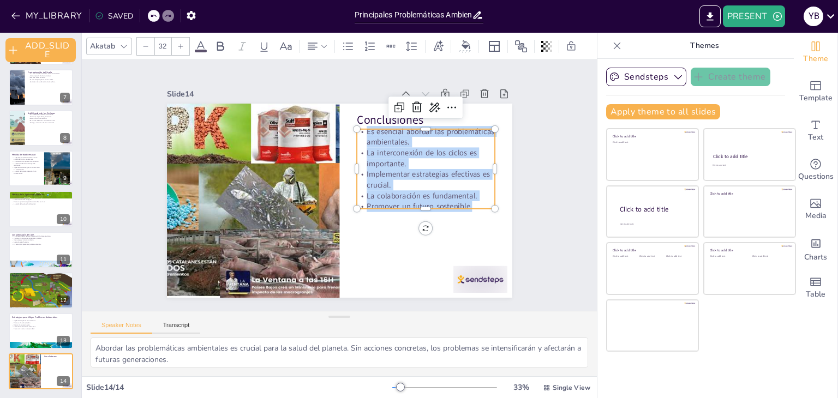
drag, startPoint x: 463, startPoint y: 200, endPoint x: 359, endPoint y: 122, distance: 130.1
click at [359, 122] on div "Conclusiones Es esencial abordar las problemáticas ambientales. La interconexió…" at bounding box center [338, 200] width 364 height 229
copy div "Es esencial abordar las problemáticas ambientales. La interconexión de los cicl…"
click at [22, 329] on p "Crear conciencia en la sociedad." at bounding box center [40, 329] width 59 height 2
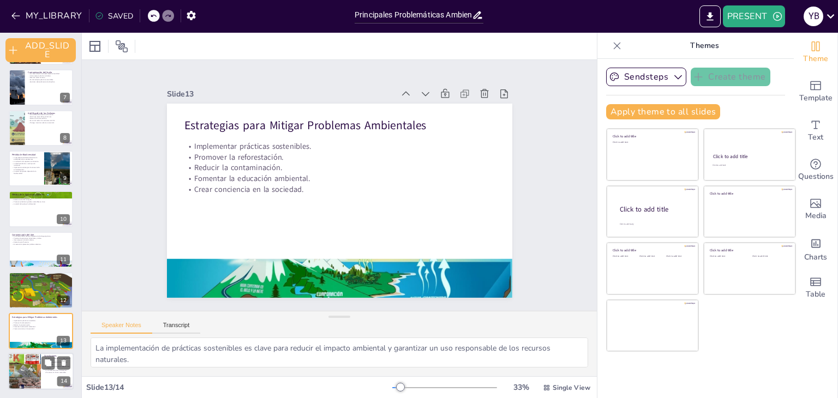
click at [33, 370] on div at bounding box center [24, 371] width 59 height 37
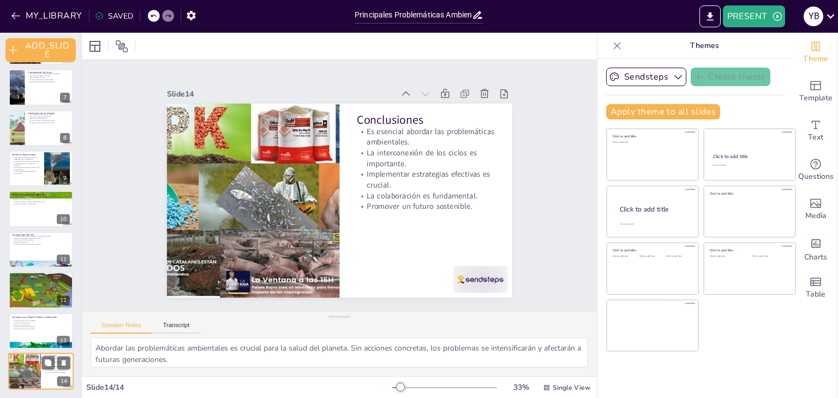
scroll to position [244, 0]
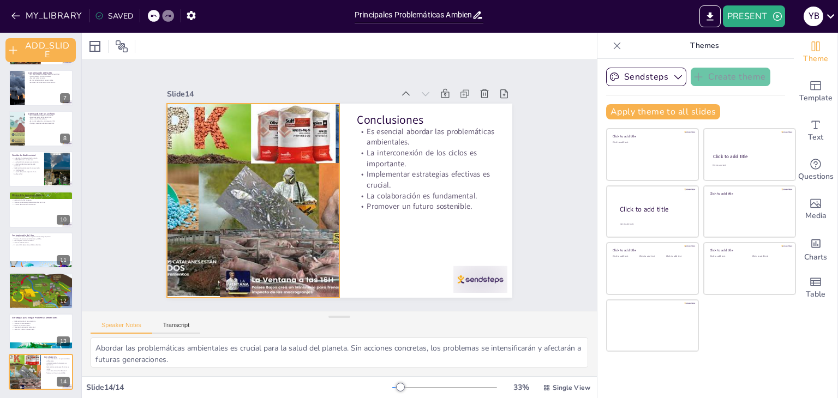
click at [227, 215] on div at bounding box center [252, 192] width 330 height 226
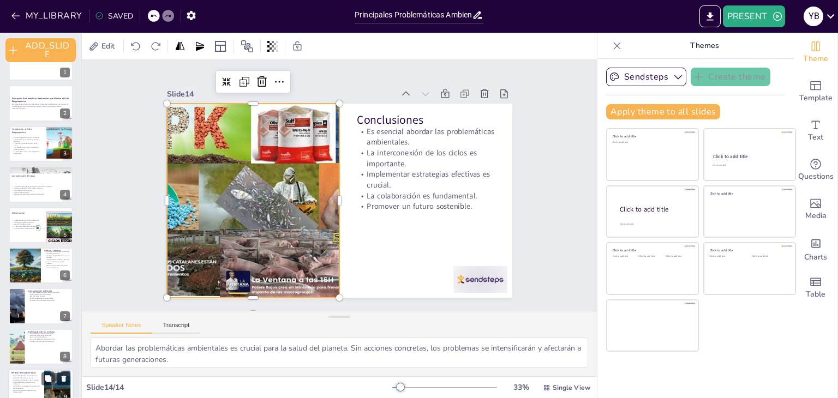
scroll to position [0, 0]
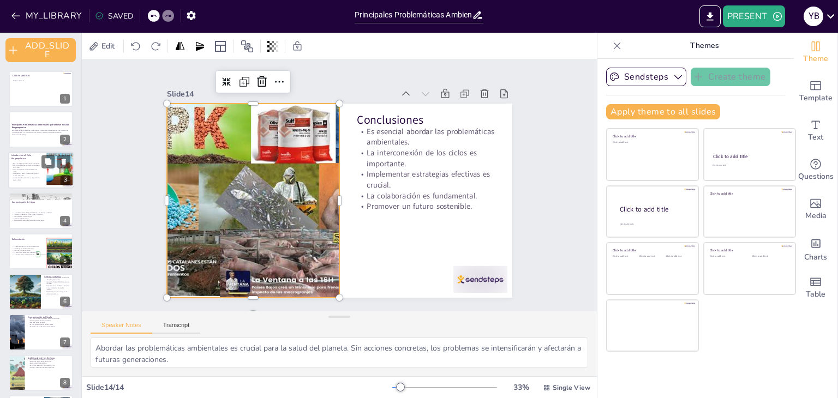
click at [37, 170] on p "La actividad humana interfiere en los ciclos." at bounding box center [25, 170] width 29 height 4
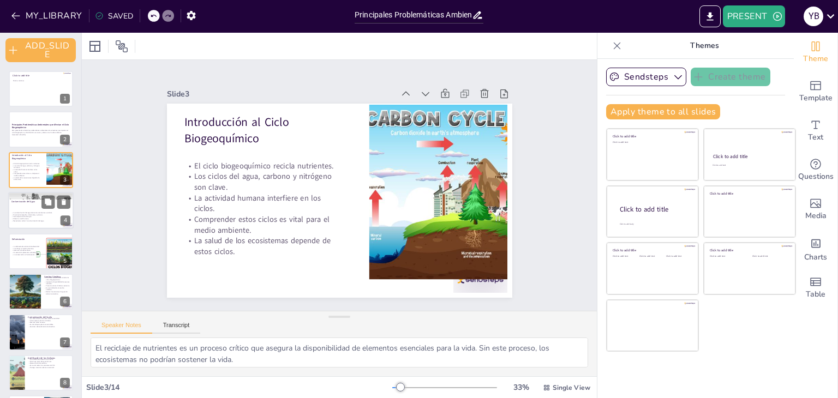
click at [37, 210] on div at bounding box center [40, 210] width 65 height 37
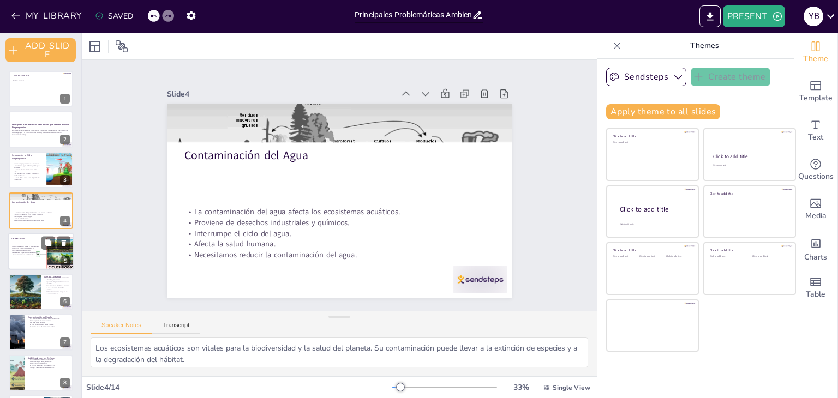
click at [37, 261] on div at bounding box center [68, 254] width 101 height 37
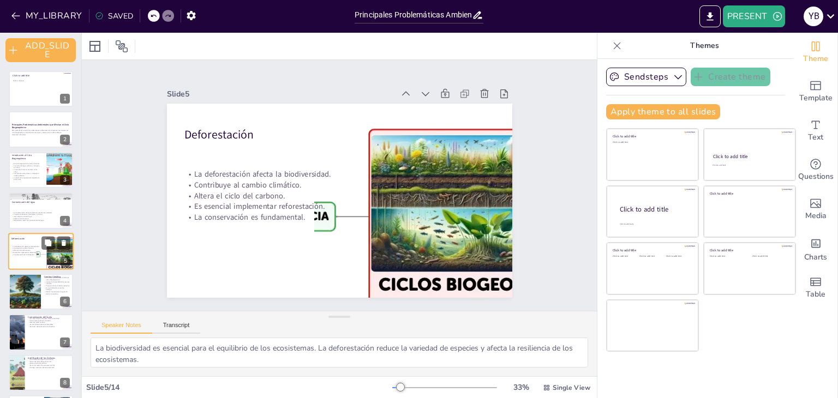
scroll to position [21, 0]
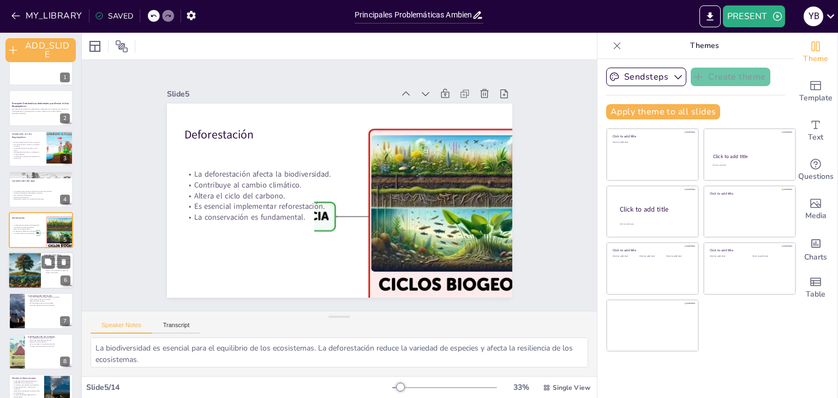
click at [24, 266] on div at bounding box center [24, 270] width 65 height 37
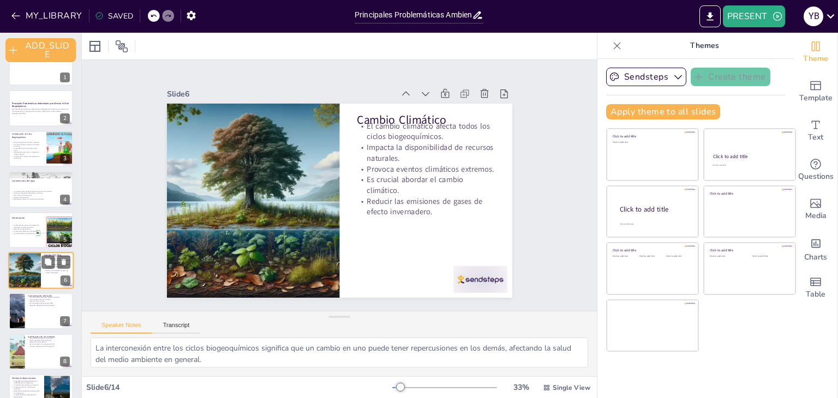
scroll to position [62, 0]
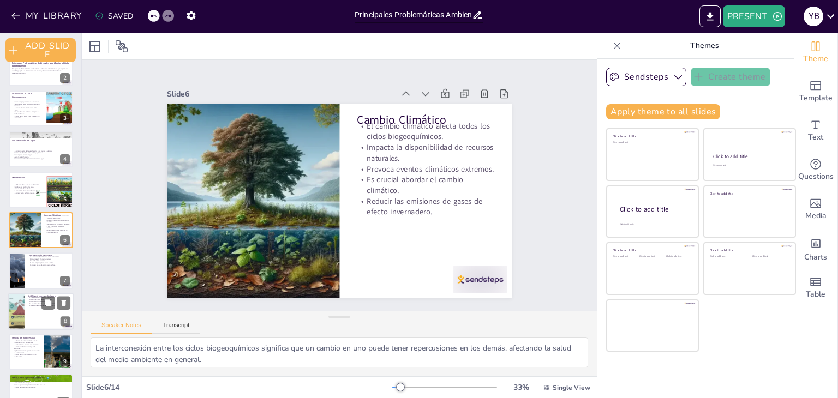
click at [17, 304] on div at bounding box center [16, 311] width 65 height 37
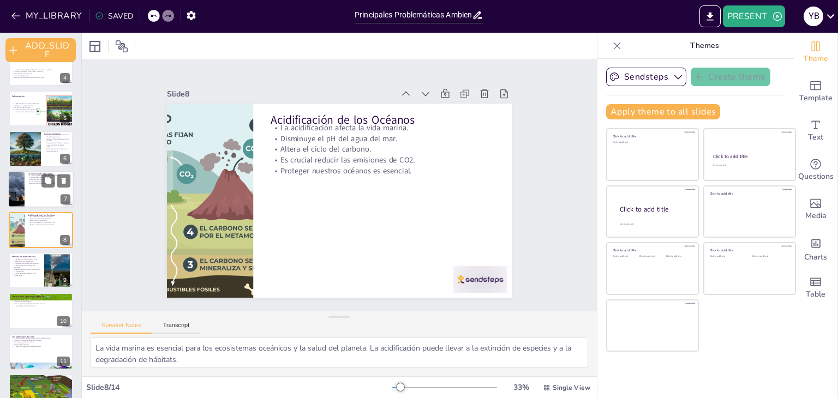
click at [28, 194] on div at bounding box center [40, 189] width 65 height 37
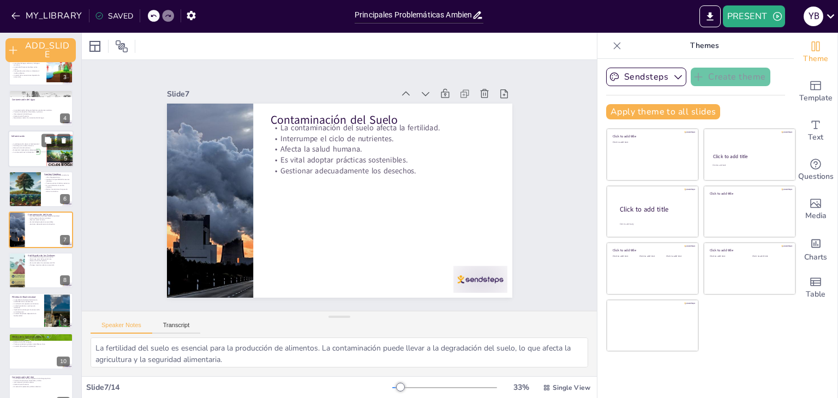
click at [20, 154] on div at bounding box center [40, 148] width 65 height 37
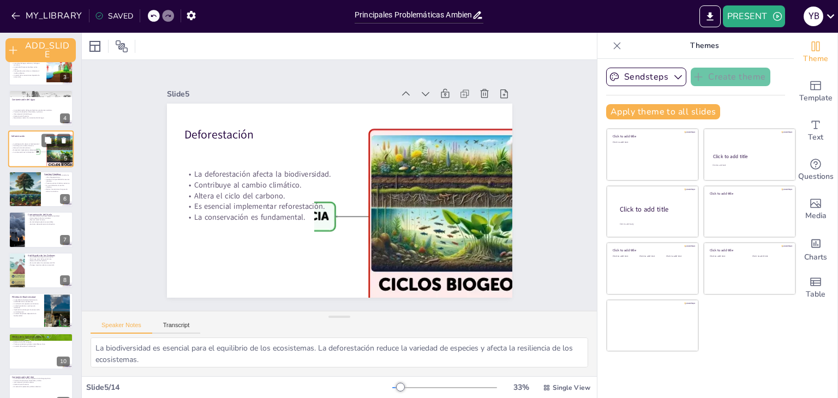
scroll to position [21, 0]
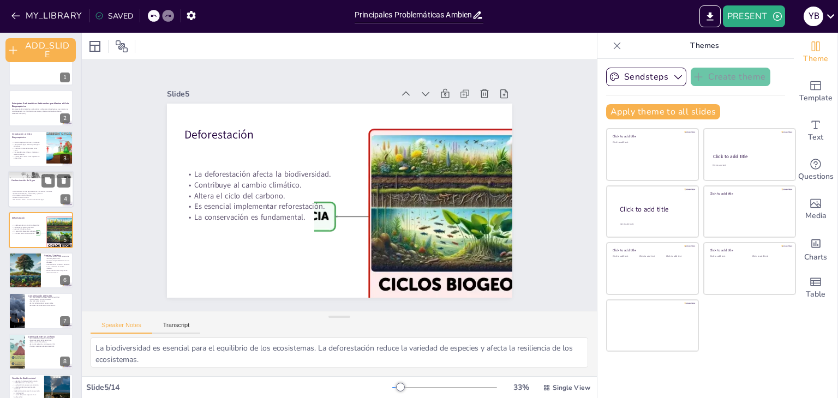
click at [30, 185] on div at bounding box center [40, 189] width 65 height 37
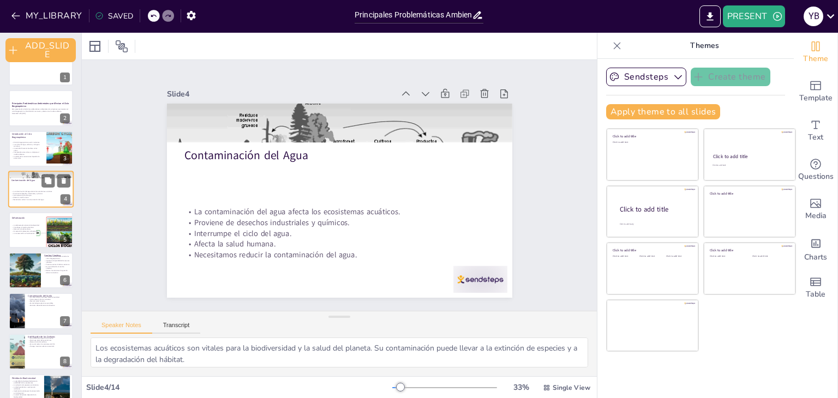
scroll to position [0, 0]
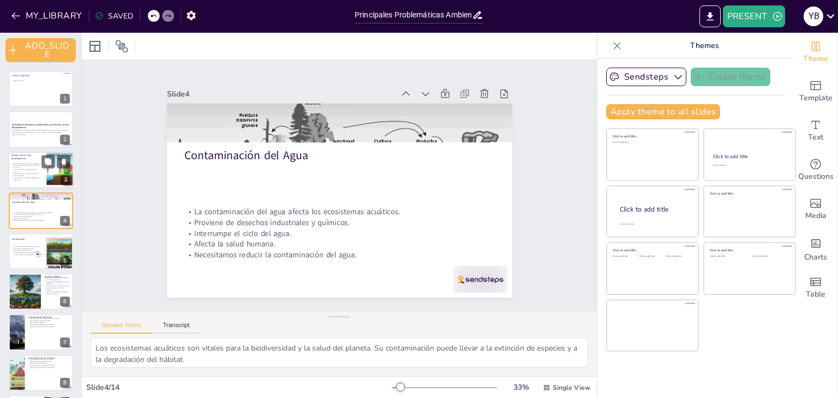
click at [15, 161] on div at bounding box center [40, 170] width 65 height 37
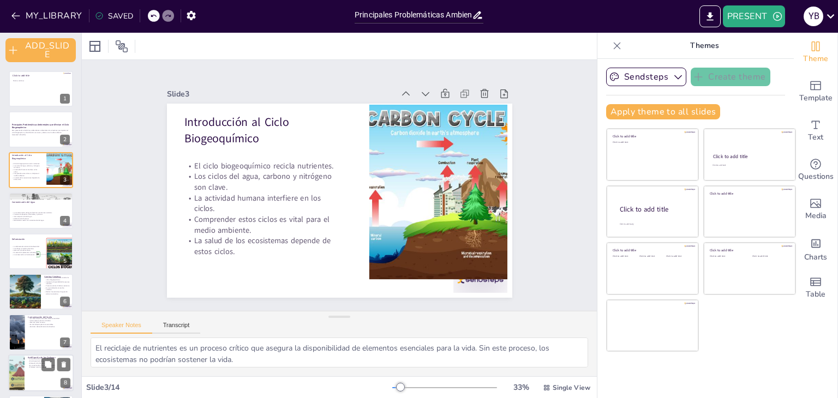
click at [22, 362] on div at bounding box center [16, 372] width 65 height 37
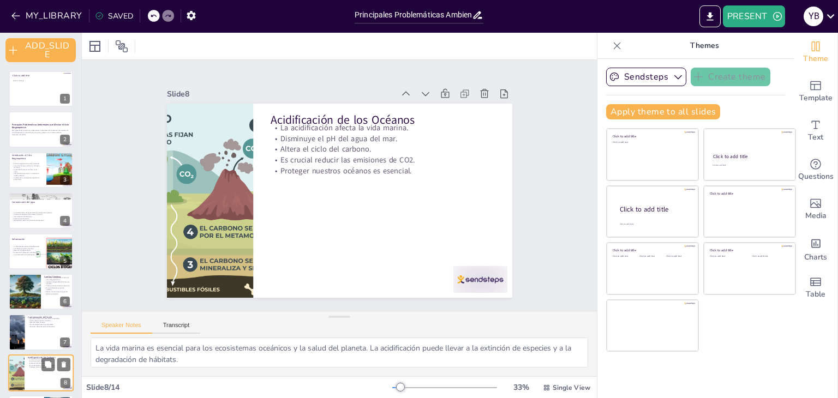
scroll to position [143, 0]
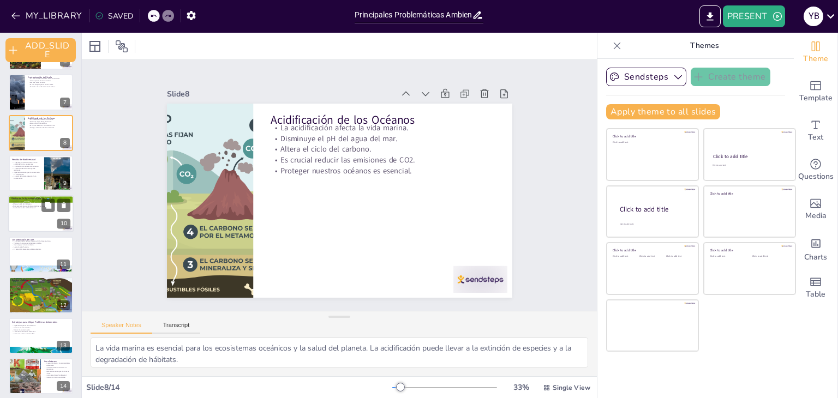
click at [35, 216] on div at bounding box center [40, 214] width 65 height 37
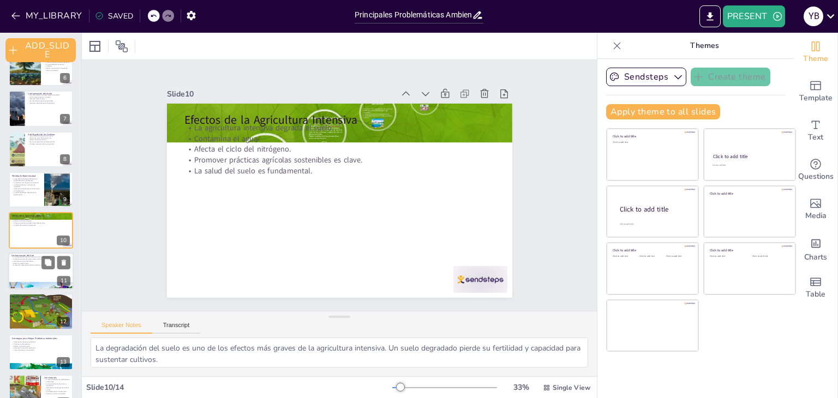
click at [24, 258] on p "Proviene de emisiones industriales y tráfico." at bounding box center [40, 259] width 59 height 2
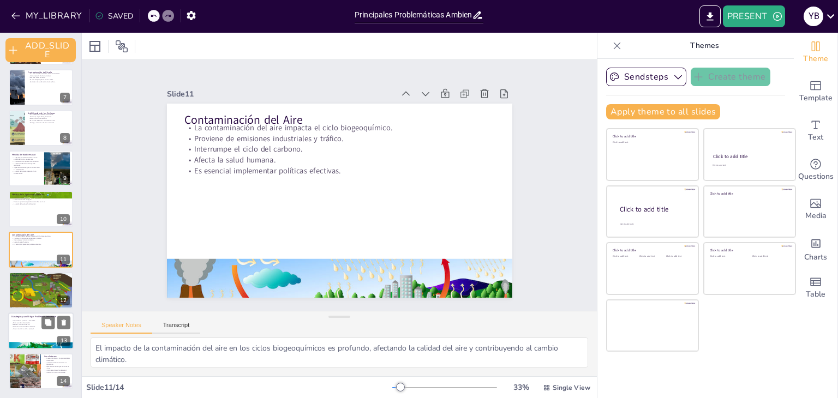
click at [18, 323] on p "Reducir la contaminación." at bounding box center [40, 324] width 59 height 2
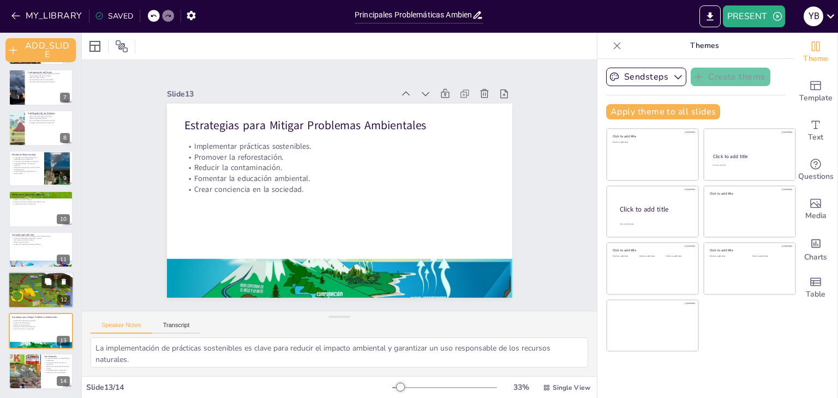
click at [23, 288] on div at bounding box center [40, 290] width 65 height 85
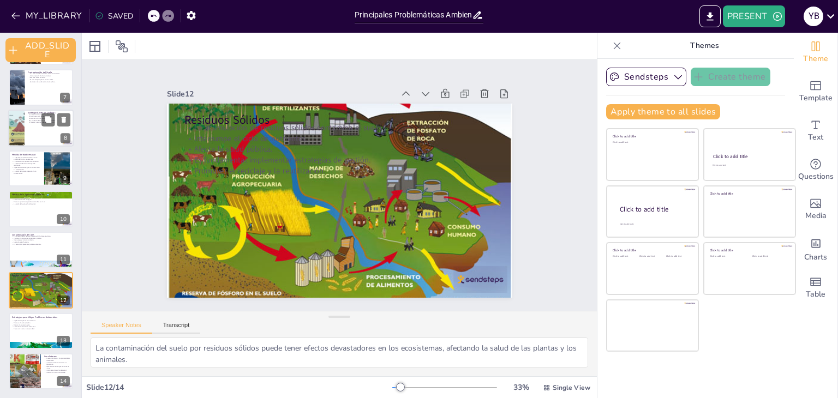
click at [32, 131] on div at bounding box center [40, 128] width 65 height 37
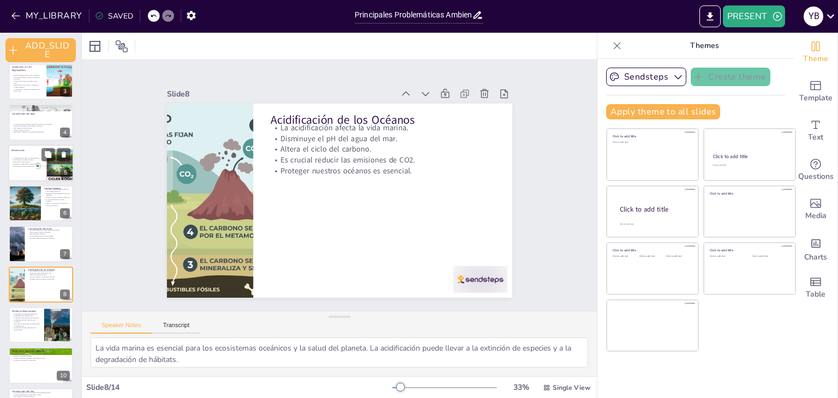
click at [30, 154] on div at bounding box center [40, 163] width 65 height 37
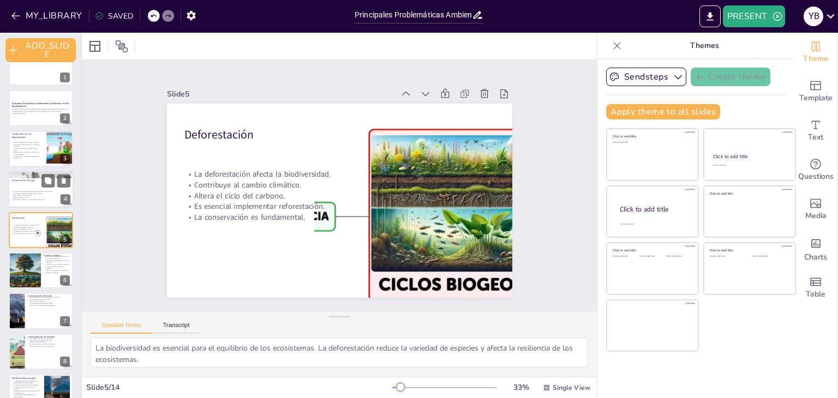
click at [15, 188] on div at bounding box center [40, 189] width 65 height 37
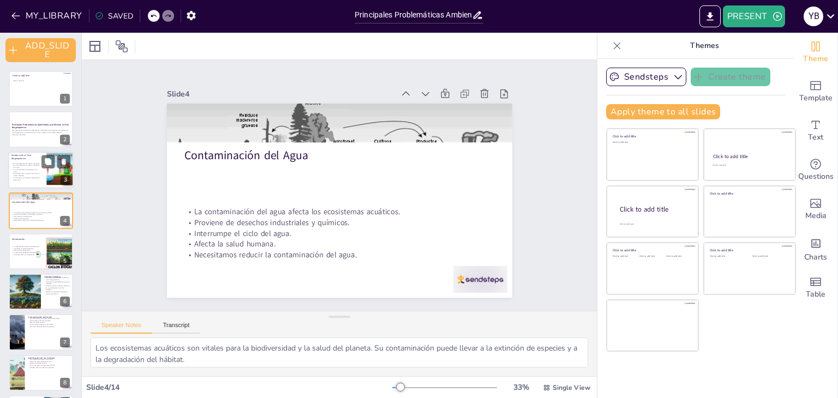
click at [19, 174] on p "Comprender estos ciclos es vital para el medio ambiente." at bounding box center [25, 175] width 29 height 4
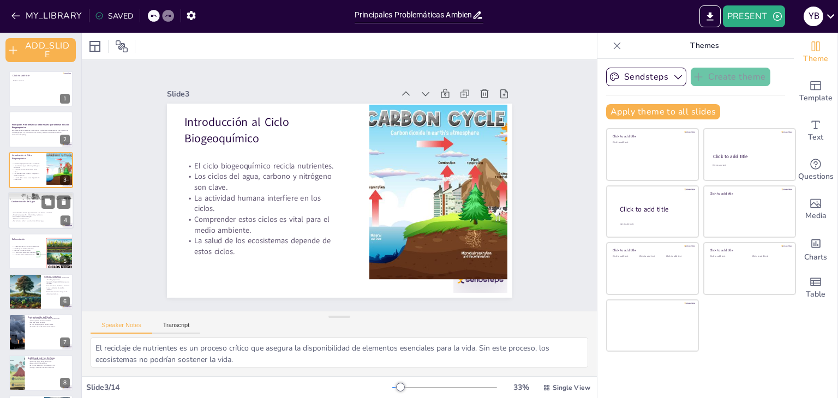
click at [11, 201] on p "Contaminación del Agua" at bounding box center [40, 202] width 59 height 3
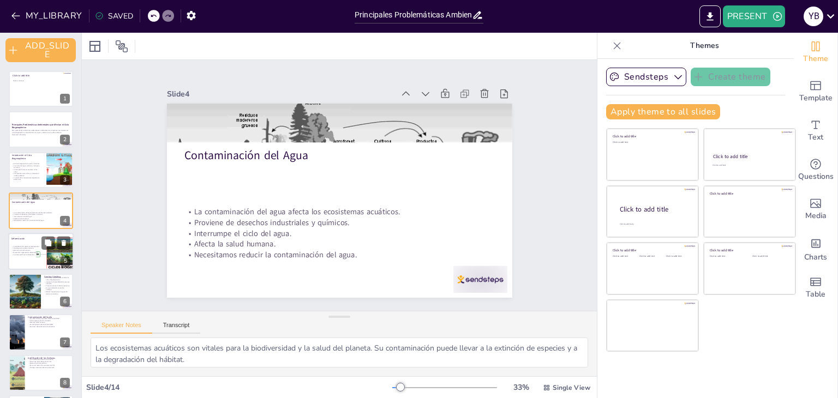
click at [22, 255] on p "La conservación es fundamental." at bounding box center [40, 255] width 59 height 2
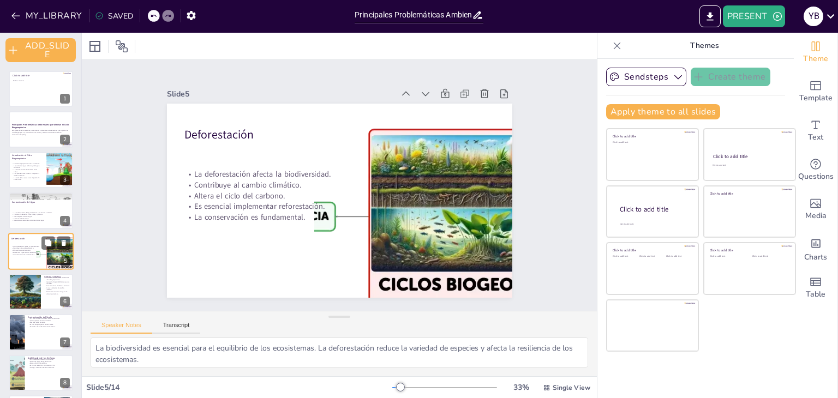
scroll to position [21, 0]
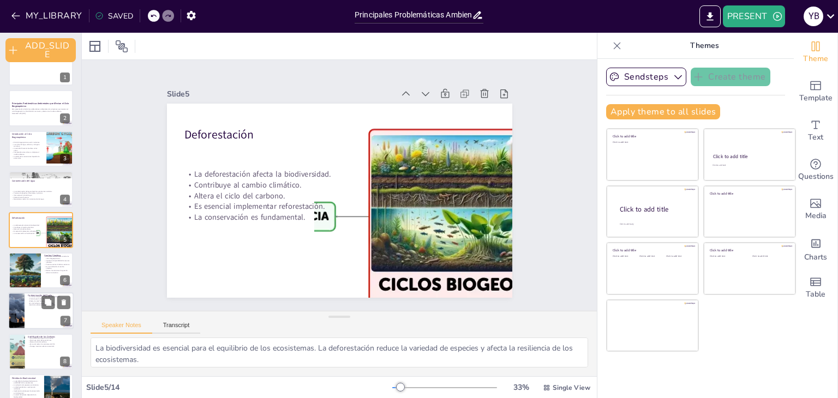
click at [18, 302] on div at bounding box center [17, 311] width 56 height 37
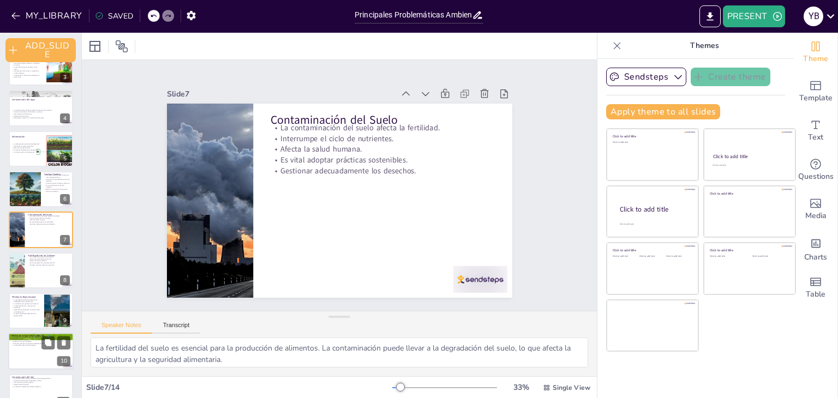
click at [26, 344] on p "Promover prácticas agrícolas sostenibles es clave." at bounding box center [40, 343] width 59 height 2
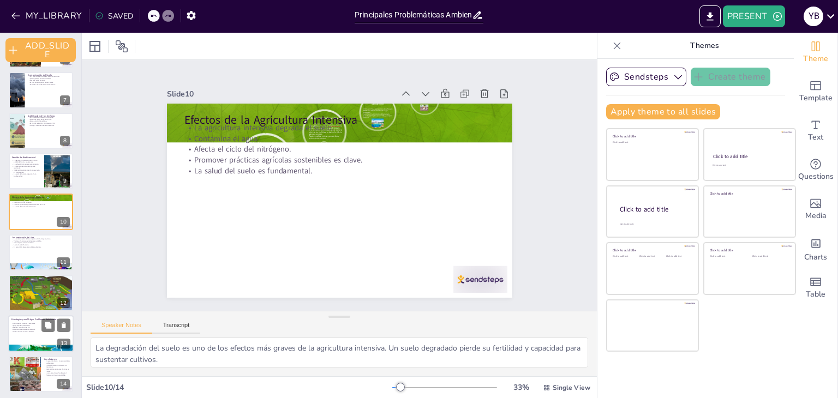
scroll to position [245, 0]
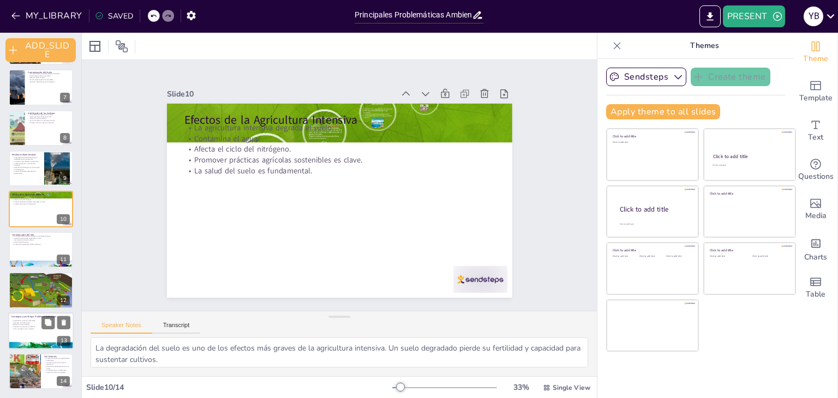
click at [33, 333] on div at bounding box center [40, 330] width 65 height 37
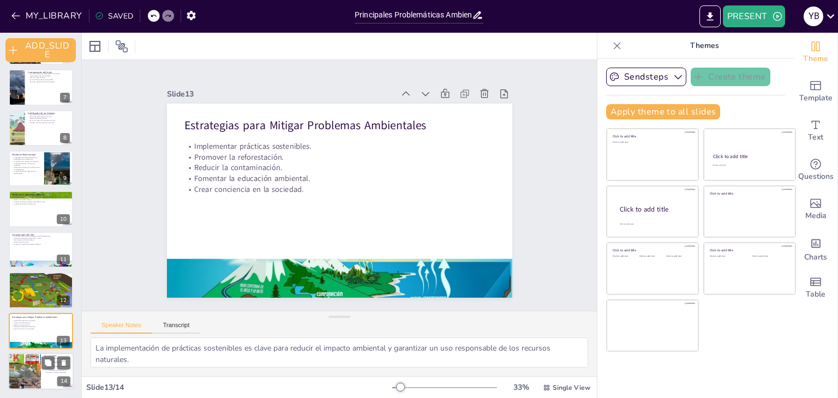
click at [25, 361] on div at bounding box center [24, 371] width 59 height 37
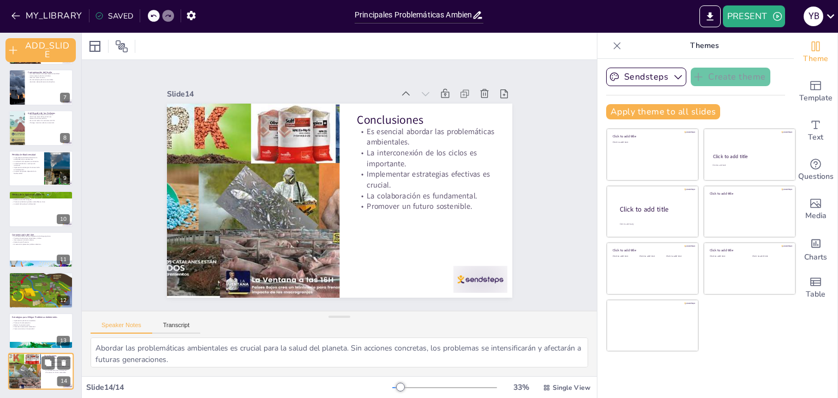
scroll to position [244, 0]
click at [37, 324] on p "Reducir la contaminación." at bounding box center [40, 325] width 59 height 2
type textarea "La implementación de prácticas sostenibles es clave para reducir el impacto amb…"
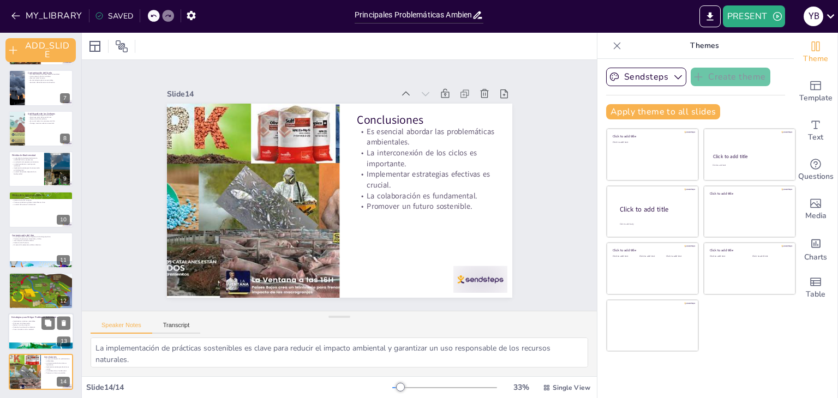
scroll to position [245, 0]
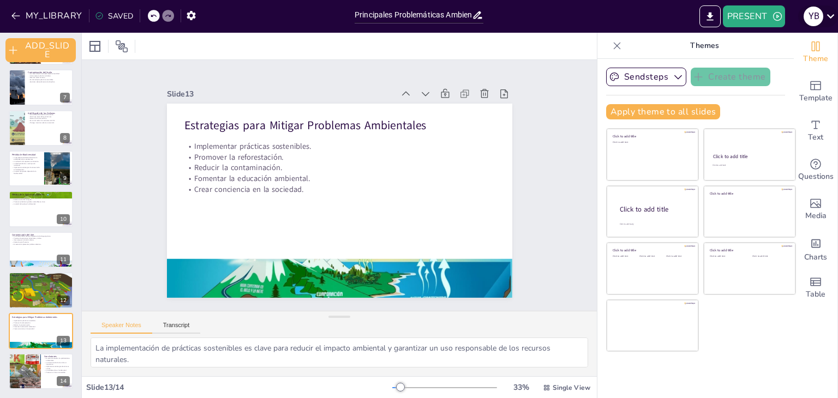
click at [834, 19] on icon at bounding box center [830, 16] width 15 height 15
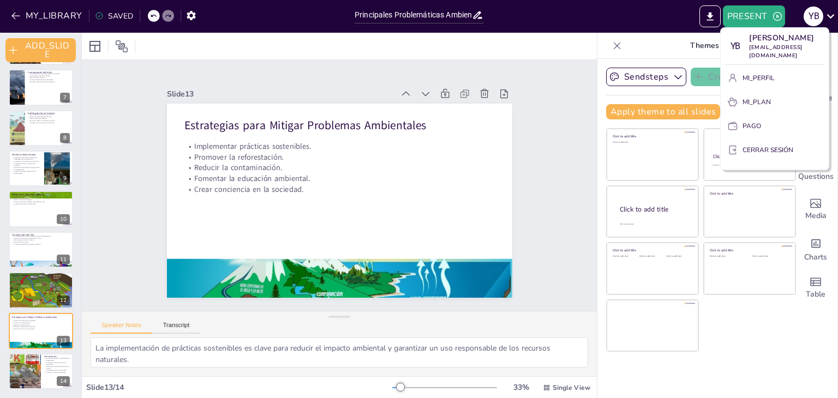
click at [757, 151] on div "MI_PERFIL MI_PLAN PAGO CERRAR SESIÓN" at bounding box center [774, 117] width 99 height 96
click at [757, 154] on font "CERRAR SESIÓN" at bounding box center [767, 150] width 51 height 9
